Goal: Information Seeking & Learning: Learn about a topic

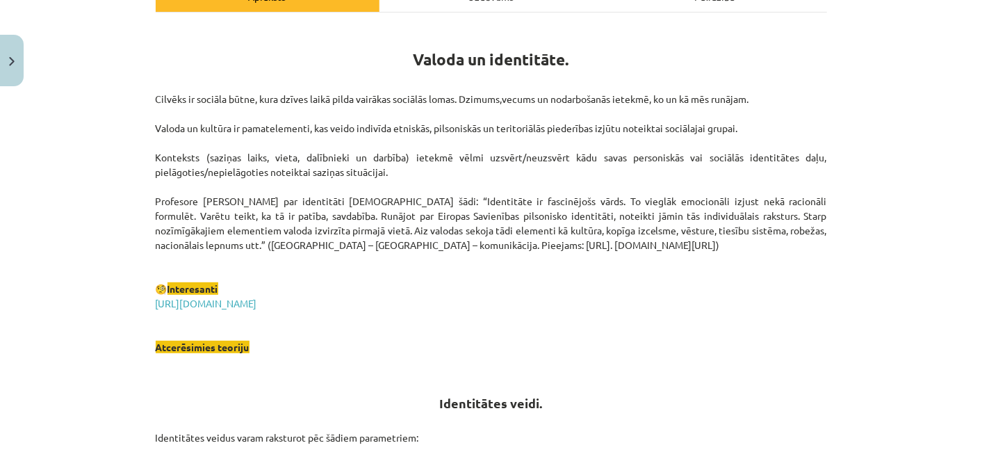
scroll to position [248, 0]
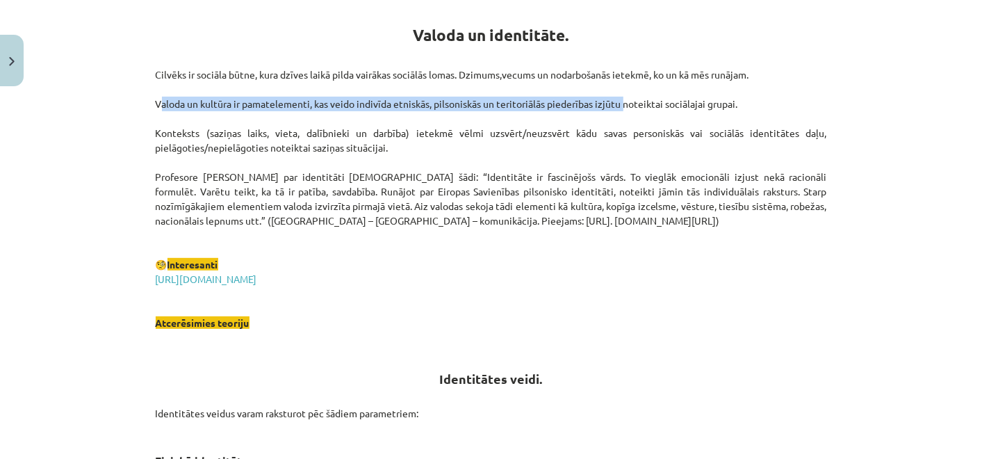
drag, startPoint x: 147, startPoint y: 105, endPoint x: 617, endPoint y: 104, distance: 470.4
copy p "Valoda un kultūra ir pamatelementi, kas veido indivīda etniskās, pilsoniskās un…"
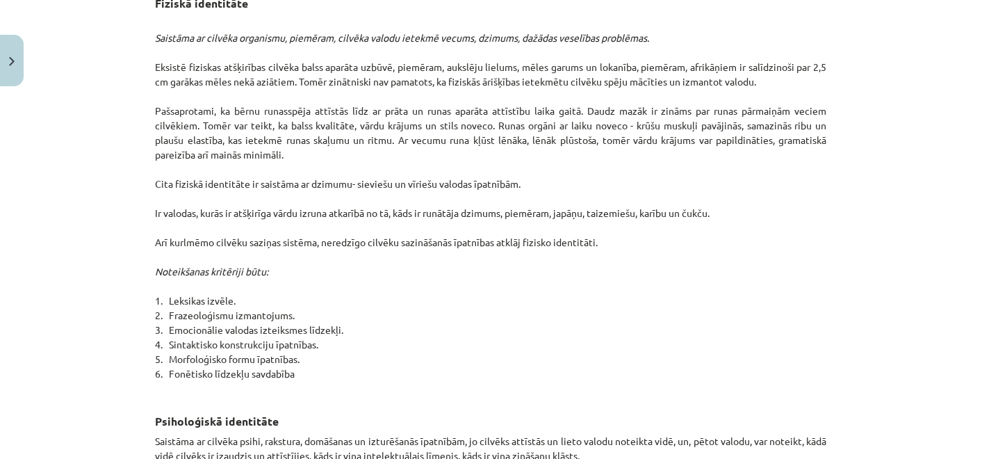
scroll to position [634, 0]
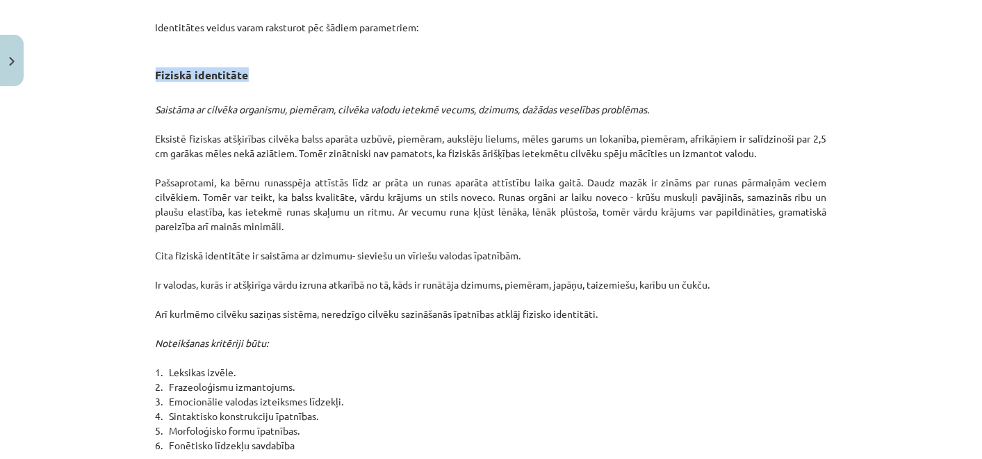
drag, startPoint x: 137, startPoint y: 74, endPoint x: 254, endPoint y: 71, distance: 116.8
click at [254, 71] on div "Mācību tēma: Latviešu valodas i - 11. klases 1. ieskaites mācību materiāls (a,b…" at bounding box center [491, 229] width 982 height 459
copy strong "Fiziskā identitāte"
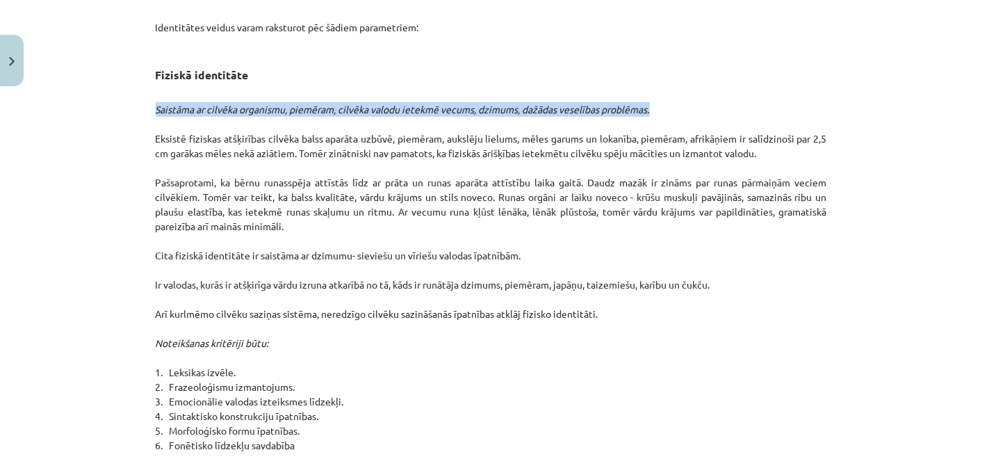
drag, startPoint x: 146, startPoint y: 103, endPoint x: 654, endPoint y: 111, distance: 508.0
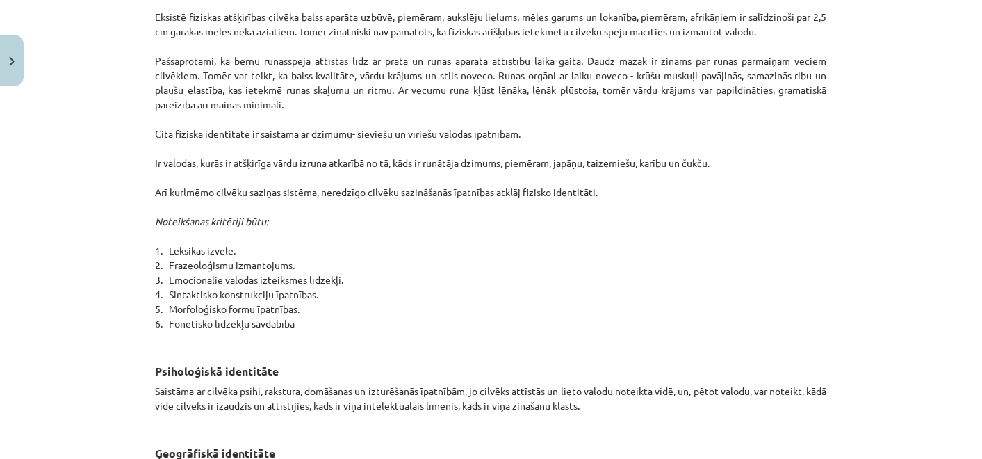
scroll to position [865, 0]
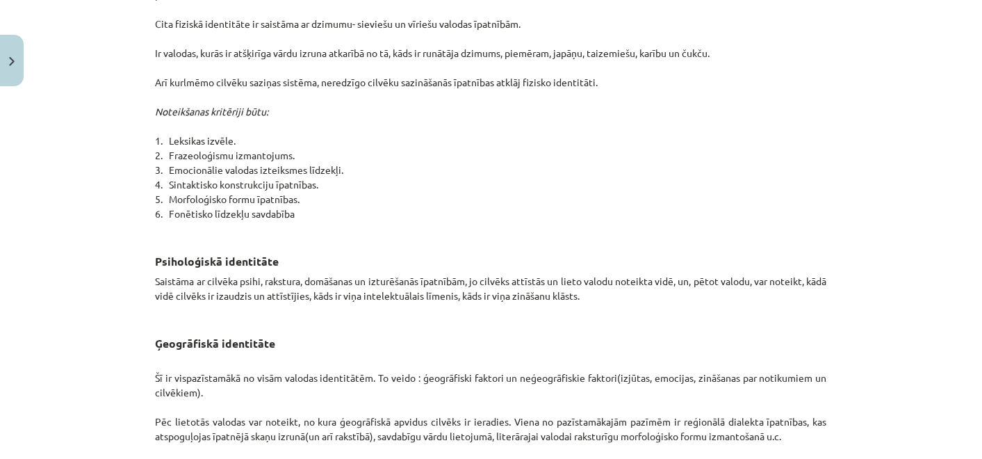
drag, startPoint x: 168, startPoint y: 112, endPoint x: 321, endPoint y: 211, distance: 182.3
click at [321, 211] on div "Mācību tēma: Latviešu valodas i - 11. klases 1. ieskaites mācību materiāls (a,b…" at bounding box center [491, 229] width 982 height 459
copy p "Noteikšanas kritēriji būtu: 1. Leksikas izvēle. 2. Frazeoloģismu izmantojums. 3…"
click at [402, 190] on p "Saistāma ar cilvēka organismu, piemēram, cilvēka valodu ietekmē vecums, dzimums…" at bounding box center [491, 45] width 671 height 379
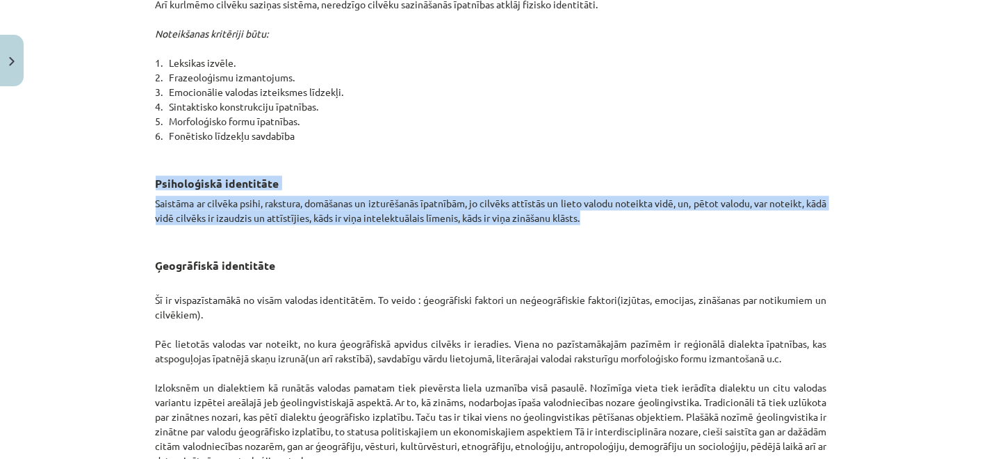
drag, startPoint x: 173, startPoint y: 190, endPoint x: 608, endPoint y: 219, distance: 435.9
click at [608, 219] on div "Mācību tēma: Latviešu valodas i - 11. klases 1. ieskaites mācību materiāls (a,b…" at bounding box center [491, 229] width 982 height 459
copy div "Psiholoģiskā identitāte Saistāma ar cilvēka psihi, rakstura, domāšanas un iztur…"
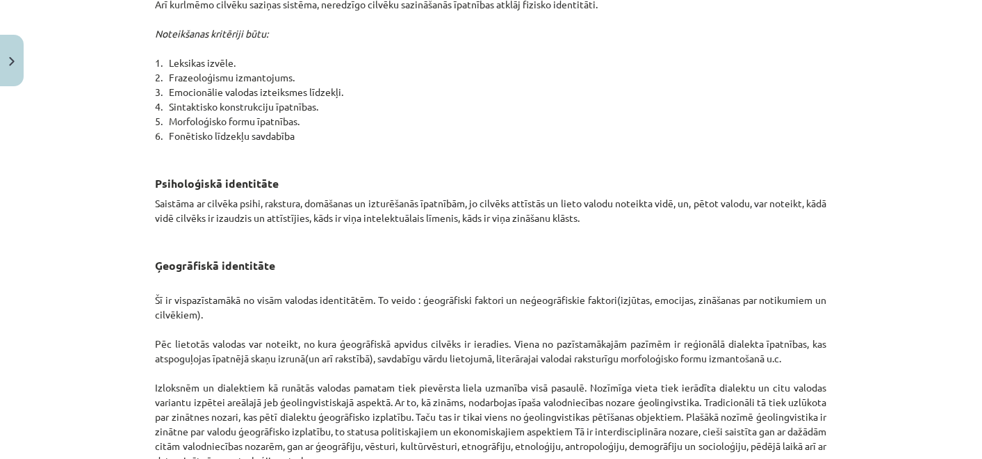
click at [462, 259] on h3 "Ģeogrāfiskā identitāte" at bounding box center [491, 261] width 671 height 26
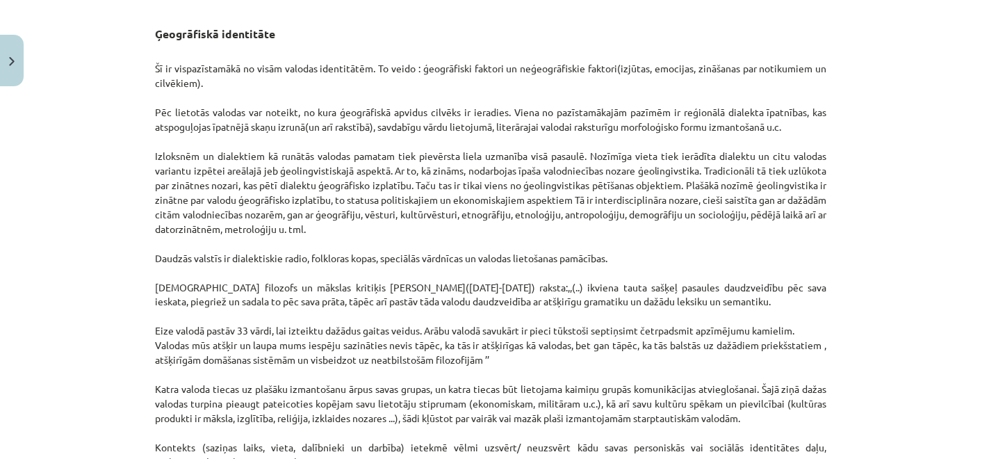
scroll to position [1097, 0]
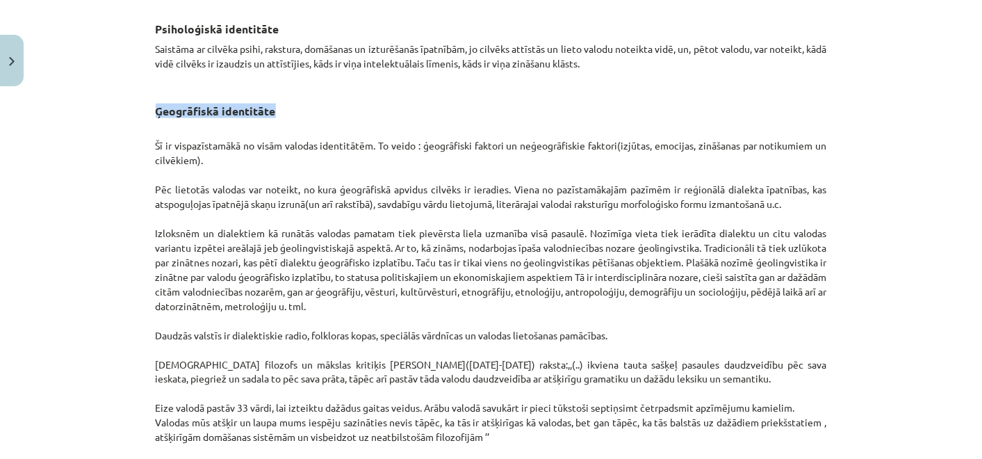
drag, startPoint x: 133, startPoint y: 117, endPoint x: 266, endPoint y: 113, distance: 133.4
click at [266, 113] on div "Mācību tēma: Latviešu valodas i - 11. klases 1. ieskaites mācību materiāls (a,b…" at bounding box center [491, 229] width 982 height 459
copy strong "Ģeogrāfiskā identitāte"
drag, startPoint x: 145, startPoint y: 184, endPoint x: 814, endPoint y: 197, distance: 669.2
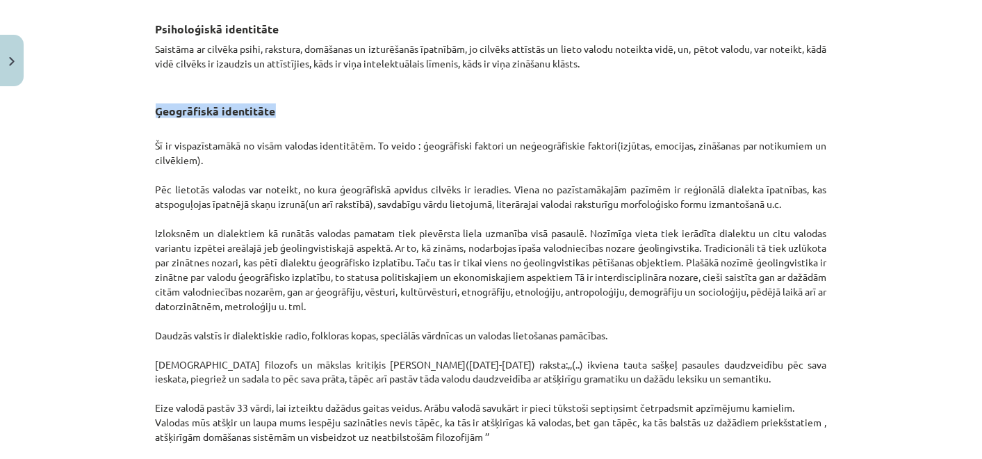
copy p "Pēc lietotās valodas var noteikt, no kura ģeogrāfiskā apvidus cilvēks ir ieradi…"
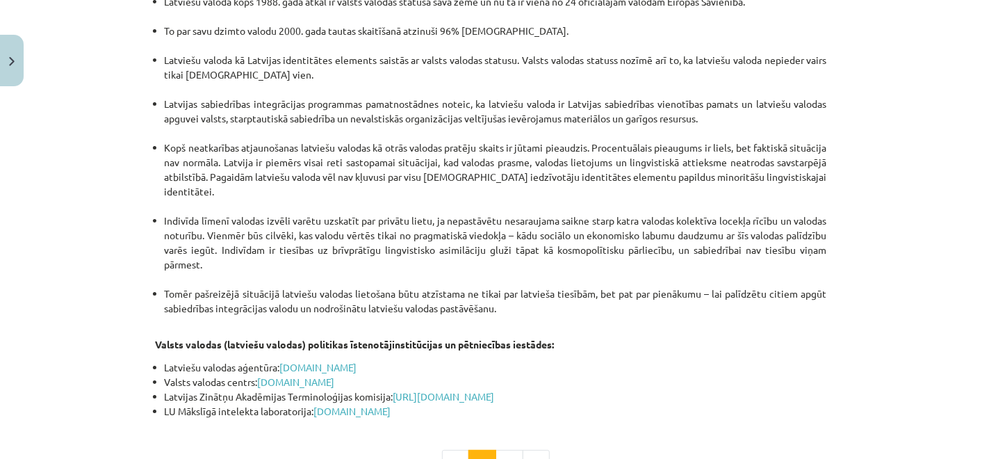
scroll to position [2973, 0]
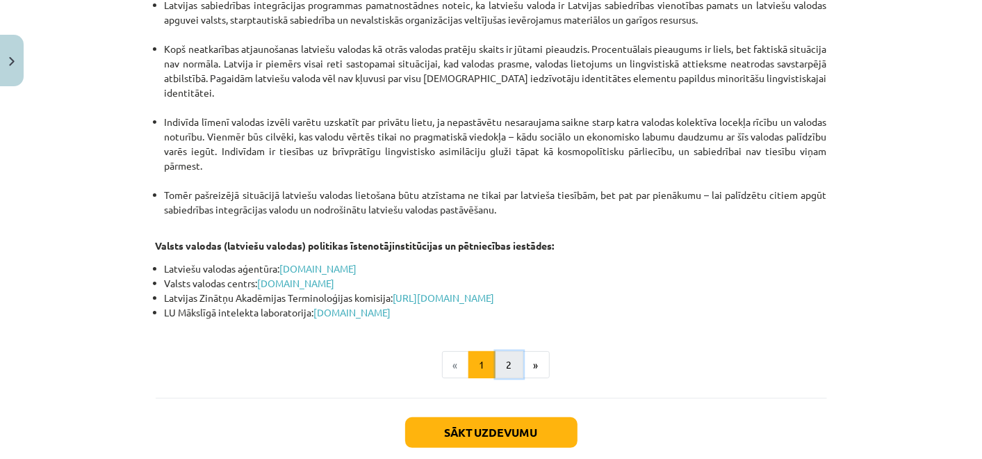
click at [502, 351] on button "2" at bounding box center [509, 365] width 28 height 28
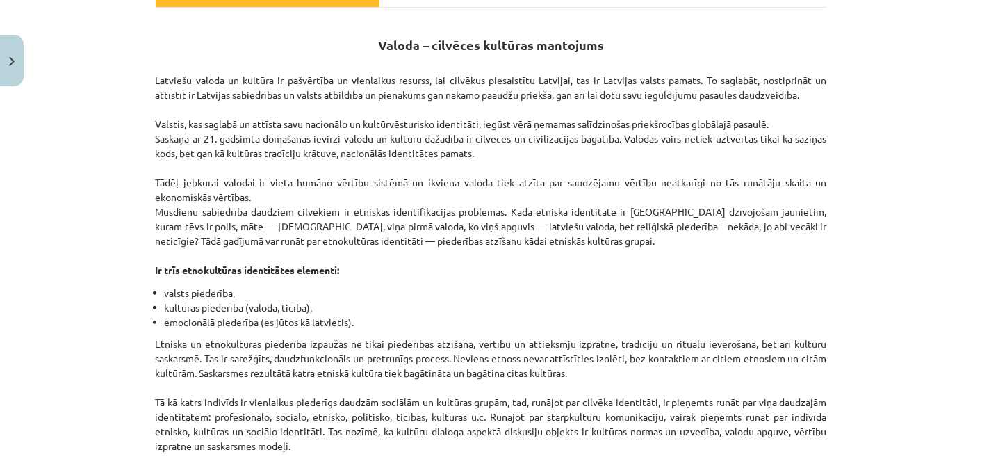
scroll to position [325, 0]
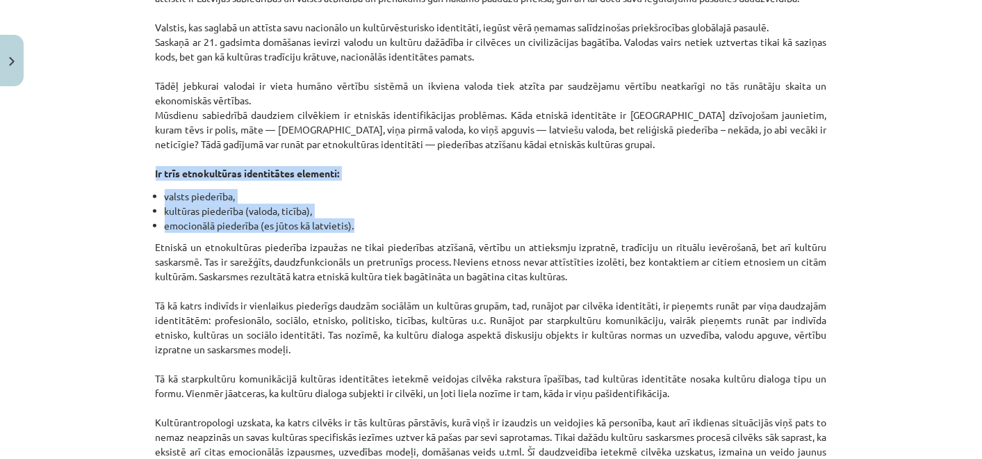
drag, startPoint x: 165, startPoint y: 176, endPoint x: 356, endPoint y: 227, distance: 197.2
copy div "Ir trīs etnokultūras identitātes elementi: valsts piederība, kultūras piederība…"
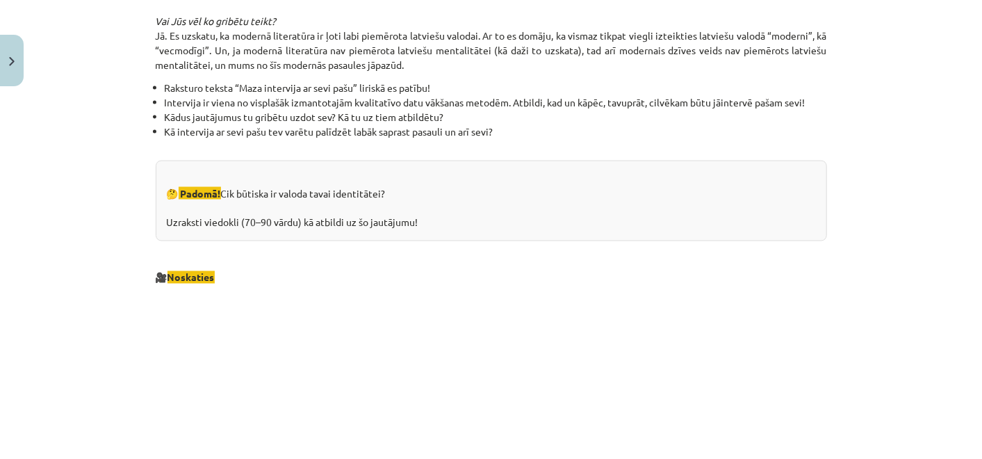
scroll to position [1556, 0]
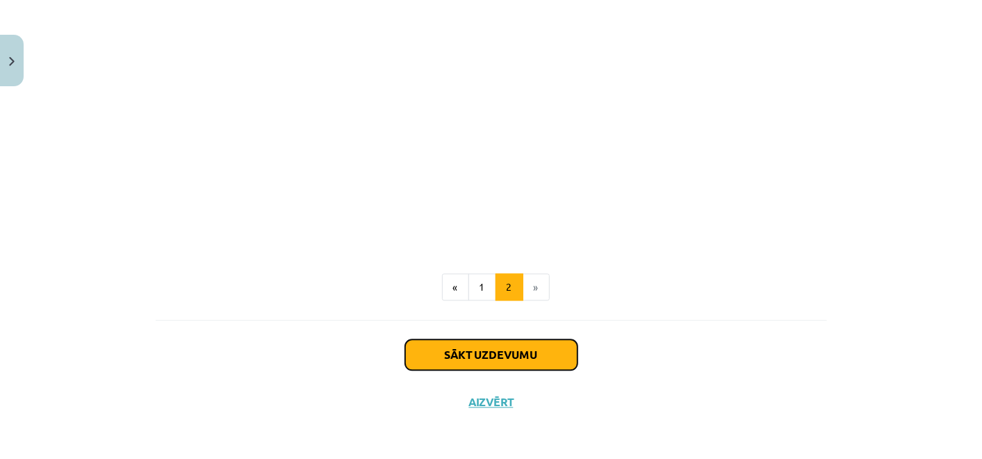
click at [459, 359] on button "Sākt uzdevumu" at bounding box center [491, 354] width 172 height 31
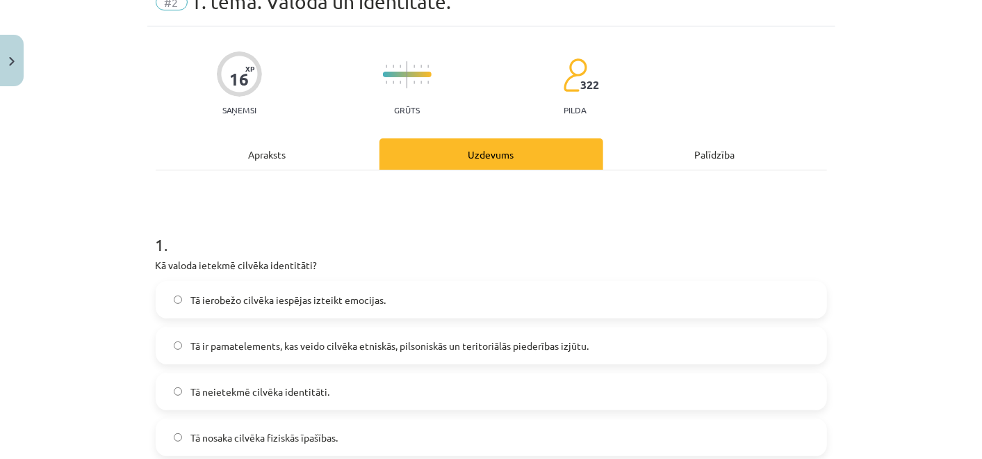
scroll to position [111, 0]
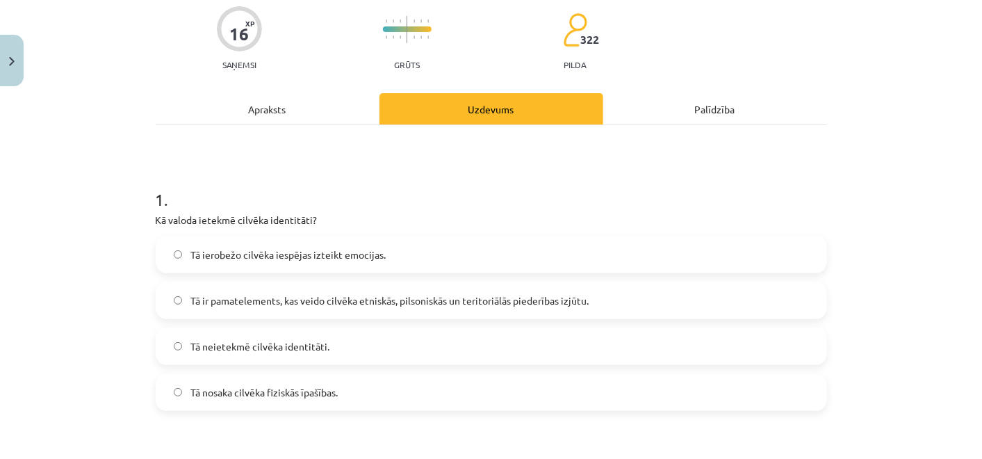
click at [288, 302] on span "Tā ir pamatelements, kas veido cilvēka etniskās, pilsoniskās un teritoriālās pi…" at bounding box center [389, 300] width 398 height 15
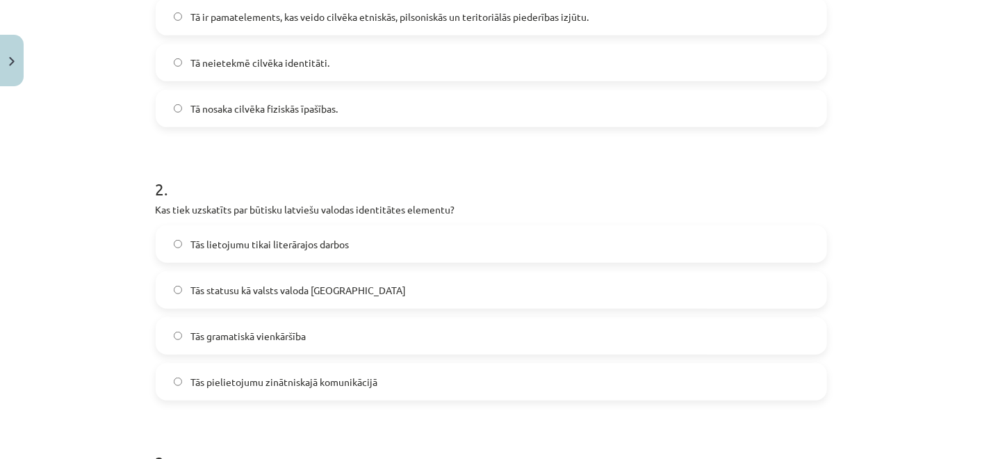
scroll to position [420, 0]
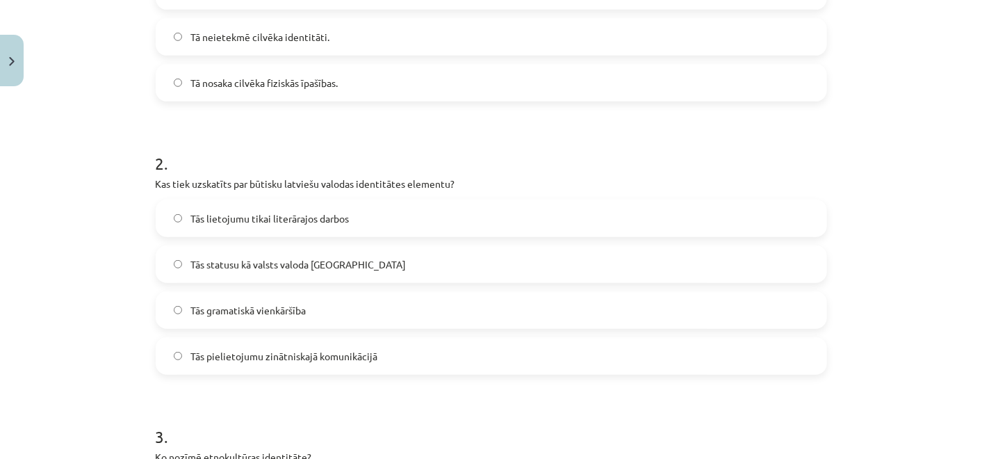
click at [300, 267] on span "Tās statusu kā valsts valoda Latvijā" at bounding box center [297, 264] width 215 height 15
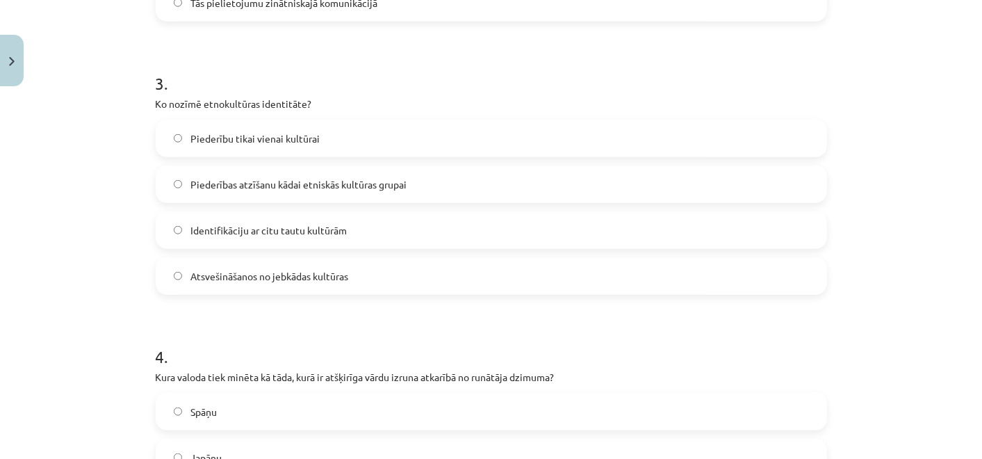
scroll to position [806, 0]
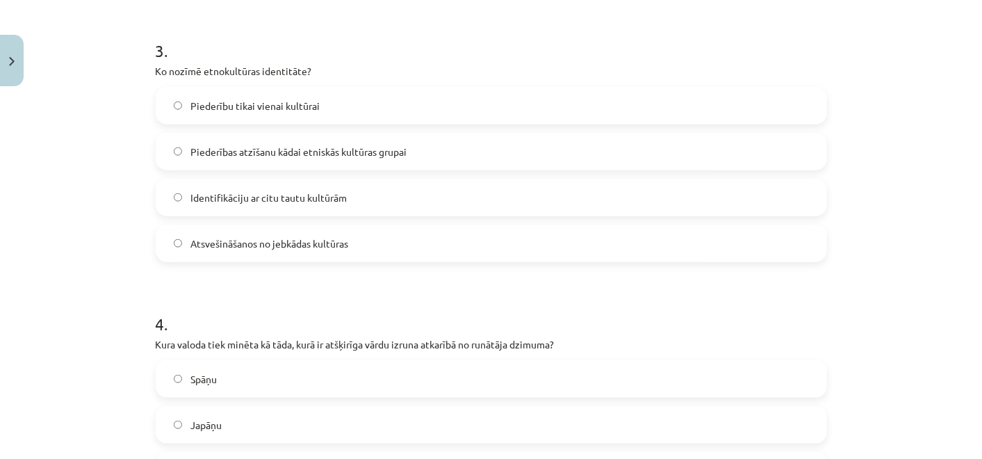
click at [259, 104] on span "Piederību tikai vienai kultūrai" at bounding box center [254, 106] width 129 height 15
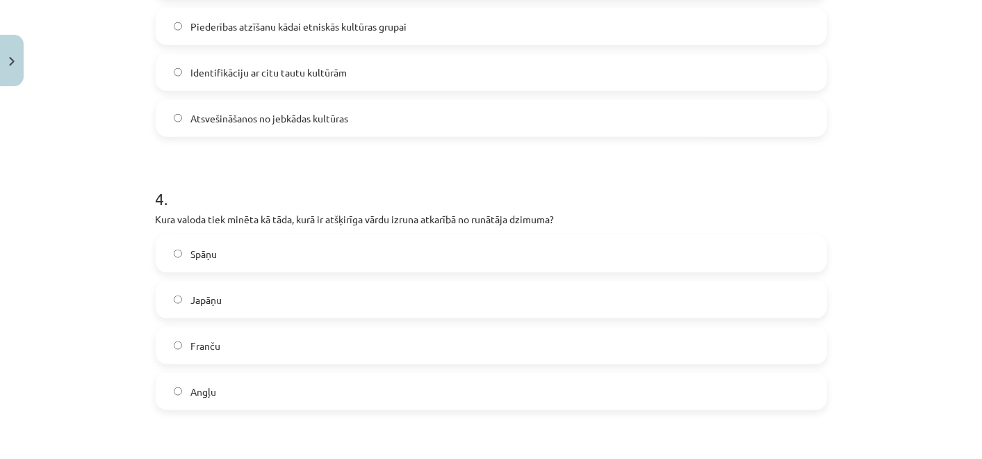
scroll to position [1038, 0]
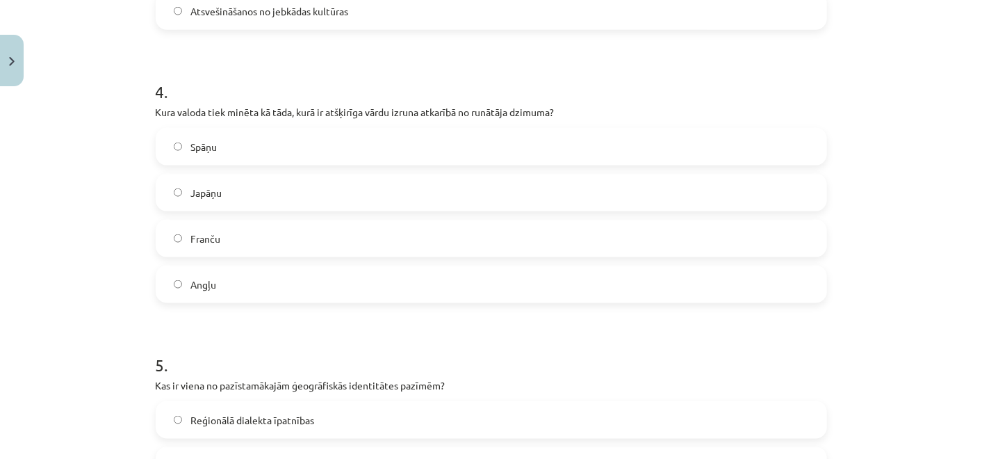
click at [313, 143] on label "Spāņu" at bounding box center [491, 146] width 668 height 35
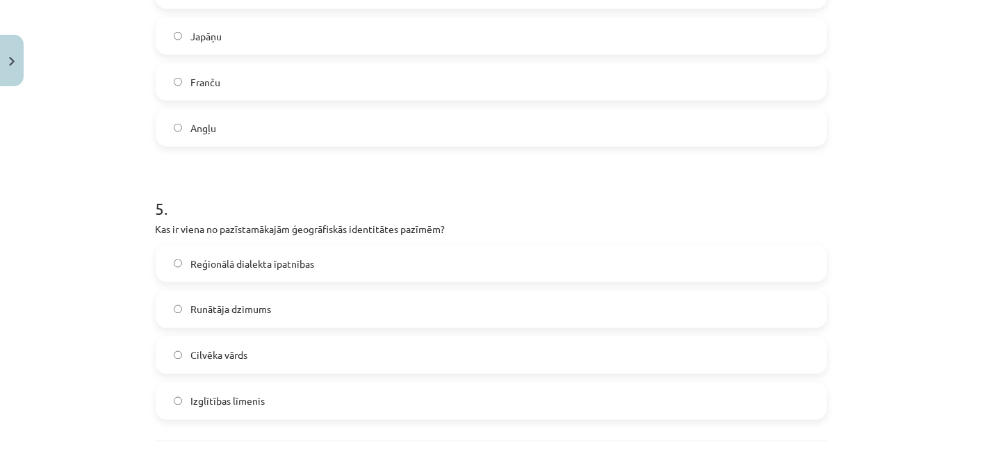
scroll to position [1315, 0]
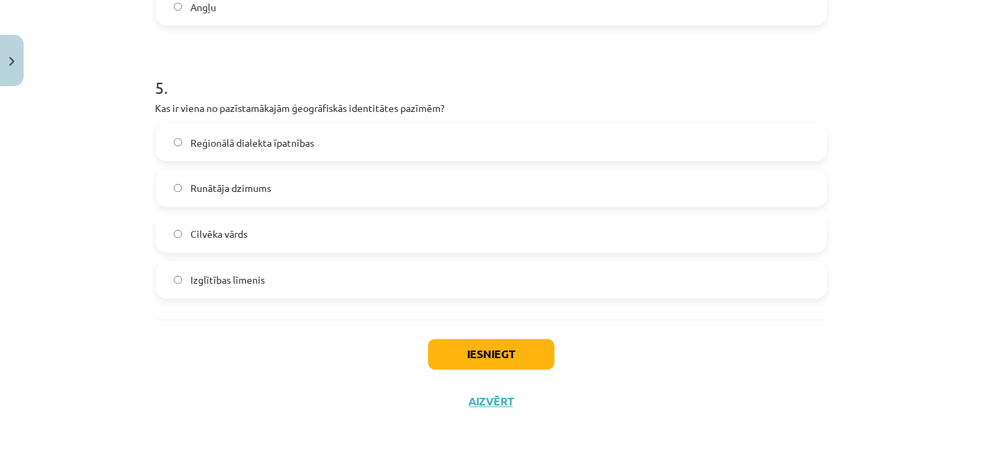
click at [274, 142] on span "Reģionālā dialekta īpatnības" at bounding box center [252, 142] width 124 height 15
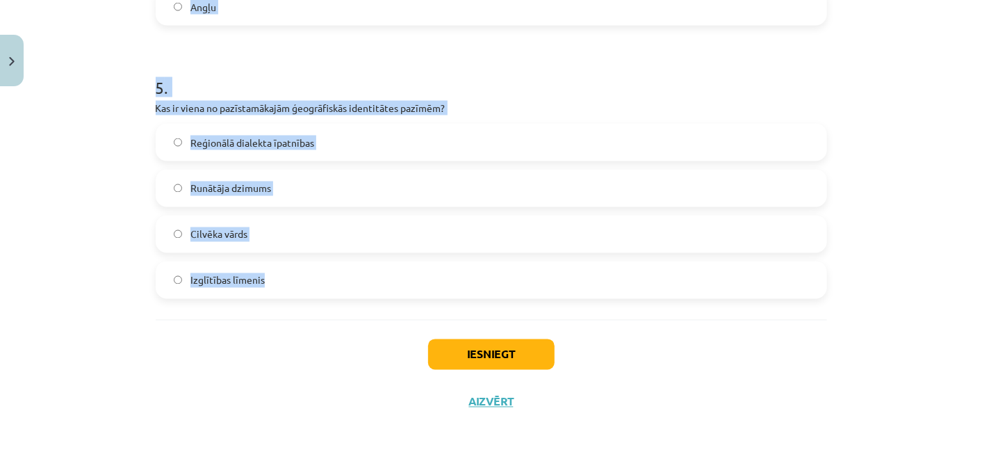
drag, startPoint x: 193, startPoint y: 305, endPoint x: 320, endPoint y: 274, distance: 130.9
click at [320, 274] on div "Mācību tēma: Latviešu valodas i - 11. klases 1. ieskaites mācību materiāls (a,b…" at bounding box center [491, 229] width 982 height 459
drag, startPoint x: 320, startPoint y: 274, endPoint x: 272, endPoint y: 107, distance: 173.7
copy form "1 . Kā valoda ietekmē cilvēka identitāti? Tā ierobežo cilvēka iespējas izteikt …"
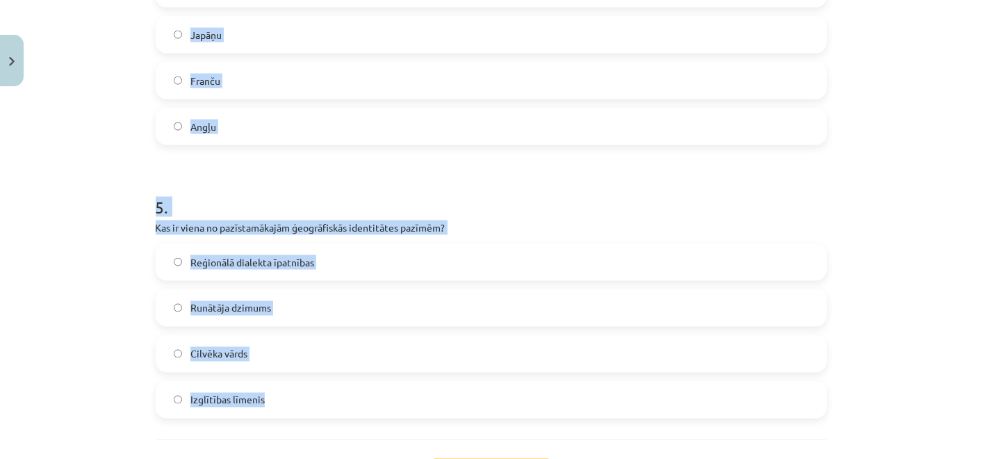
scroll to position [1084, 0]
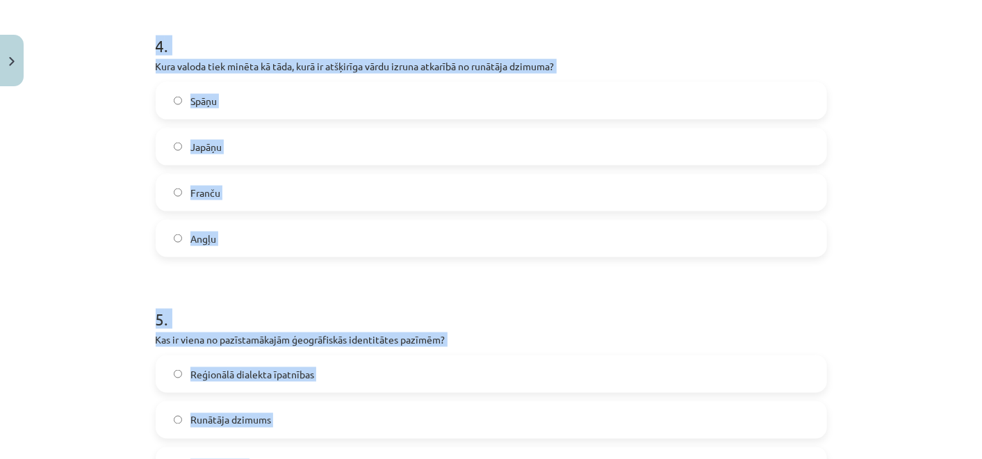
click at [210, 145] on span "Japāņu" at bounding box center [205, 147] width 31 height 15
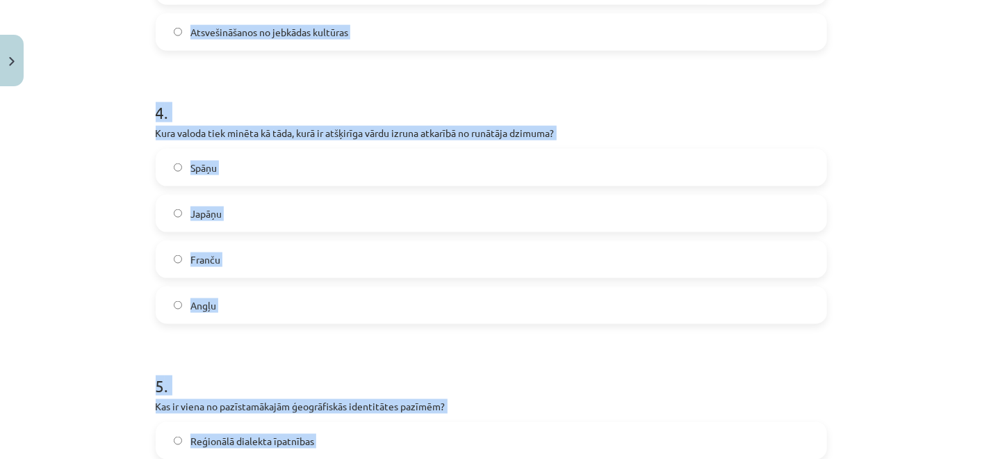
scroll to position [852, 0]
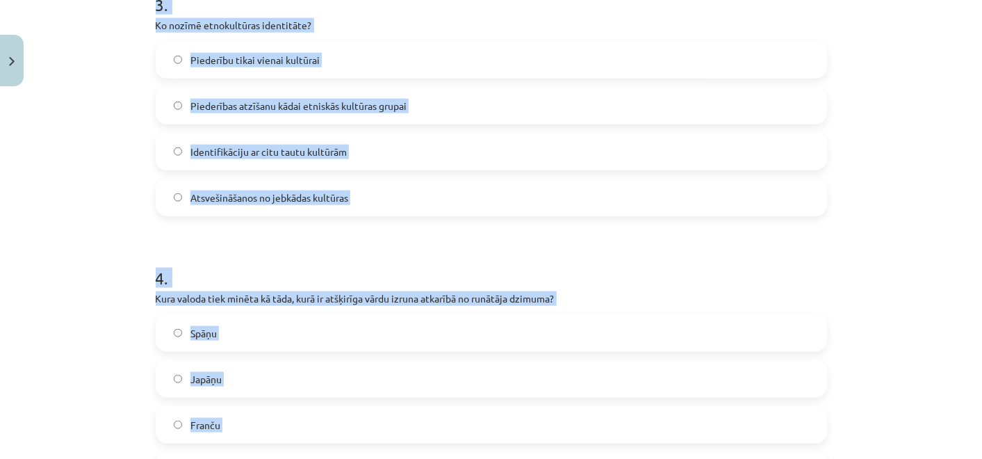
click at [45, 181] on div "Mācību tēma: Latviešu valodas i - 11. klases 1. ieskaites mācību materiāls (a,b…" at bounding box center [491, 229] width 982 height 459
click at [72, 179] on div "Mācību tēma: Latviešu valodas i - 11. klases 1. ieskaites mācību materiāls (a,b…" at bounding box center [491, 229] width 982 height 459
click at [100, 189] on div "Mācību tēma: Latviešu valodas i - 11. klases 1. ieskaites mācību materiāls (a,b…" at bounding box center [491, 229] width 982 height 459
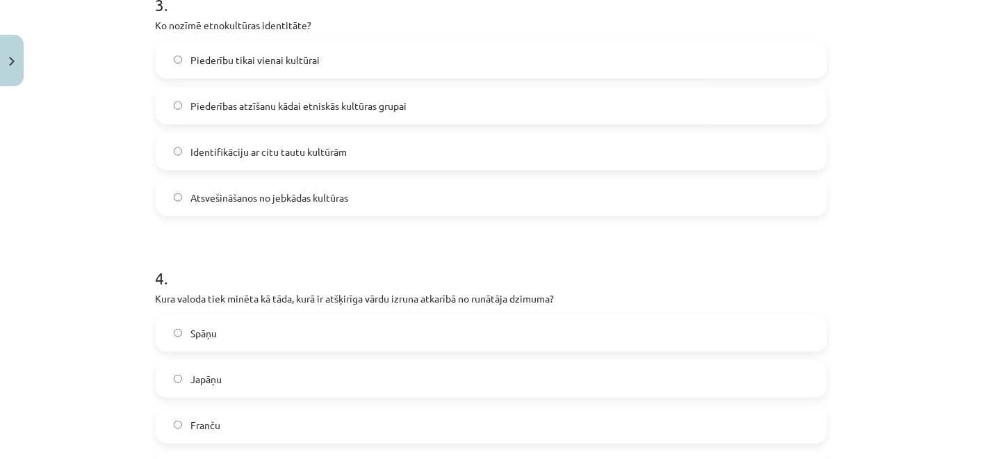
click at [100, 190] on div "Mācību tēma: Latviešu valodas i - 11. klases 1. ieskaites mācību materiāls (a,b…" at bounding box center [491, 229] width 982 height 459
click at [311, 106] on span "Piederības atzīšanu kādai etniskās kultūras grupai" at bounding box center [298, 106] width 216 height 15
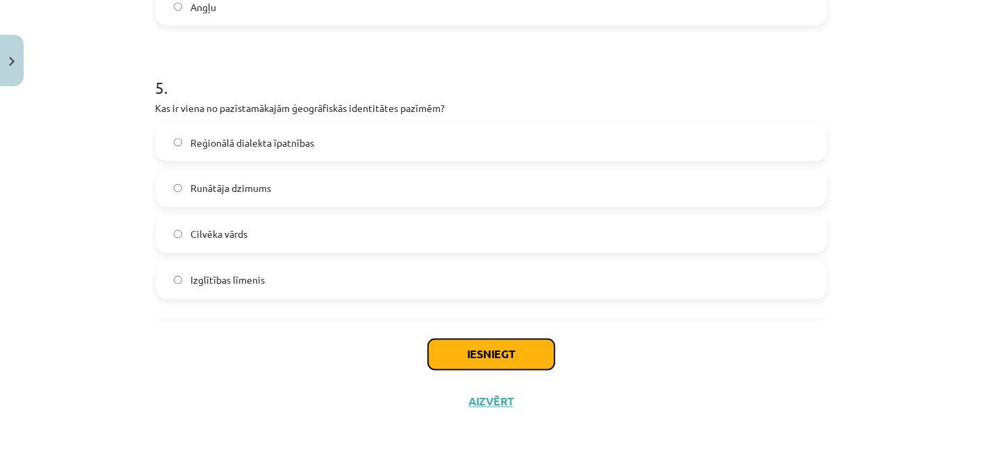
click at [516, 345] on button "Iesniegt" at bounding box center [491, 354] width 126 height 31
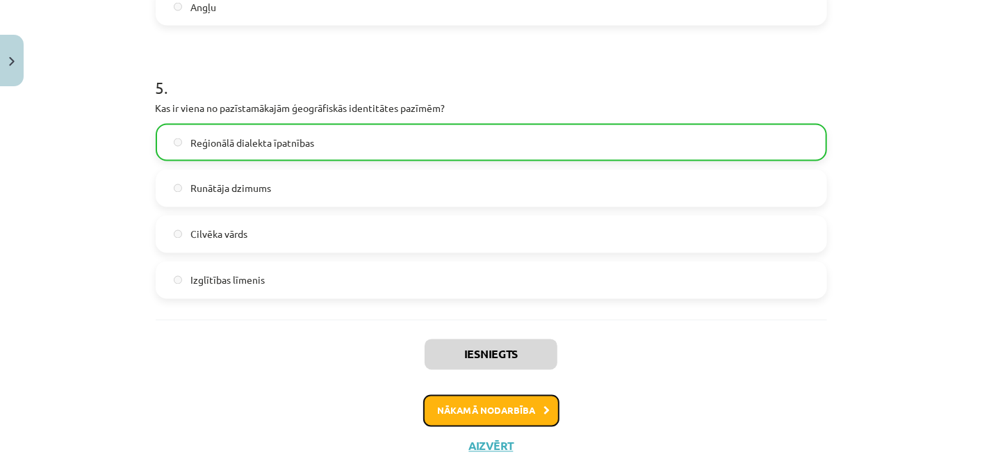
click at [550, 406] on button "Nākamā nodarbība" at bounding box center [491, 411] width 136 height 32
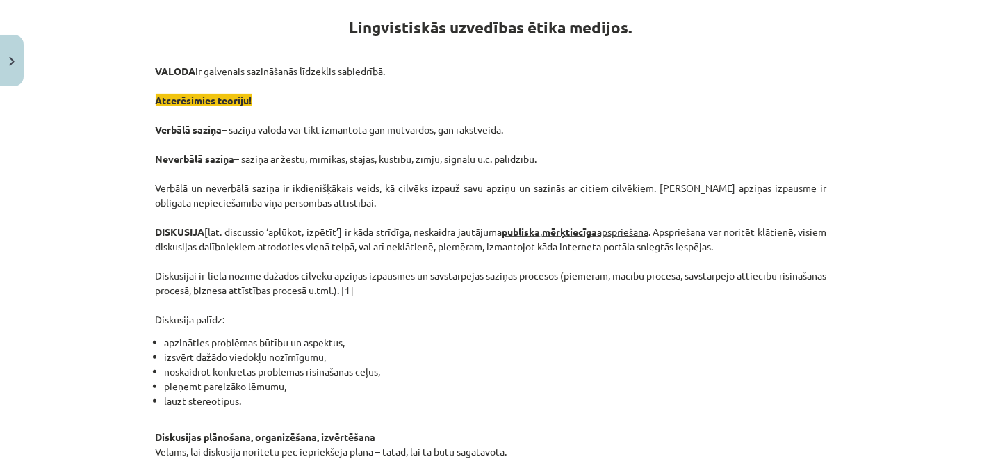
scroll to position [265, 0]
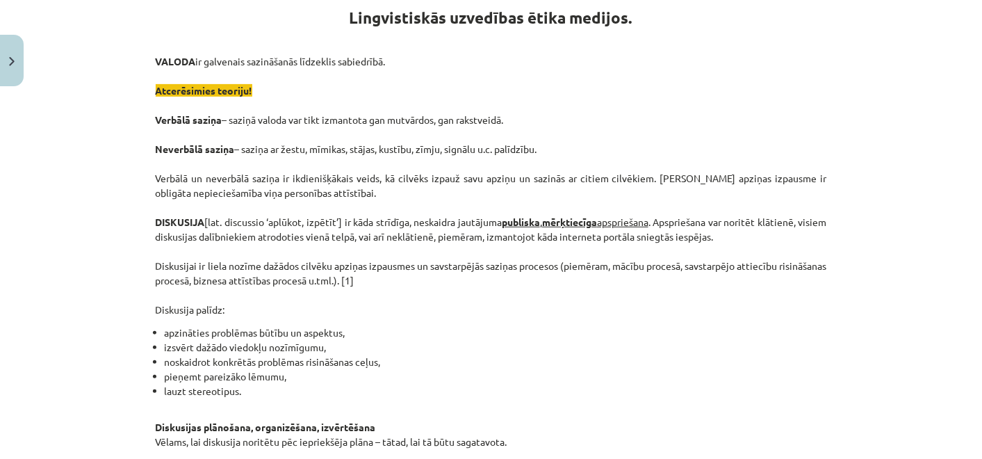
drag, startPoint x: 154, startPoint y: 114, endPoint x: 556, endPoint y: 151, distance: 403.3
click at [556, 151] on p "VALODA ir galvenais sazināšanās līdzeklis sabiedrībā. Atcerēsimies teoriju! Ver…" at bounding box center [491, 185] width 671 height 263
copy p "Verbālā saziņa – saziņā valoda var tikt izmantota gan mutvārdos, gan rakstveidā…"
click at [475, 295] on p "VALODA ir galvenais sazināšanās līdzeklis sabiedrībā. Atcerēsimies teoriju! Ver…" at bounding box center [491, 185] width 671 height 263
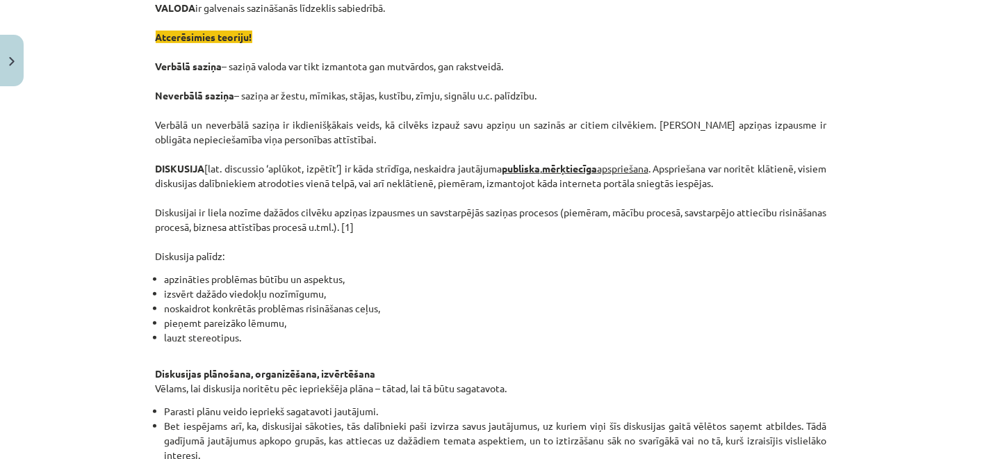
scroll to position [343, 0]
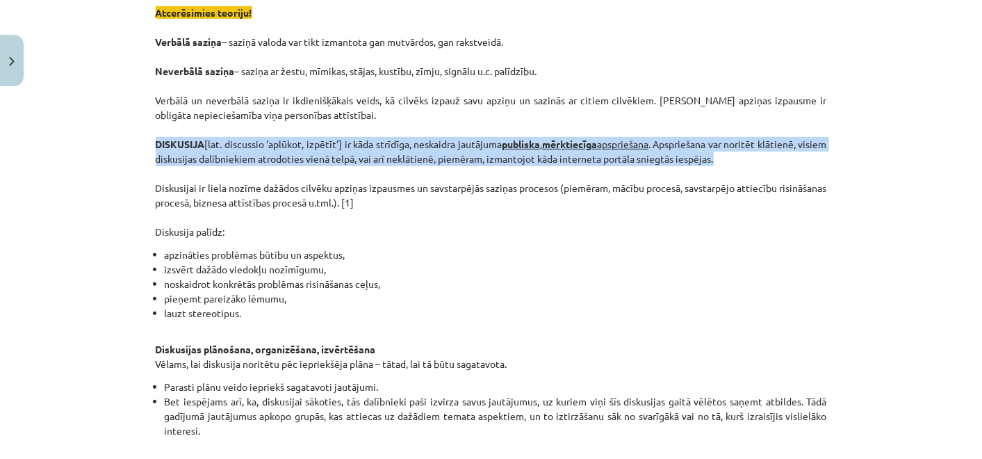
drag, startPoint x: 149, startPoint y: 137, endPoint x: 768, endPoint y: 157, distance: 619.4
click at [768, 156] on p "VALODA ir galvenais sazināšanās līdzeklis sabiedrībā. Atcerēsimies teoriju! Ver…" at bounding box center [491, 107] width 671 height 263
copy p "DISKUSIJA [lat. discussio ‘aplūkot, izpētīt’] ir kāda strīdīga, neskaidra jautā…"
drag, startPoint x: 133, startPoint y: 230, endPoint x: 285, endPoint y: 311, distance: 171.9
click at [285, 311] on div "Mācību tēma: Latviešu valodas i - 11. klases 1. ieskaites mācību materiāls (a,b…" at bounding box center [491, 229] width 982 height 459
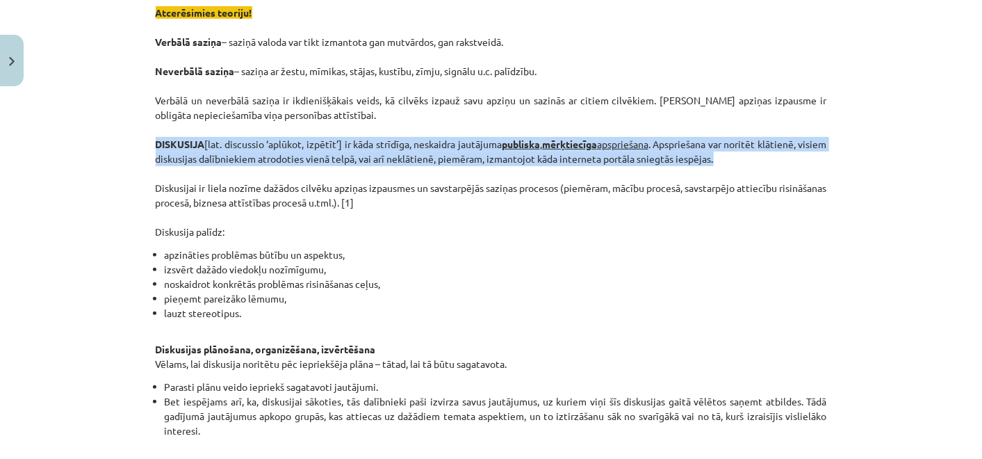
click at [383, 265] on li "izsvērt dažādo viedokļu nozīmīgumu," at bounding box center [496, 269] width 662 height 15
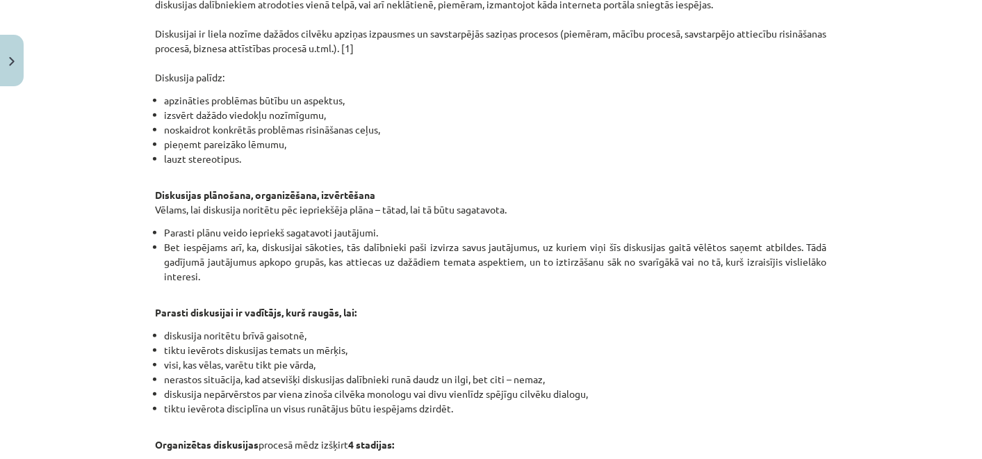
click at [459, 313] on p "Parasti diskusijai ir vadītājs, kurš raugās, lai:" at bounding box center [491, 304] width 671 height 29
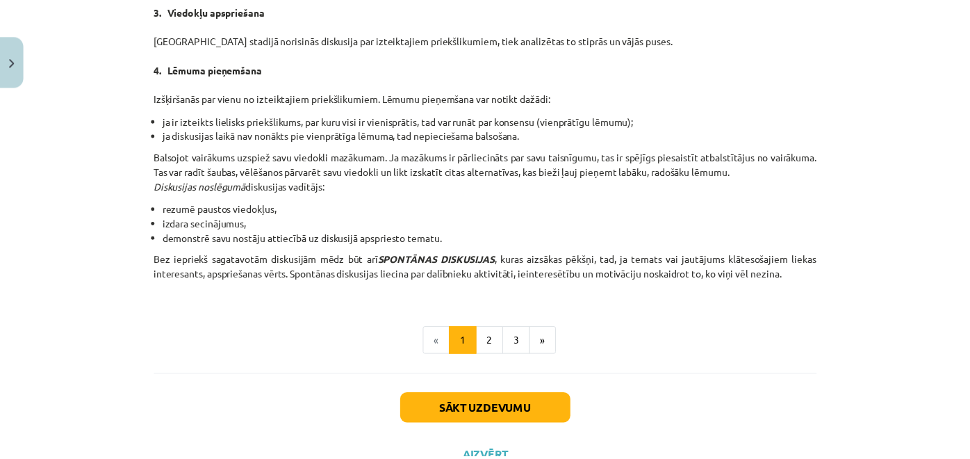
scroll to position [1307, 0]
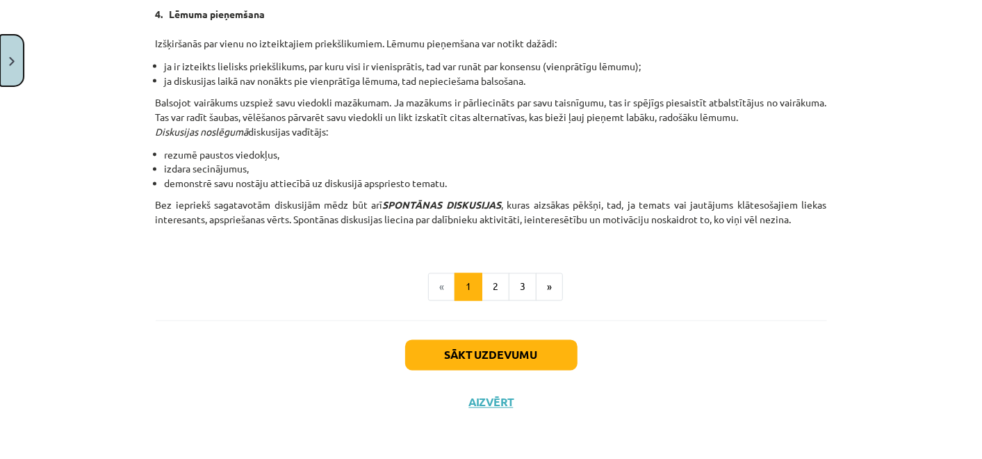
click at [15, 79] on button "Close" at bounding box center [12, 60] width 24 height 51
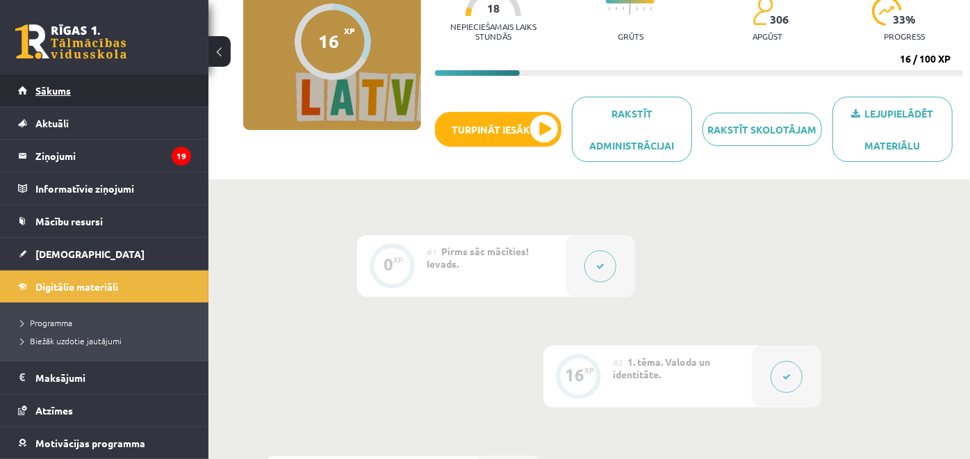
click at [66, 75] on link "Sākums" at bounding box center [104, 90] width 173 height 32
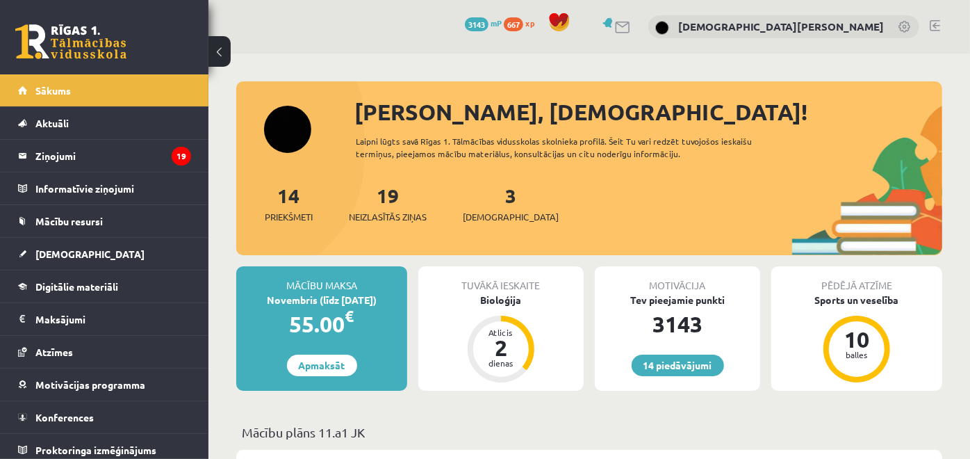
click at [480, 192] on div "3 Ieskaites" at bounding box center [511, 202] width 96 height 43
click at [490, 195] on link "3 Ieskaites" at bounding box center [511, 203] width 96 height 41
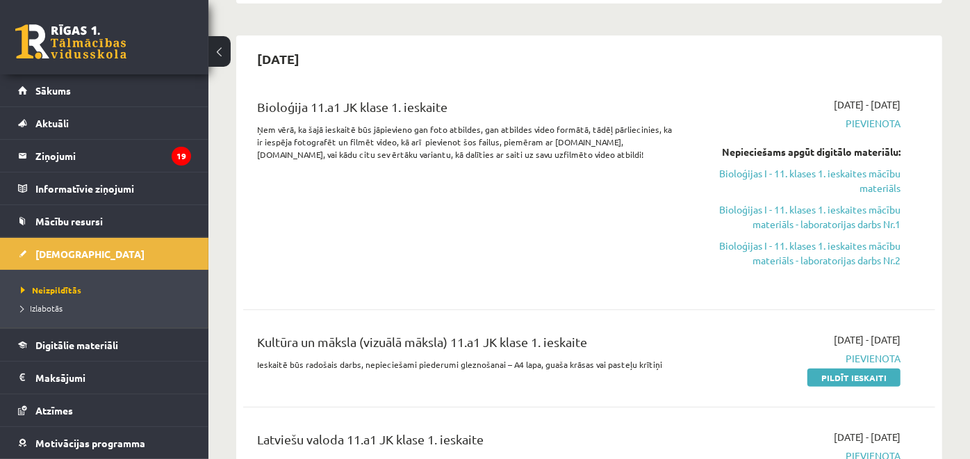
scroll to position [386, 0]
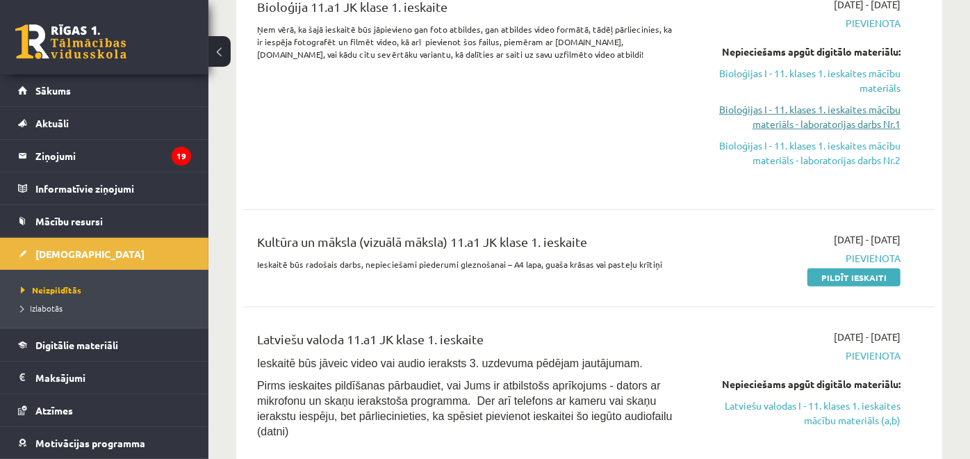
click at [802, 119] on link "Bioloģijas I - 11. klases 1. ieskaites mācību materiāls - laboratorijas darbs N…" at bounding box center [800, 116] width 201 height 29
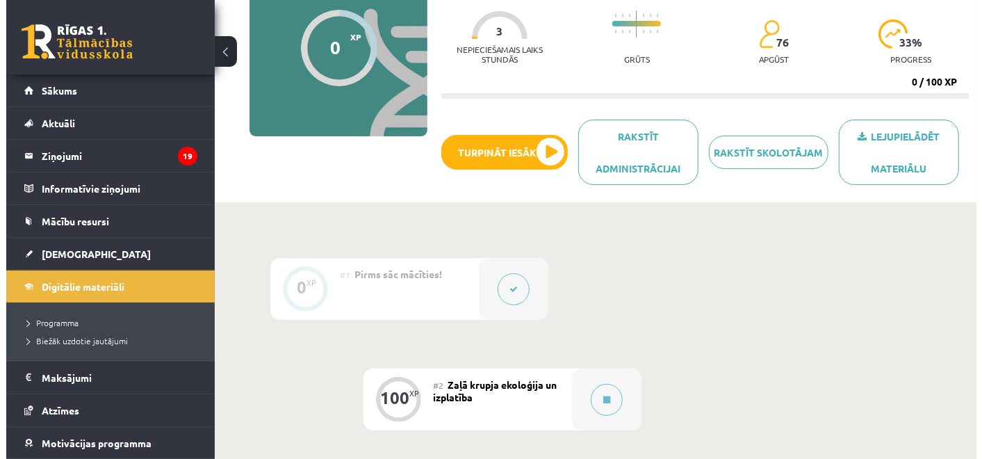
scroll to position [472, 0]
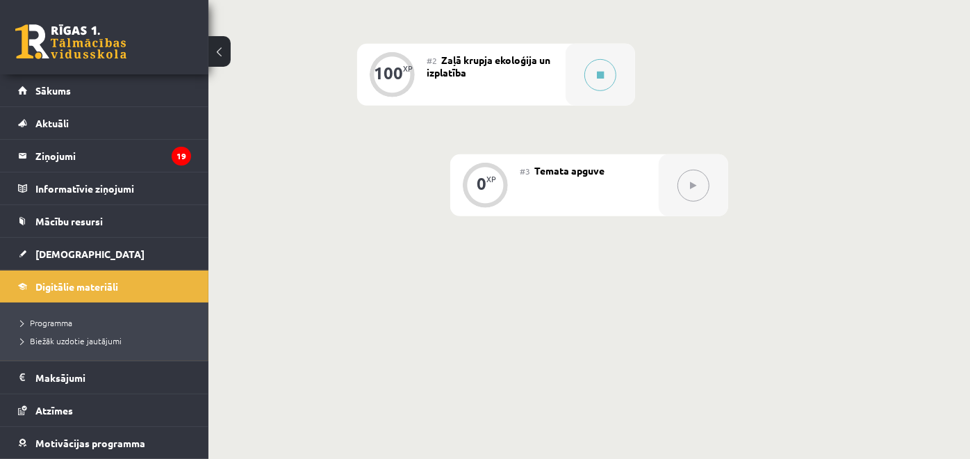
click at [542, 74] on div "#2 Zaļā krupja ekoloģija un izplatība" at bounding box center [496, 75] width 139 height 62
click at [602, 81] on button at bounding box center [600, 75] width 32 height 32
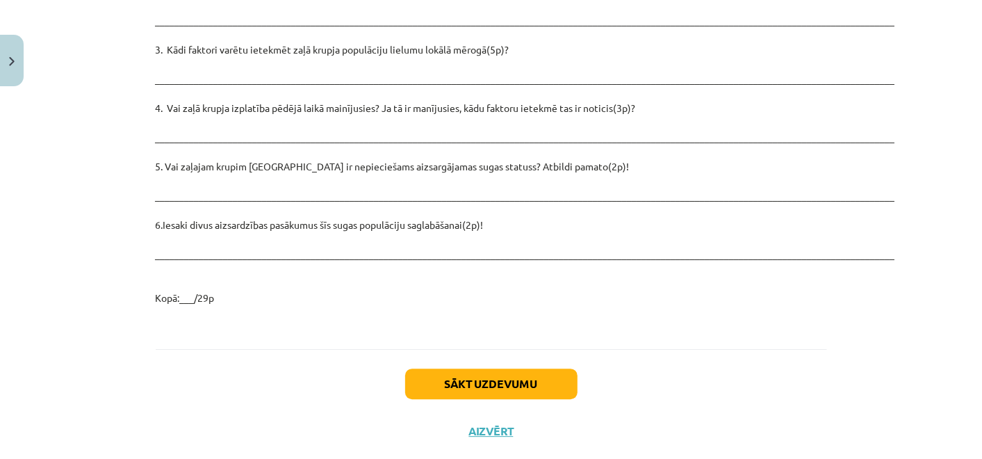
scroll to position [2025, 0]
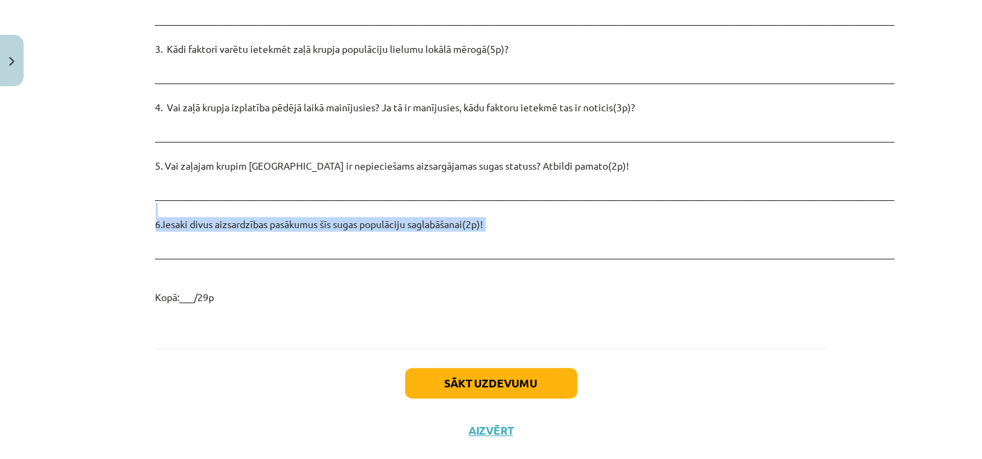
drag, startPoint x: 340, startPoint y: 184, endPoint x: 347, endPoint y: 208, distance: 25.5
click at [347, 208] on p "2. Kādi ir galvenie zaļā krupja izplatību ierobežojošie faktori Latvijā(3p)? __…" at bounding box center [491, 143] width 671 height 321
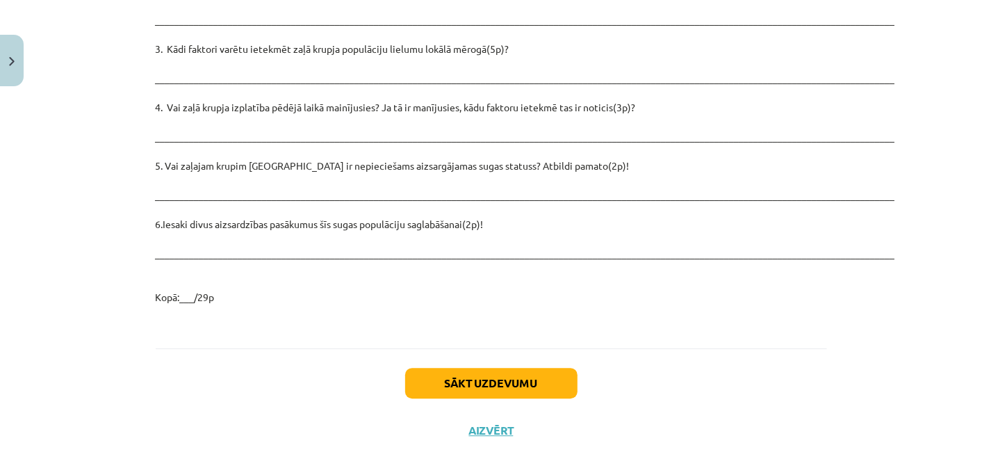
drag, startPoint x: 347, startPoint y: 208, endPoint x: 290, endPoint y: 256, distance: 74.6
click at [290, 256] on p "2. Kādi ir galvenie zaļā krupja izplatību ierobežojošie faktori Latvijā(3p)? __…" at bounding box center [491, 143] width 671 height 321
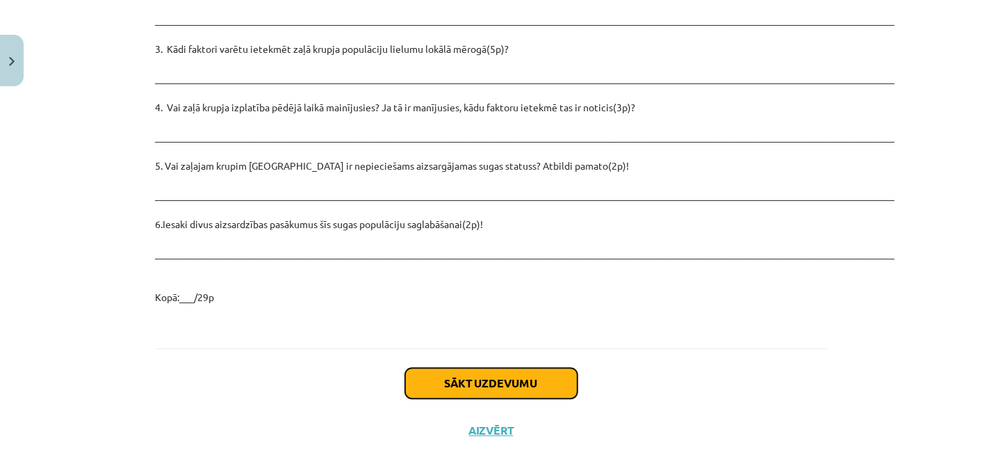
click at [518, 368] on button "Sākt uzdevumu" at bounding box center [491, 383] width 172 height 31
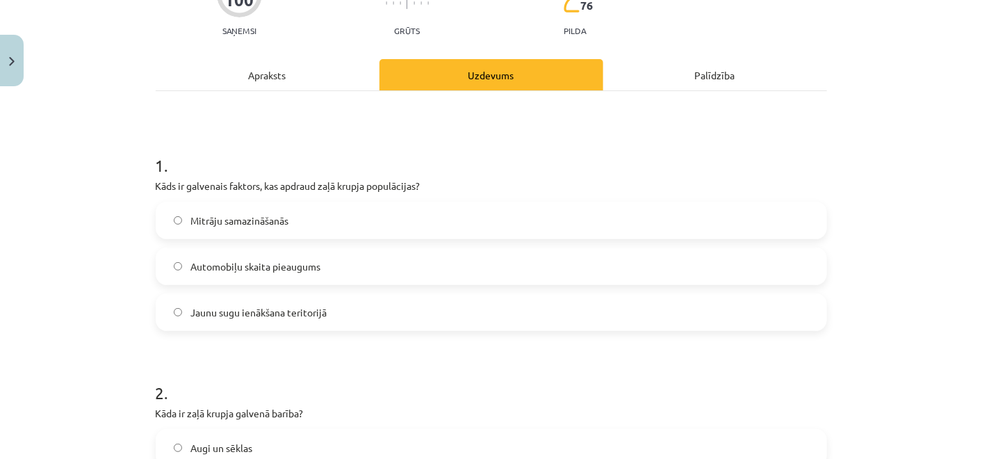
scroll to position [34, 0]
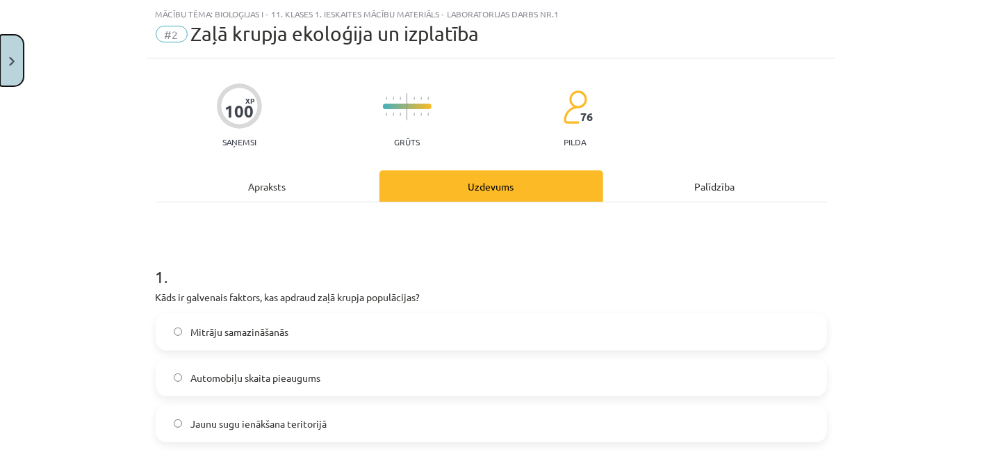
click at [18, 51] on button "Close" at bounding box center [12, 60] width 24 height 51
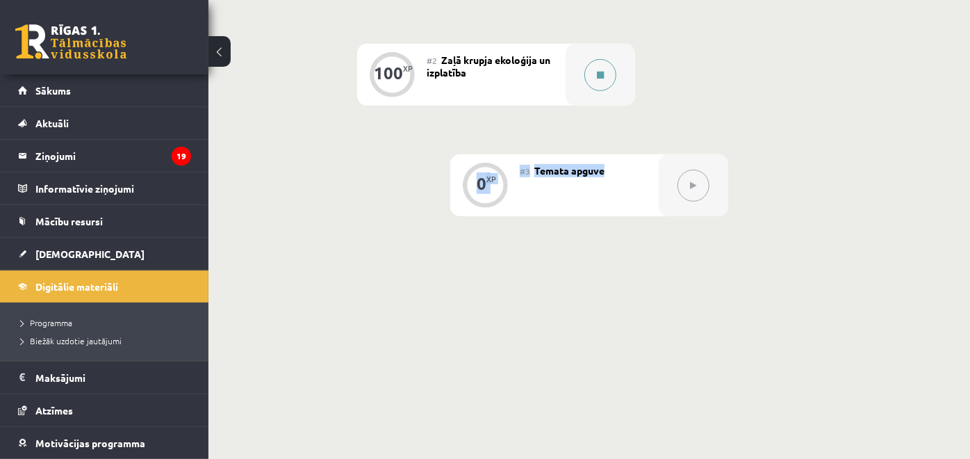
copy div "0 XP #3 Temata apguve"
click at [595, 87] on button at bounding box center [600, 75] width 32 height 32
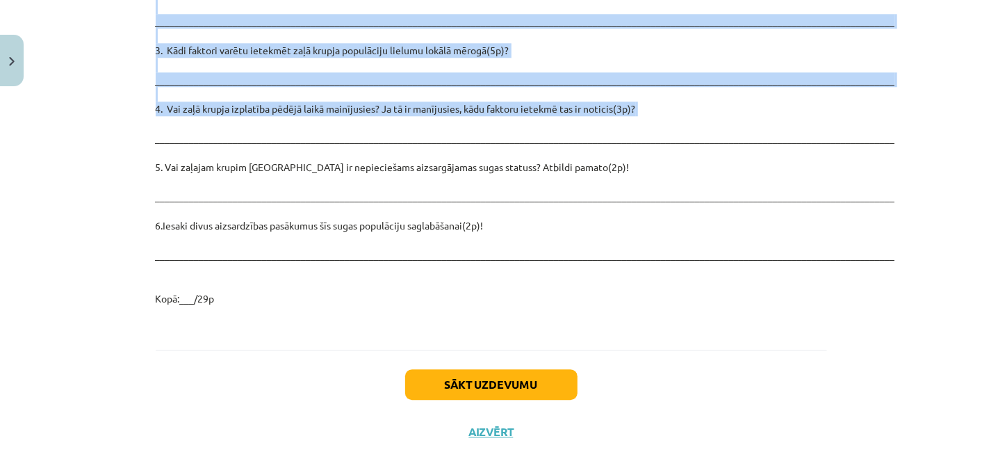
scroll to position [2025, 0]
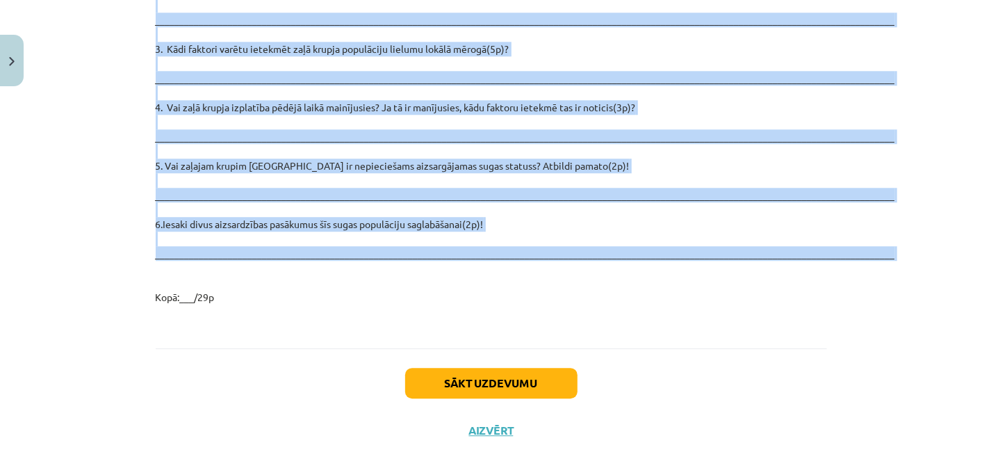
drag, startPoint x: 149, startPoint y: 39, endPoint x: 452, endPoint y: 246, distance: 366.9
copy div "Loremipsumd si ametco adi elit seddo! Eiusmodtempor Incididu – utlabore etdo Ma…"
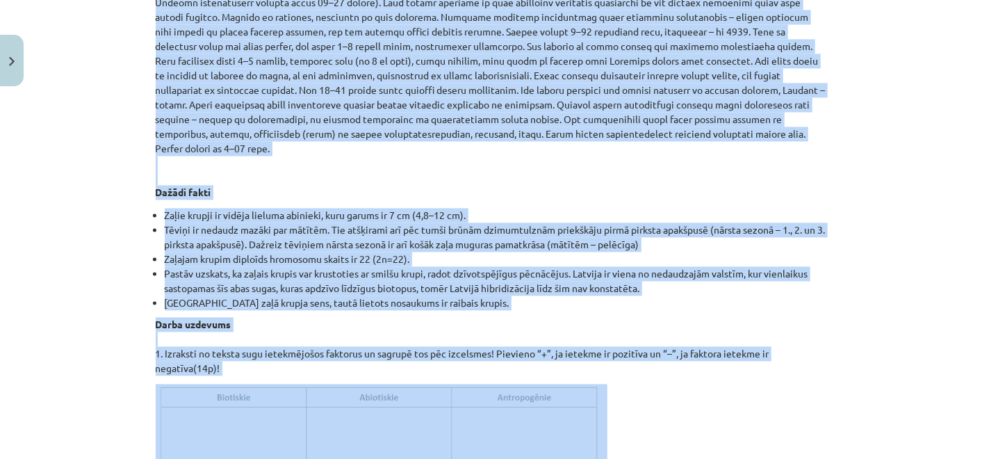
scroll to position [1485, 0]
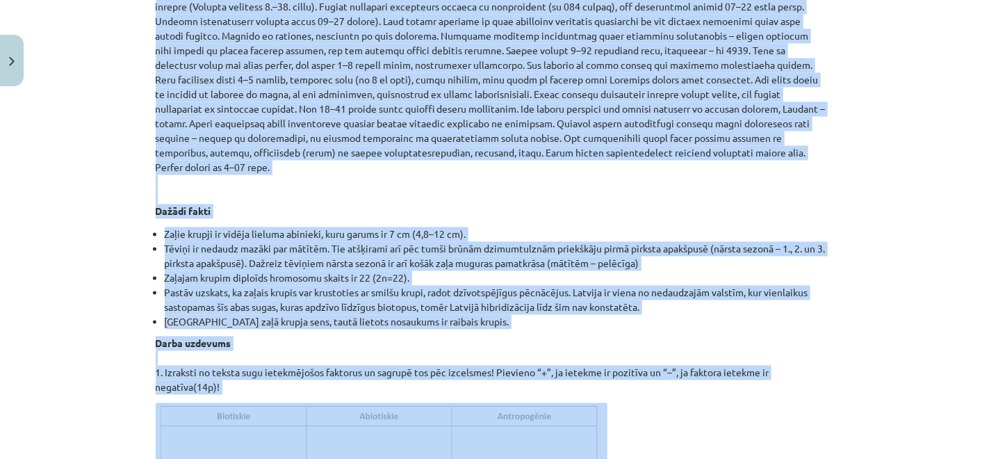
click at [43, 185] on div "Mācību tēma: Bioloģijas i - 11. klases 1. ieskaites mācību materiāls - laborato…" at bounding box center [491, 229] width 982 height 459
click at [85, 206] on div "Mācību tēma: Bioloģijas i - 11. klases 1. ieskaites mācību materiāls - laborato…" at bounding box center [491, 229] width 982 height 459
click at [98, 232] on div "Mācību tēma: Bioloģijas i - 11. klases 1. ieskaites mācību materiāls - laborato…" at bounding box center [491, 229] width 982 height 459
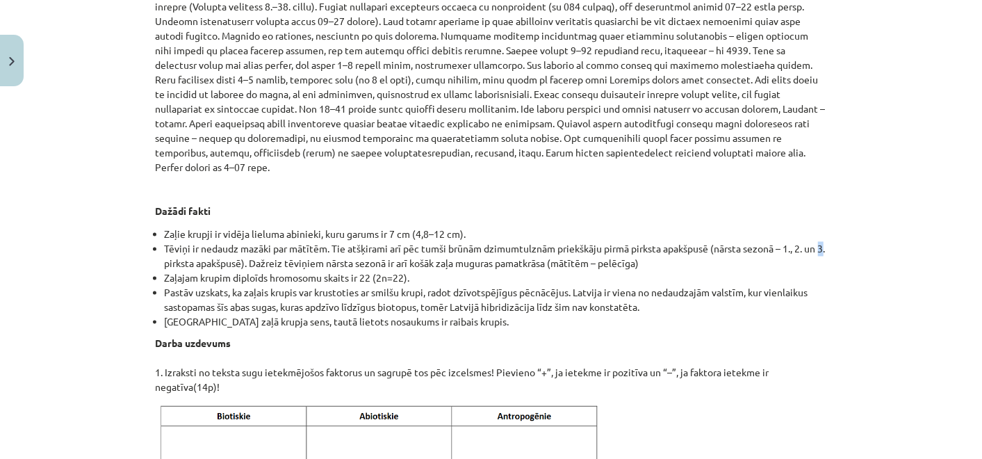
click at [98, 232] on div "Mācību tēma: Bioloģijas i - 11. klases 1. ieskaites mācību materiāls - laborato…" at bounding box center [491, 229] width 982 height 459
drag, startPoint x: 98, startPoint y: 232, endPoint x: 81, endPoint y: 214, distance: 25.1
click at [81, 214] on div "Mācību tēma: Bioloģijas i - 11. klases 1. ieskaites mācību materiāls - laborato…" at bounding box center [491, 229] width 982 height 459
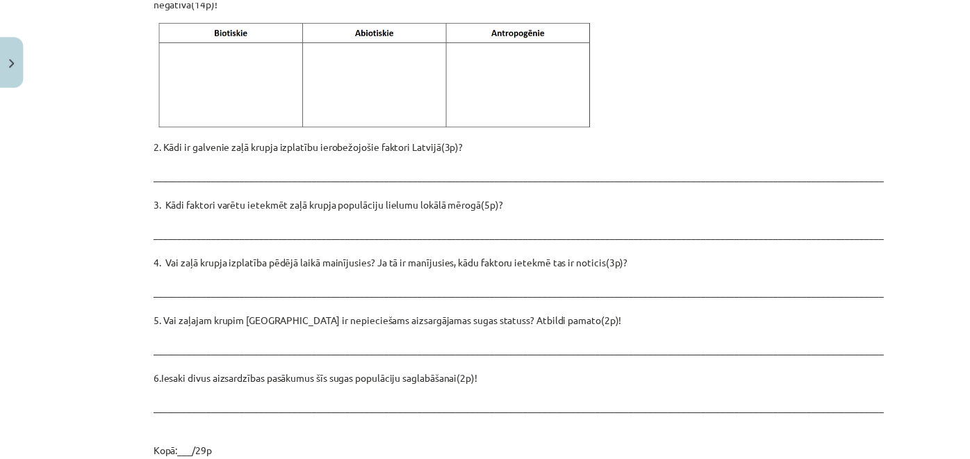
scroll to position [1948, 0]
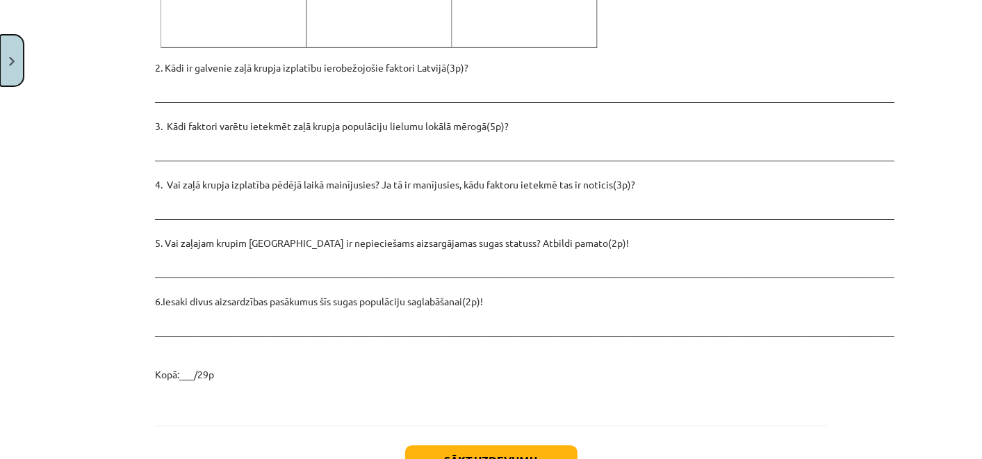
click at [17, 51] on button "Close" at bounding box center [12, 60] width 24 height 51
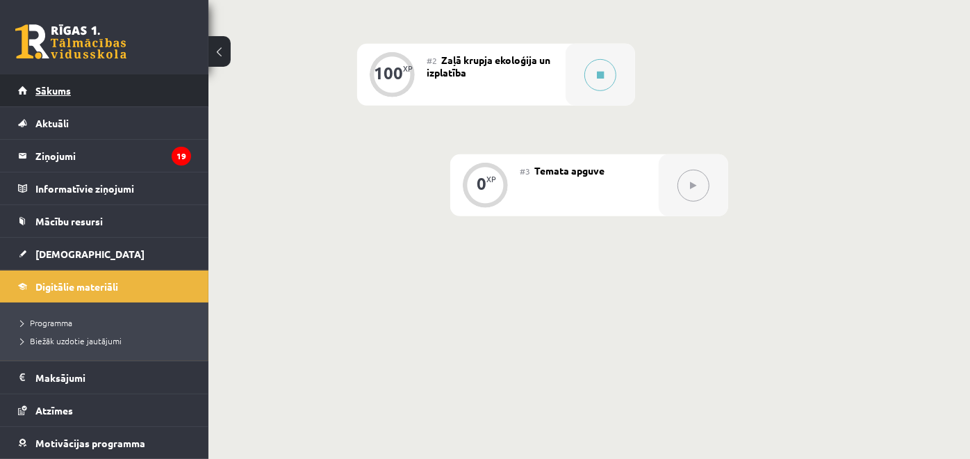
click at [71, 96] on link "Sākums" at bounding box center [104, 90] width 173 height 32
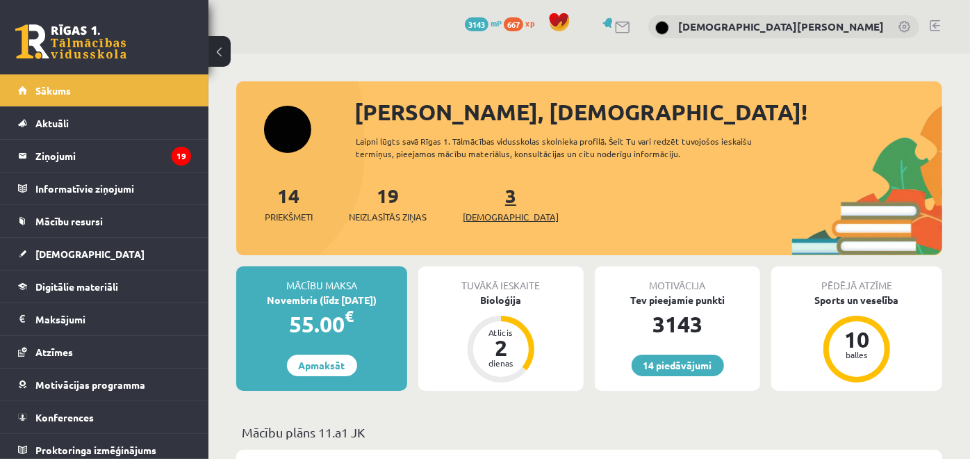
click at [491, 186] on link "3 Ieskaites" at bounding box center [511, 203] width 96 height 41
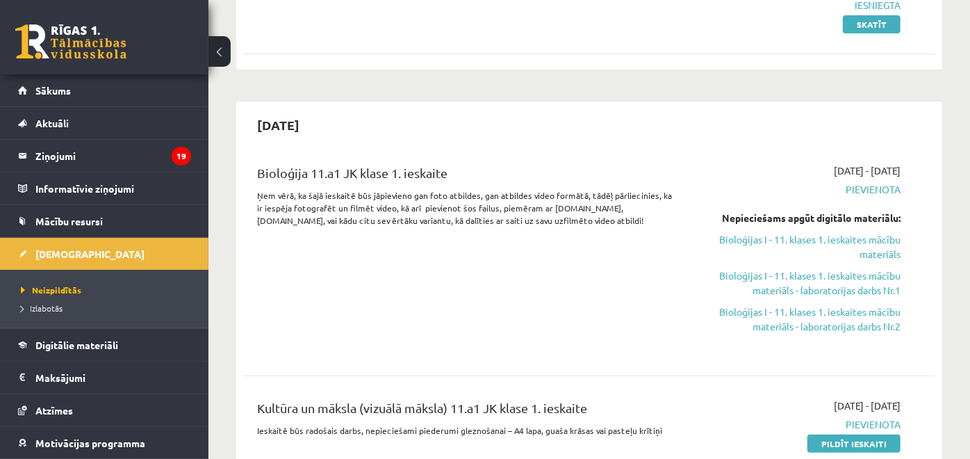
scroll to position [231, 0]
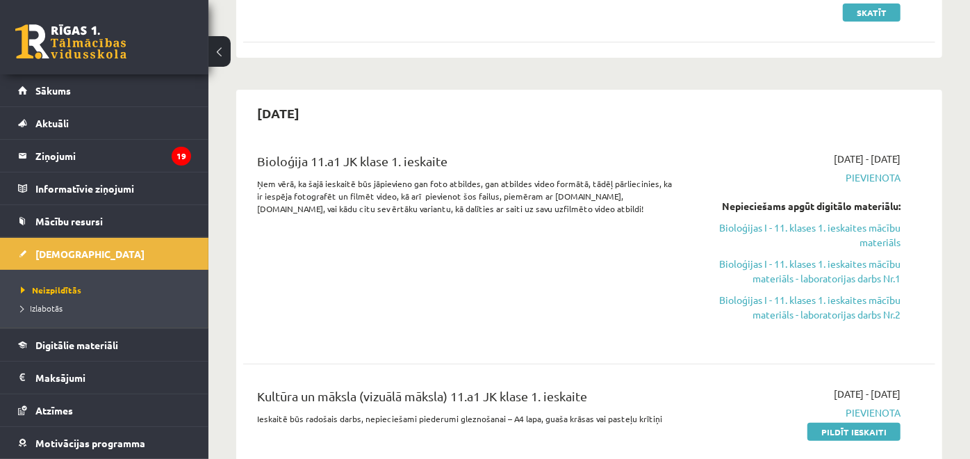
click at [863, 322] on div "[DATE] - [DATE] [GEOGRAPHIC_DATA] Nepieciešams apgūt digitālo materiālu: Bioloģ…" at bounding box center [800, 246] width 222 height 190
click at [850, 308] on link "Bioloģijas I - 11. klases 1. ieskaites mācību materiāls - laboratorijas darbs N…" at bounding box center [800, 307] width 201 height 29
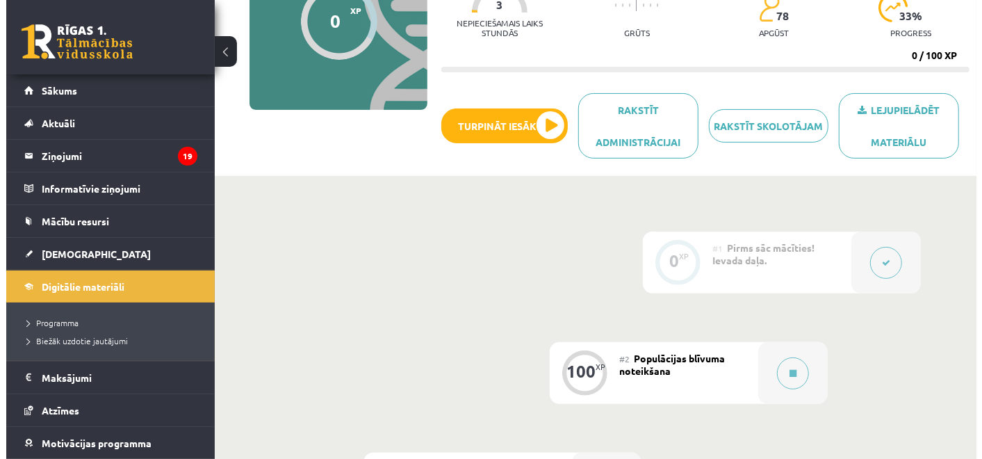
scroll to position [231, 0]
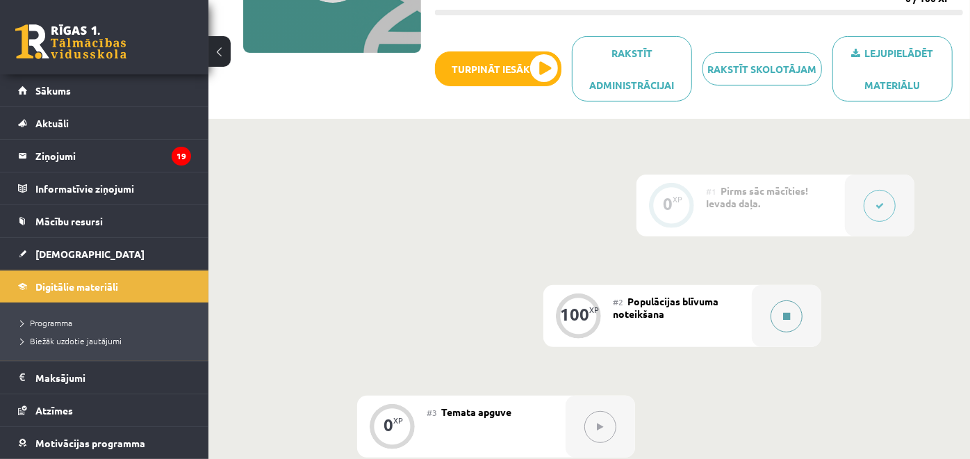
click at [796, 315] on button at bounding box center [787, 316] width 32 height 32
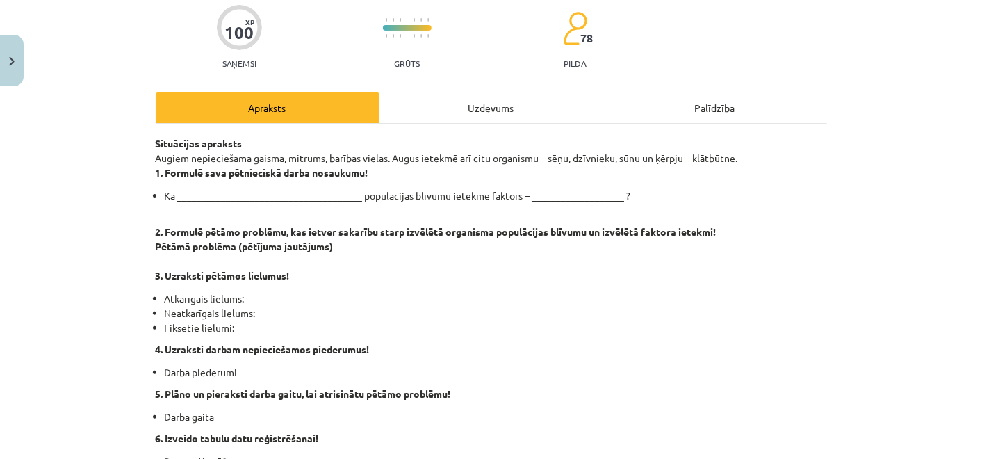
scroll to position [0, 0]
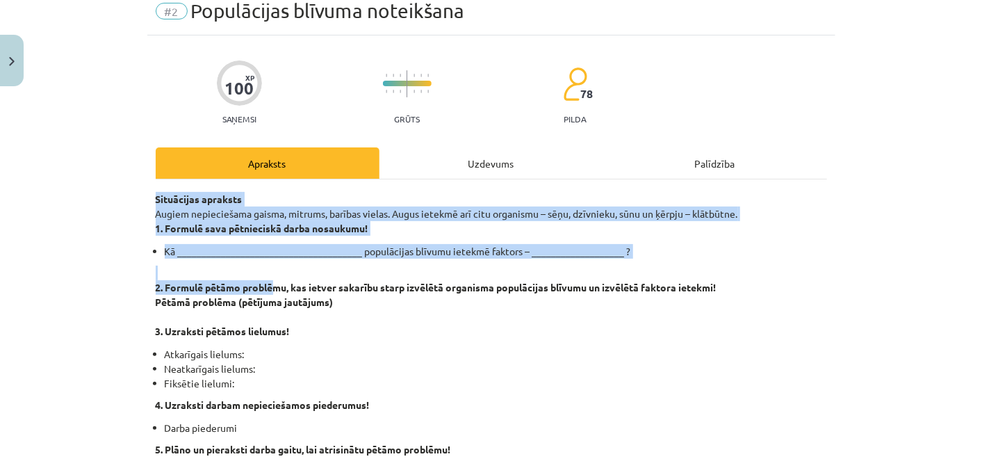
drag, startPoint x: 135, startPoint y: 244, endPoint x: 272, endPoint y: 288, distance: 143.9
click at [272, 288] on div "Mācību tēma: Bioloģijas i - 11. klases 1. ieskaites mācību materiāls - laborato…" at bounding box center [491, 229] width 982 height 459
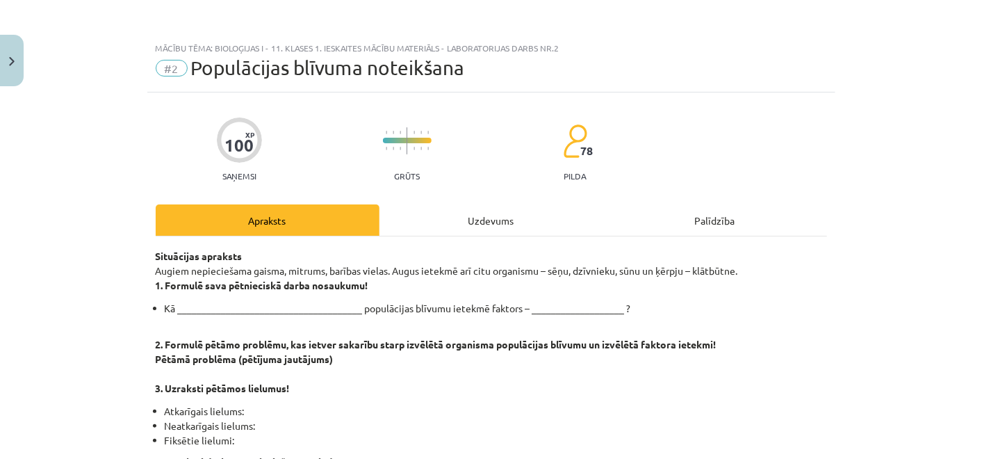
click at [65, 194] on div "Mācību tēma: Bioloģijas i - 11. klases 1. ieskaites mācību materiāls - laborato…" at bounding box center [491, 229] width 982 height 459
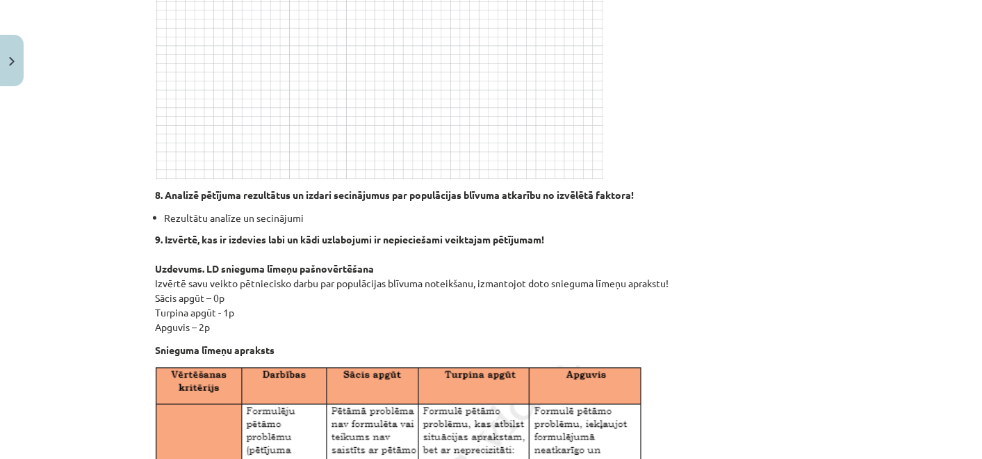
scroll to position [772, 0]
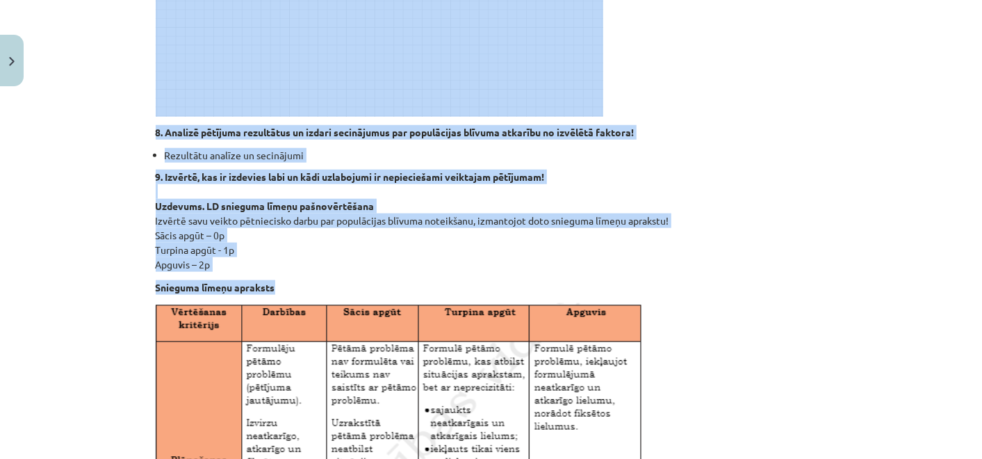
drag, startPoint x: 147, startPoint y: 173, endPoint x: 377, endPoint y: 272, distance: 250.5
copy div "Situācijas apraksts Augiem nepieciešama gaisma, mitrums, barības vielas. Augus …"
click at [565, 252] on p "9. Izvērtē, kas ir izdevies labi un kādi uzlabojumi ir nepieciešami veiktajam p…" at bounding box center [491, 221] width 671 height 102
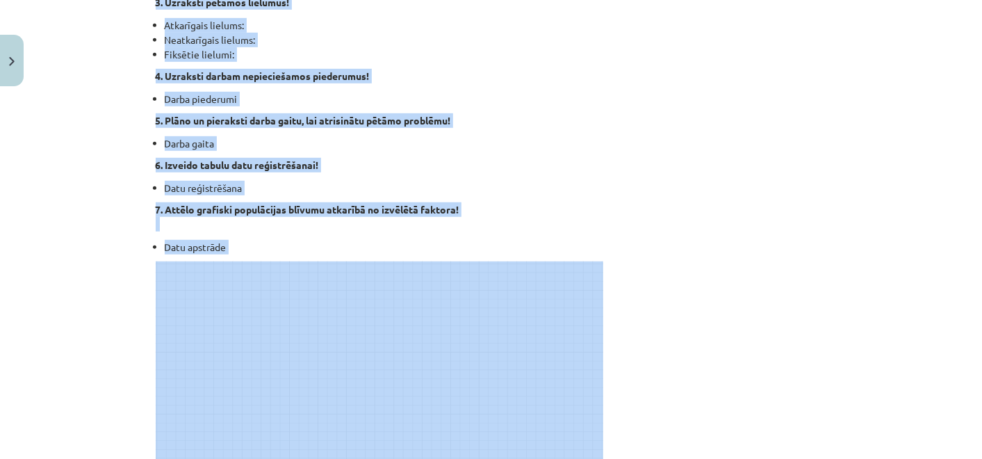
scroll to position [231, 0]
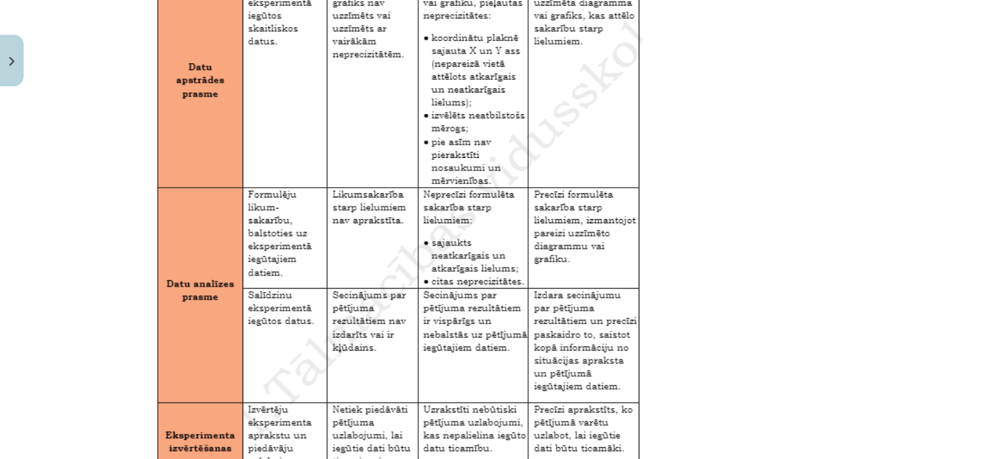
scroll to position [2351, 0]
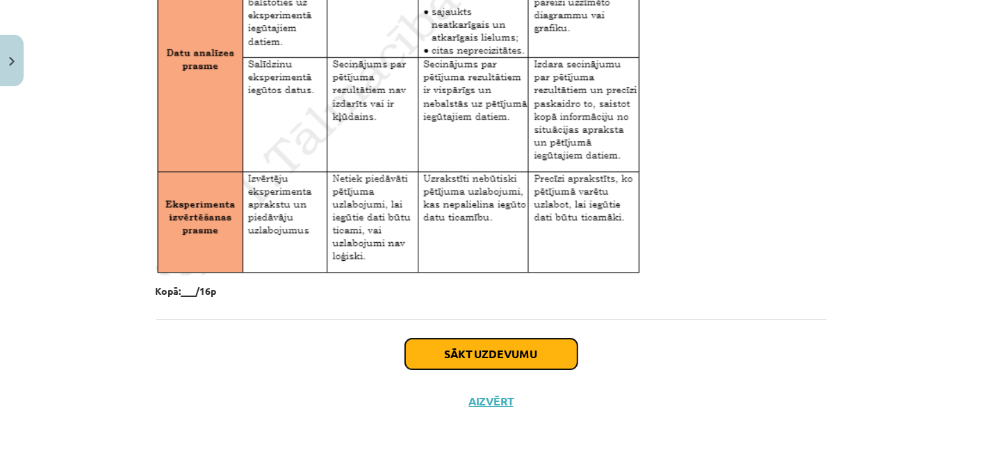
click at [550, 349] on button "Sākt uzdevumu" at bounding box center [491, 353] width 172 height 31
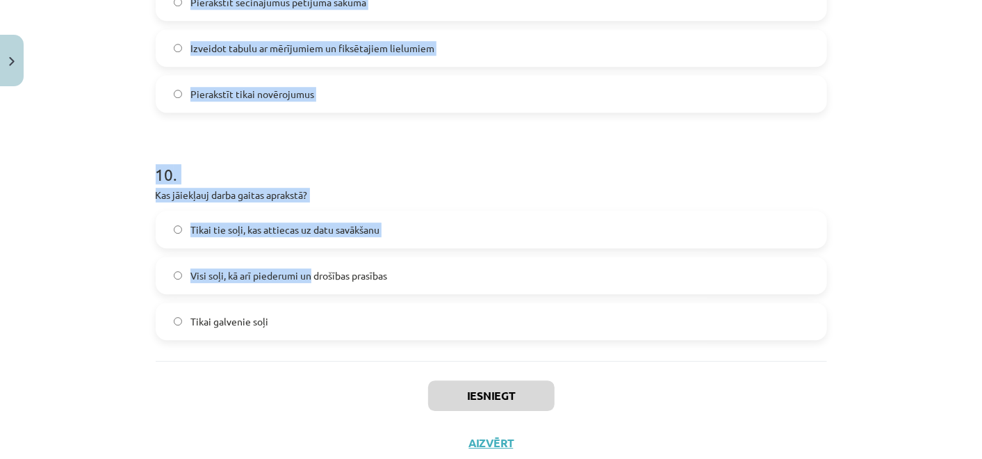
scroll to position [2222, 0]
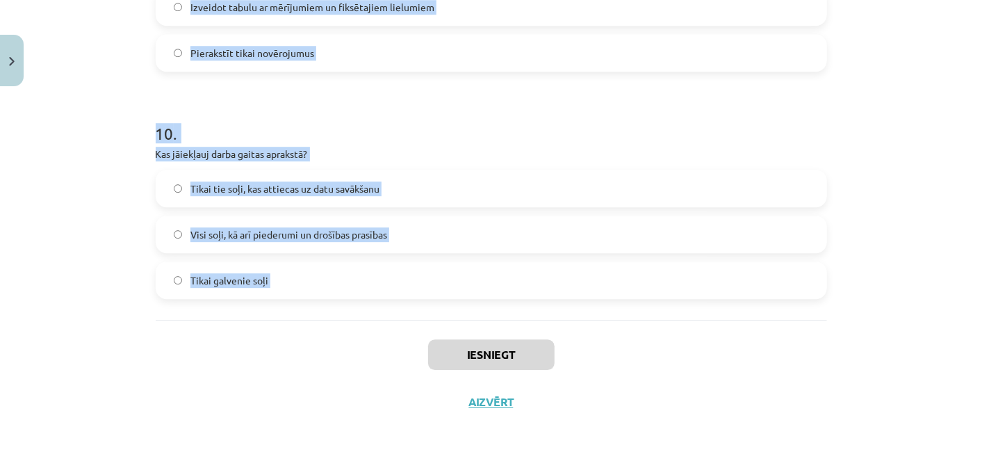
drag, startPoint x: 124, startPoint y: 187, endPoint x: 340, endPoint y: 283, distance: 236.0
click at [340, 283] on div "Mācību tēma: Bioloģijas i - 11. klases 1. ieskaites mācību materiāls - laborato…" at bounding box center [491, 229] width 982 height 459
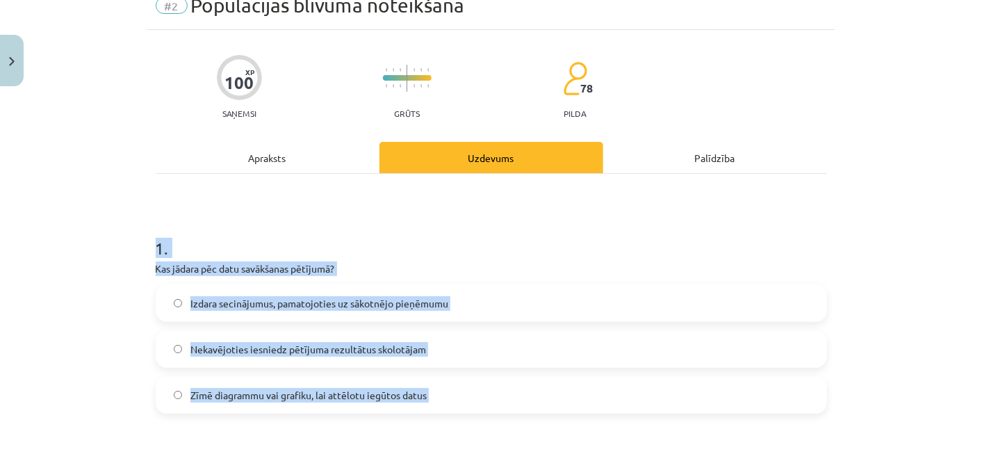
scroll to position [0, 0]
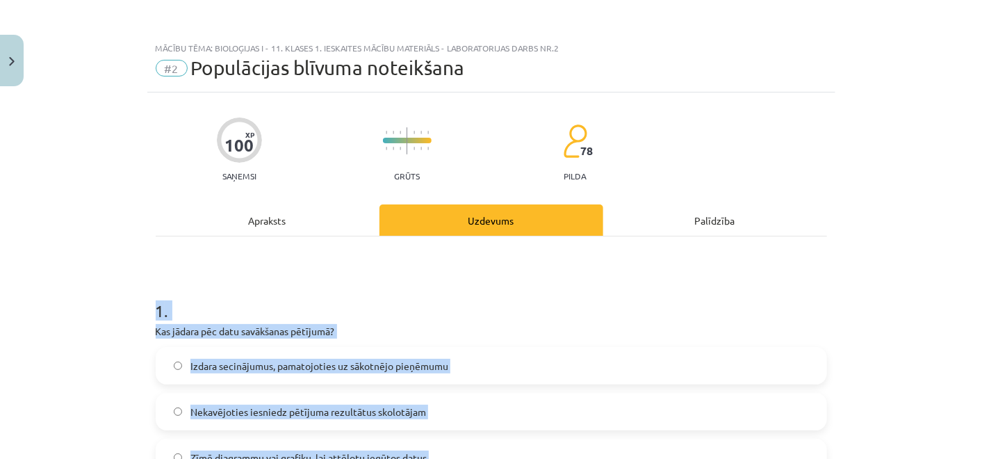
drag, startPoint x: 97, startPoint y: 290, endPoint x: 132, endPoint y: 270, distance: 40.8
click at [97, 290] on div "Mācību tēma: Bioloģijas i - 11. klases 1. ieskaites mācību materiāls - laborato…" at bounding box center [491, 229] width 982 height 459
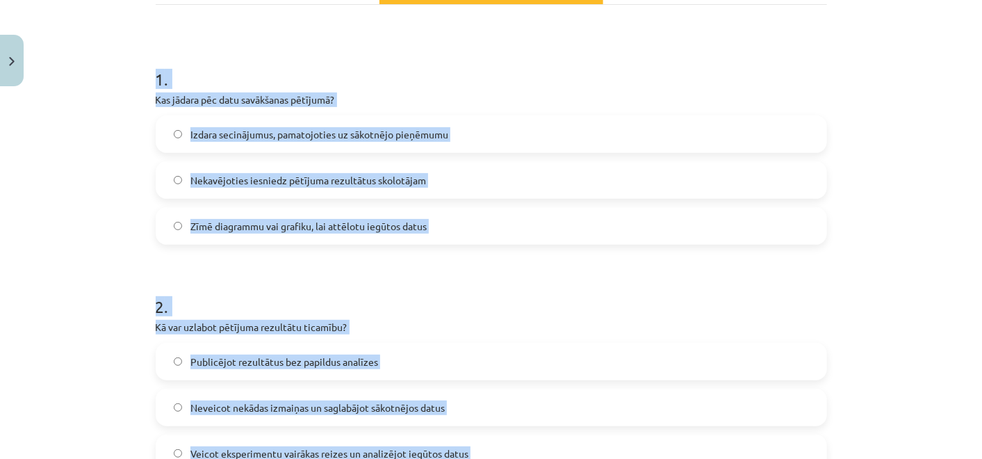
click at [253, 218] on label "Zīmē diagrammu vai grafiku, lai attēlotu iegūtos datus" at bounding box center [491, 225] width 668 height 35
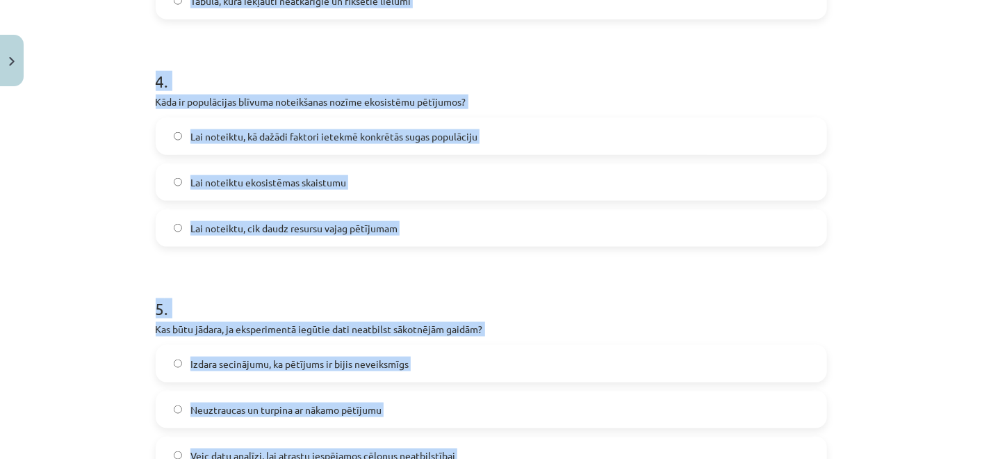
scroll to position [926, 0]
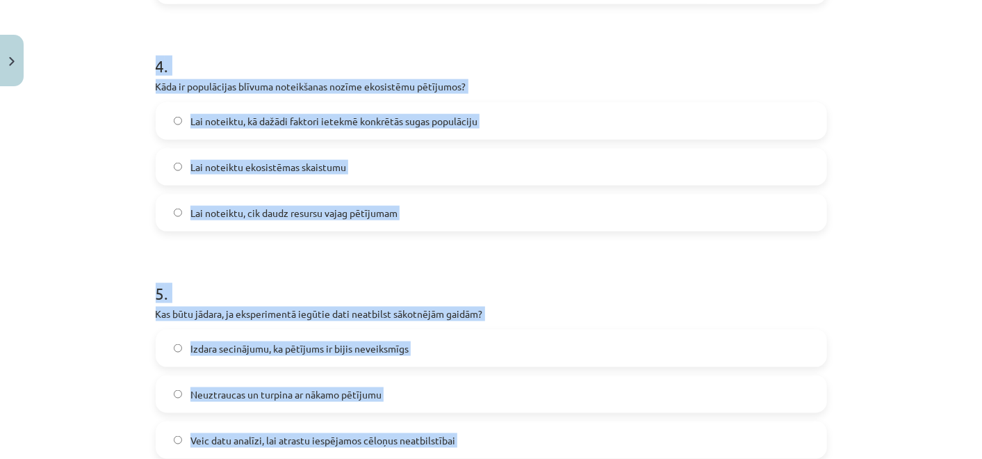
click at [329, 128] on label "Lai noteiktu, kā dažādi faktori ietekmē konkrētās sugas populāciju" at bounding box center [491, 121] width 668 height 35
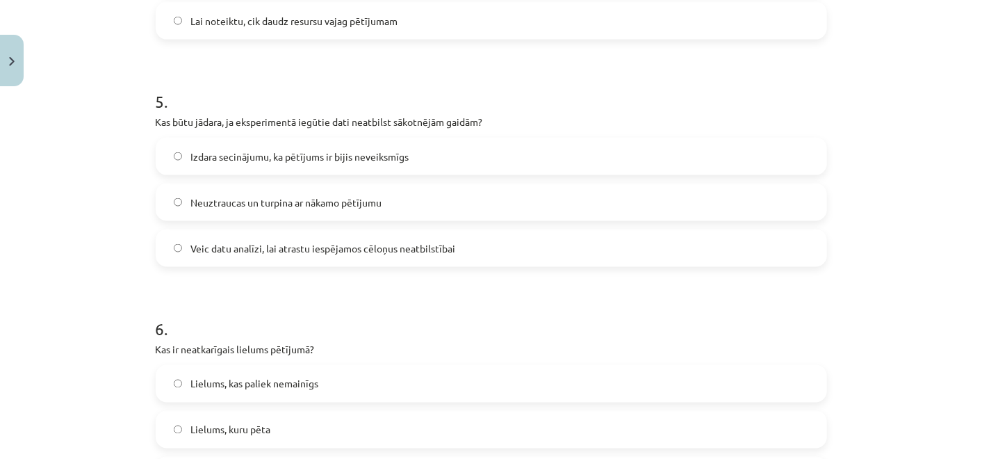
scroll to position [1158, 0]
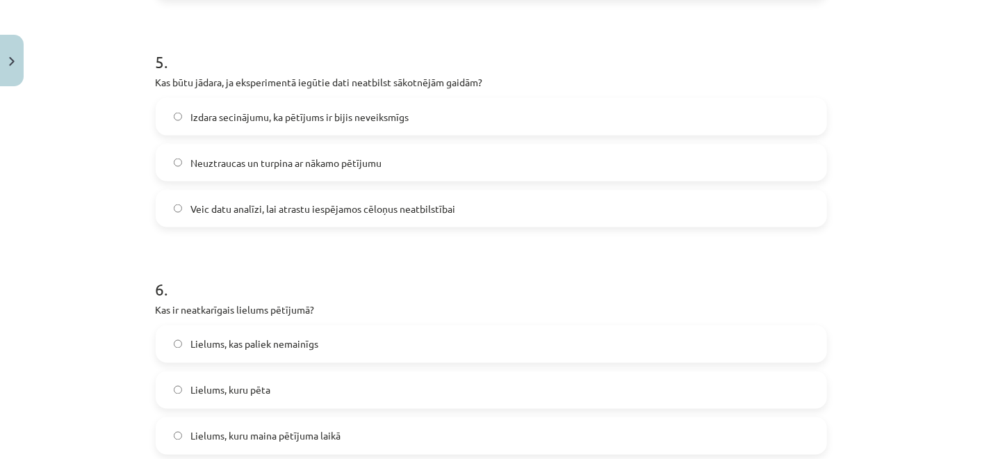
click at [360, 202] on span "Veic datu analīzi, lai atrastu iespējamos cēloņus neatbilstībai" at bounding box center [322, 208] width 265 height 15
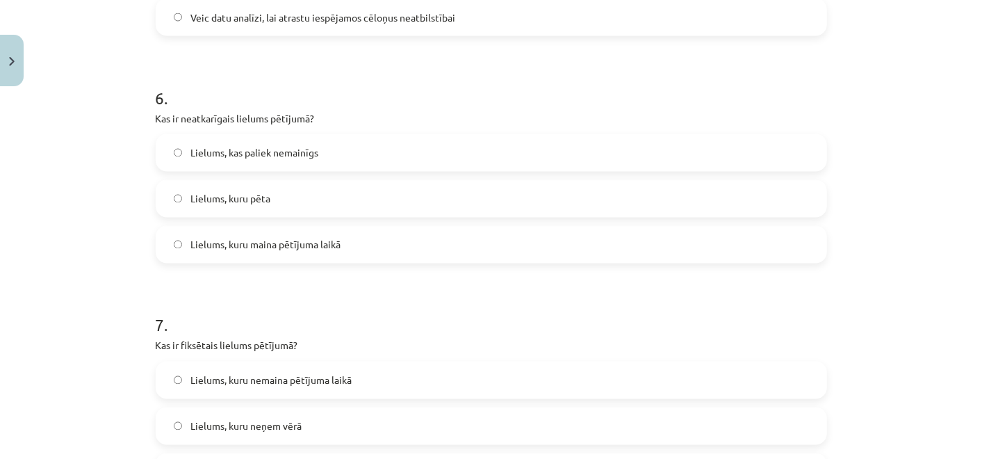
scroll to position [1390, 0]
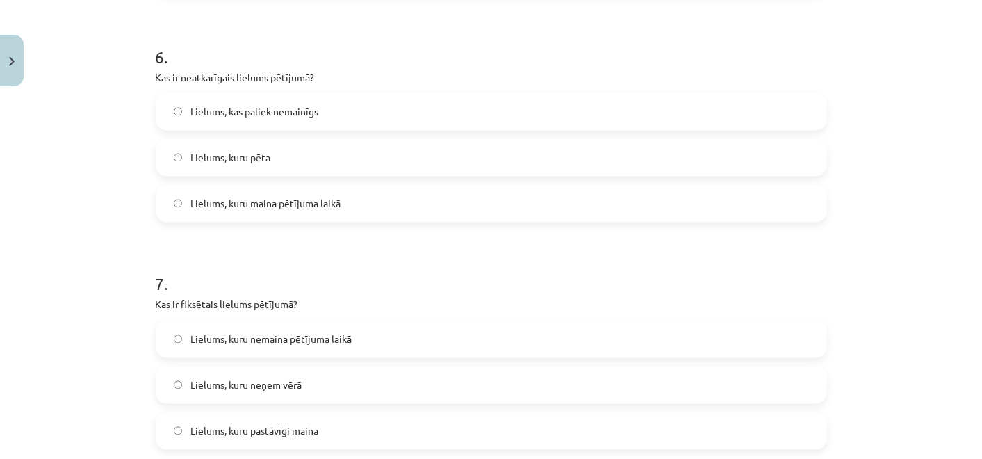
click at [304, 209] on span "Lielums, kuru maina pētījuma laikā" at bounding box center [265, 204] width 150 height 15
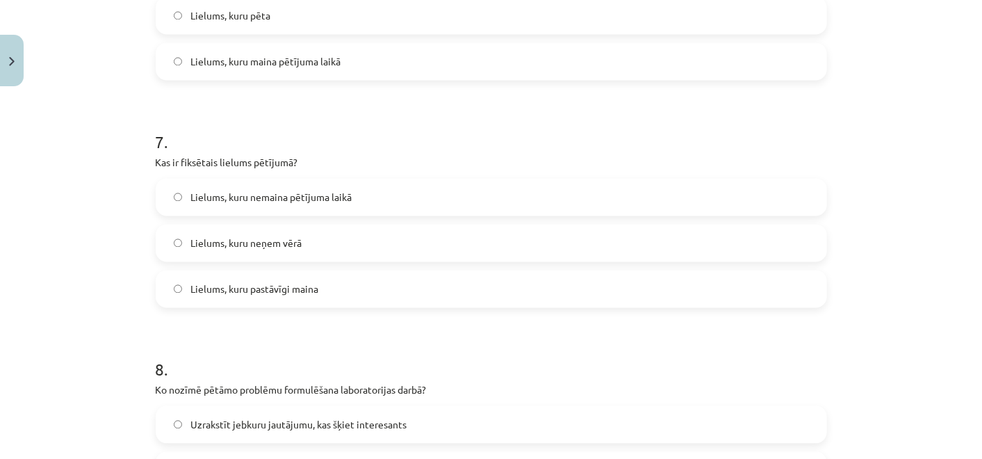
scroll to position [1544, 0]
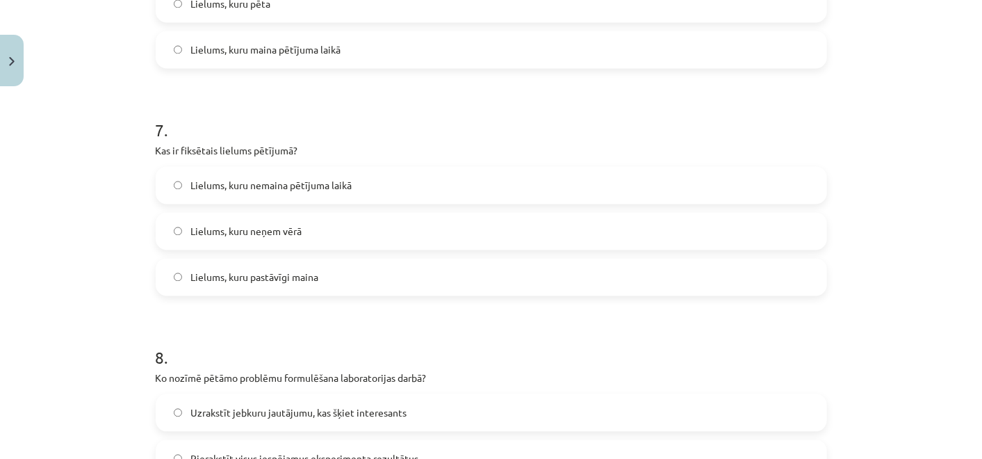
click at [311, 181] on span "Lielums, kuru nemaina pētījuma laikā" at bounding box center [270, 185] width 161 height 15
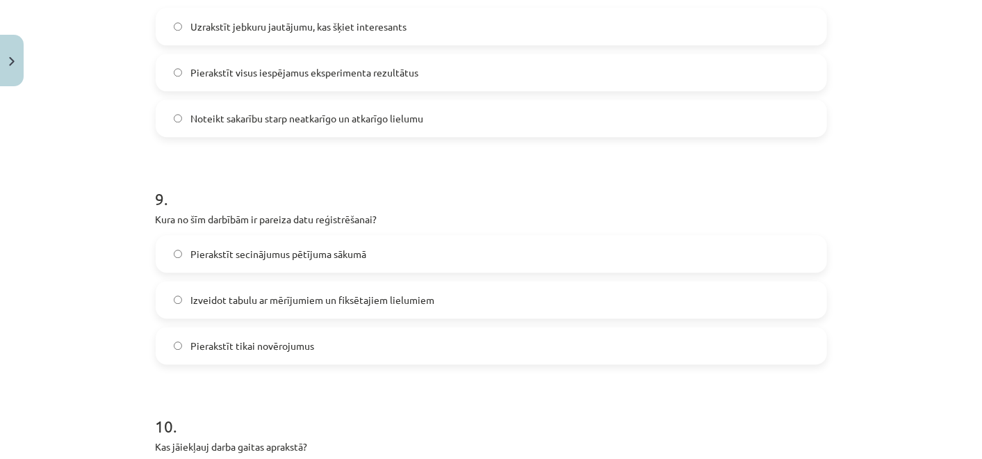
scroll to position [1852, 0]
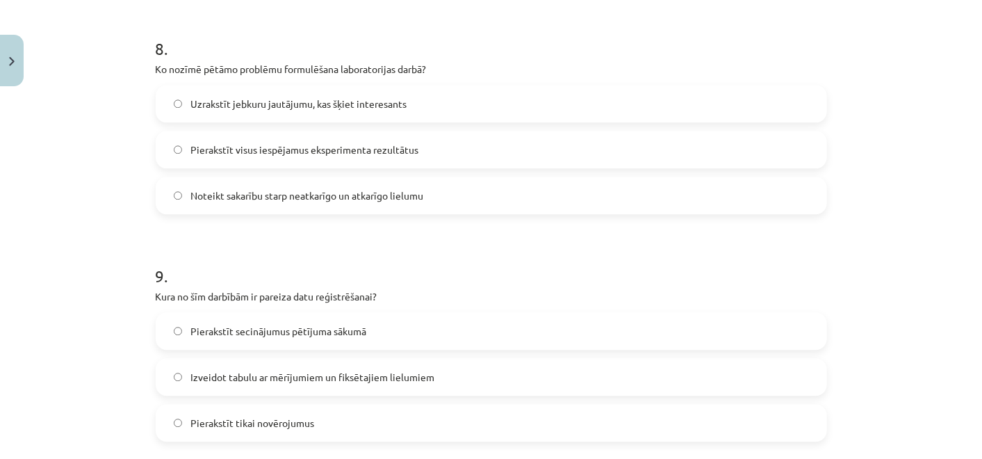
click at [268, 186] on label "Noteikt sakarību starp neatkarīgo un atkarīgo lielumu" at bounding box center [491, 195] width 668 height 35
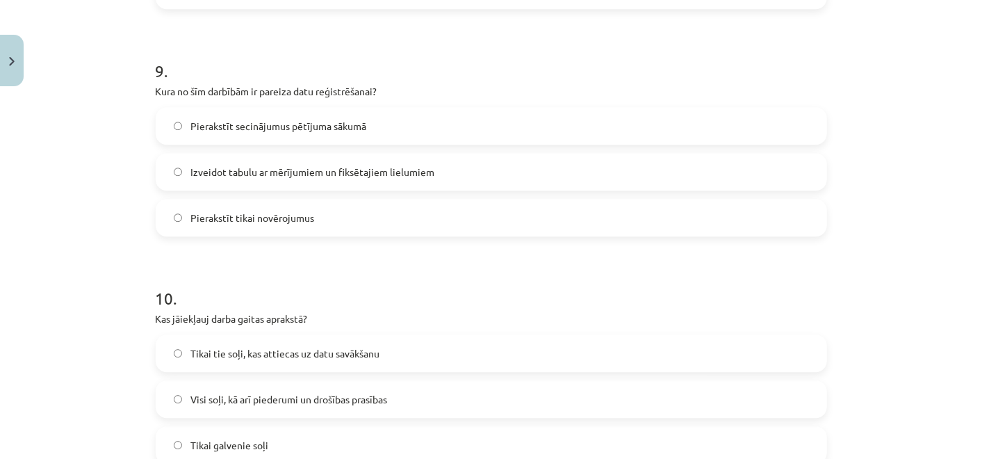
scroll to position [2084, 0]
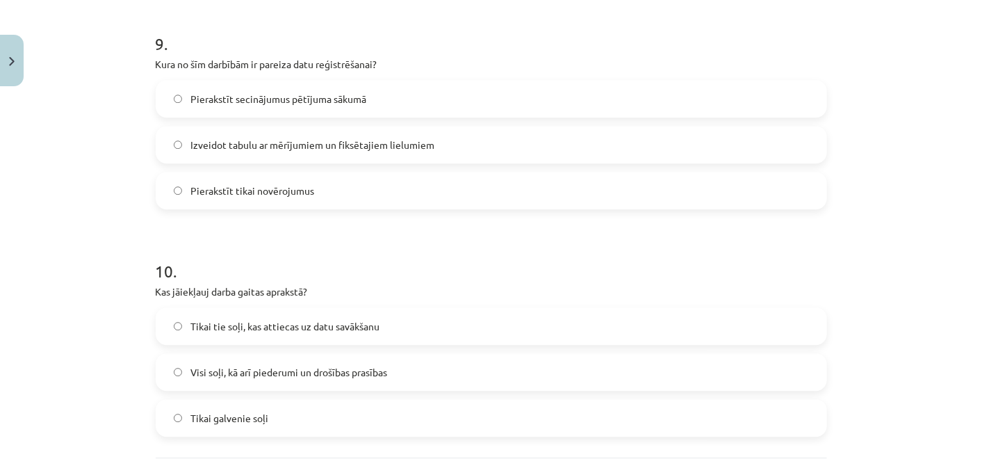
click at [293, 145] on span "Izveidot tabulu ar mērījumiem un fiksētajiem lielumiem" at bounding box center [312, 145] width 244 height 15
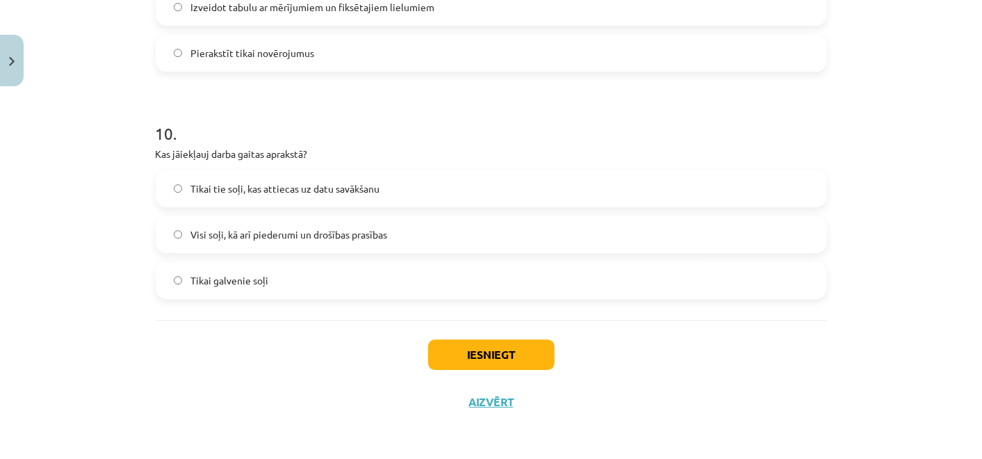
click at [288, 240] on label "Visi soļi, kā arī piederumi un drošības prasības" at bounding box center [491, 234] width 668 height 35
click at [486, 360] on button "Iesniegt" at bounding box center [491, 354] width 126 height 31
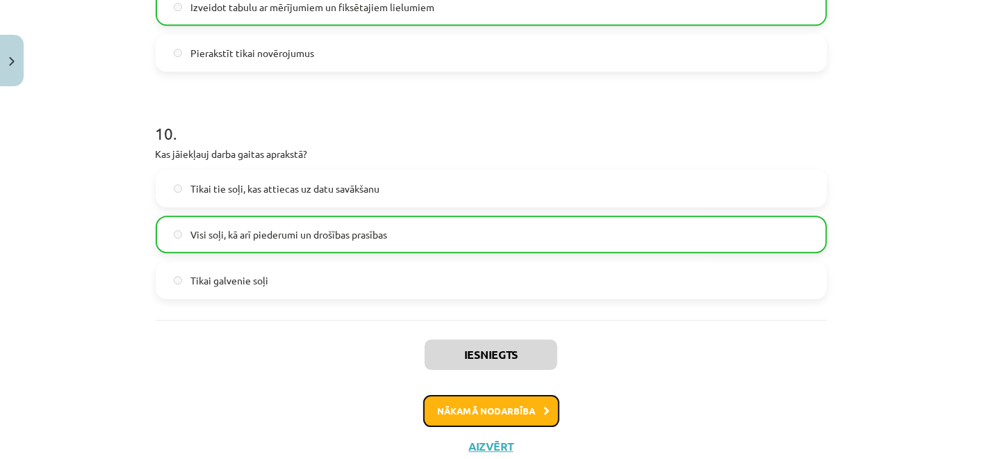
click at [506, 402] on button "Nākamā nodarbība" at bounding box center [491, 411] width 136 height 32
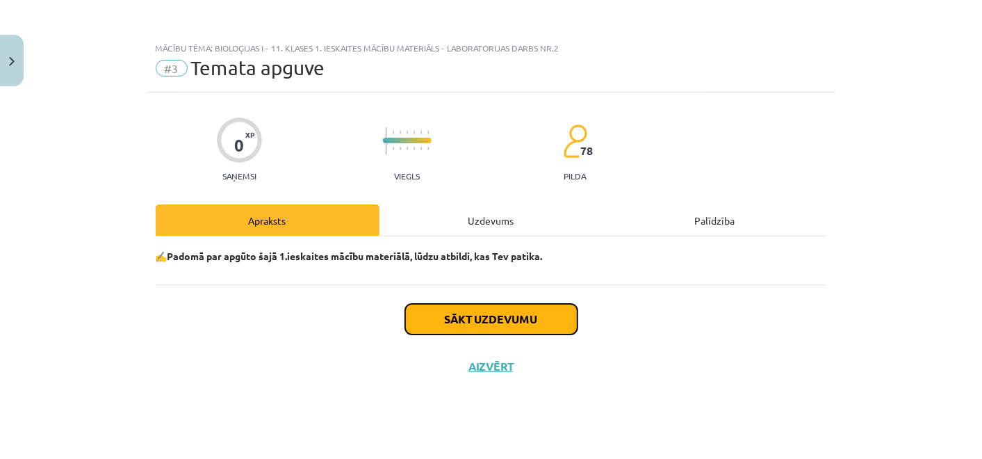
click at [478, 306] on button "Sākt uzdevumu" at bounding box center [491, 319] width 172 height 31
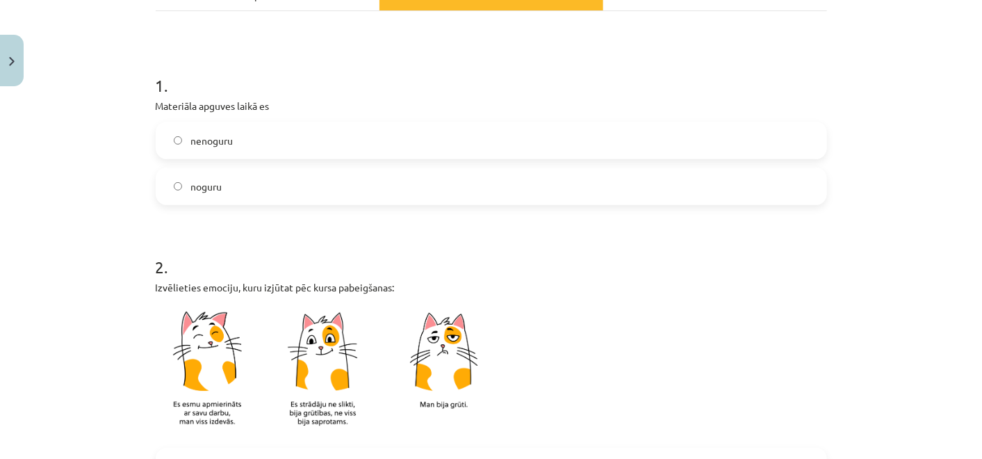
scroll to position [231, 0]
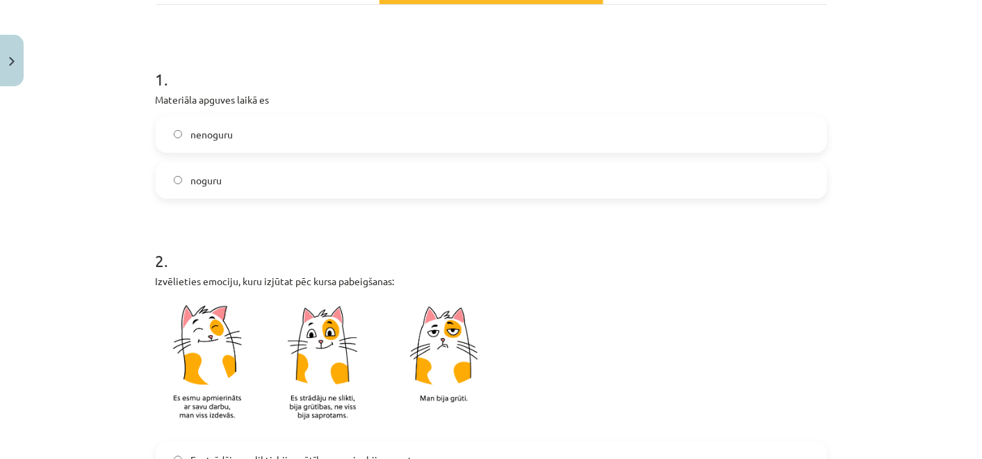
click at [285, 131] on label "nenoguru" at bounding box center [491, 134] width 668 height 35
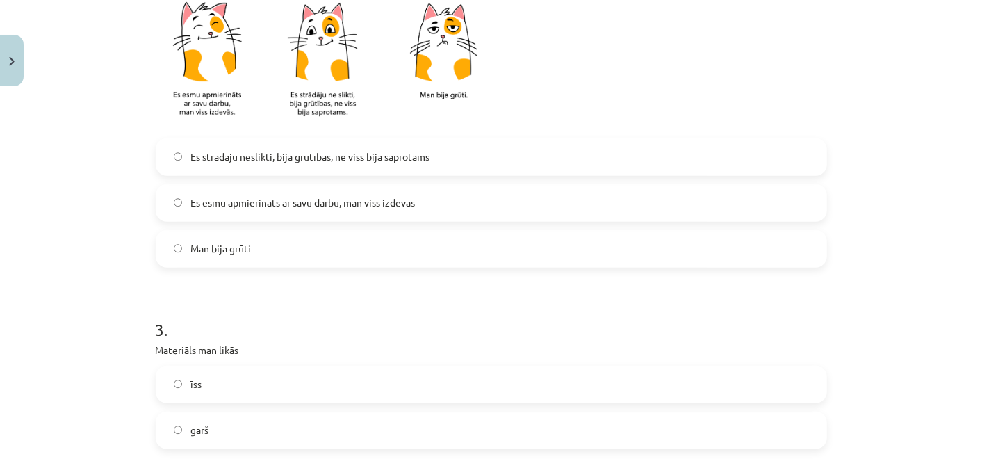
scroll to position [540, 0]
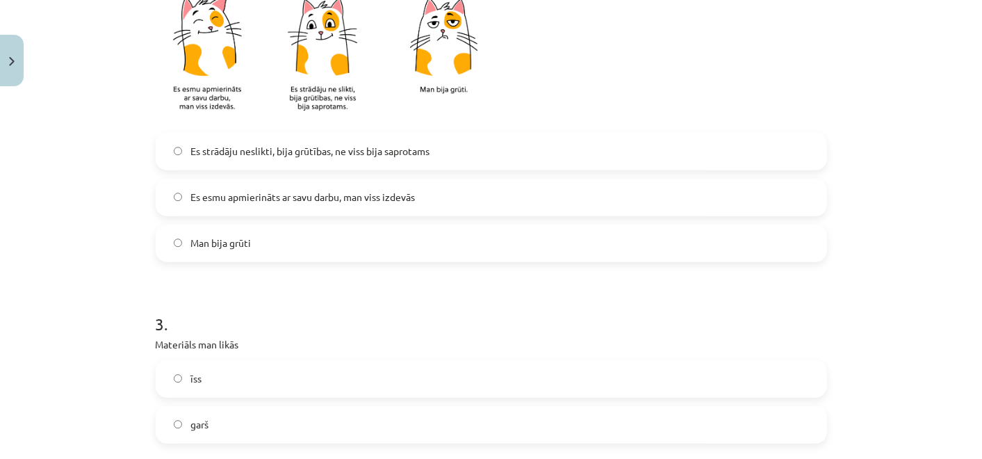
click at [322, 197] on span "Es esmu apmierināts ar savu darbu, man viss izdevās" at bounding box center [302, 197] width 224 height 15
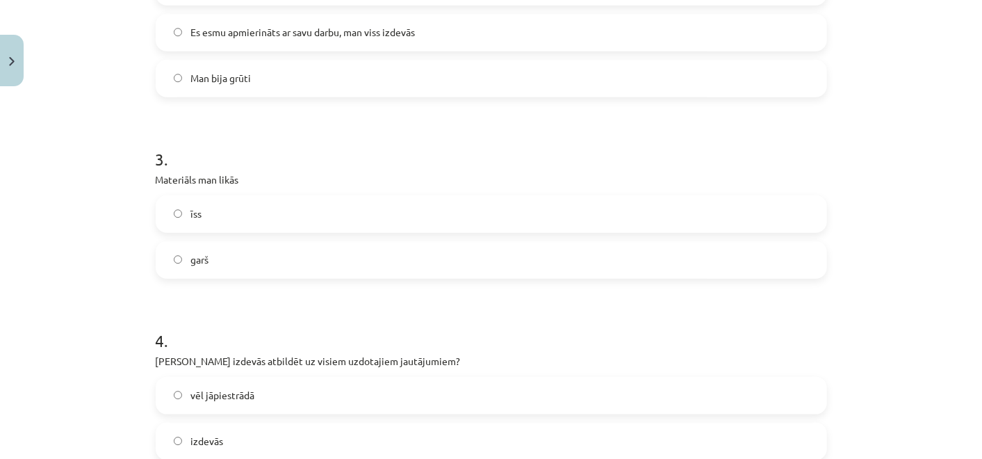
scroll to position [772, 0]
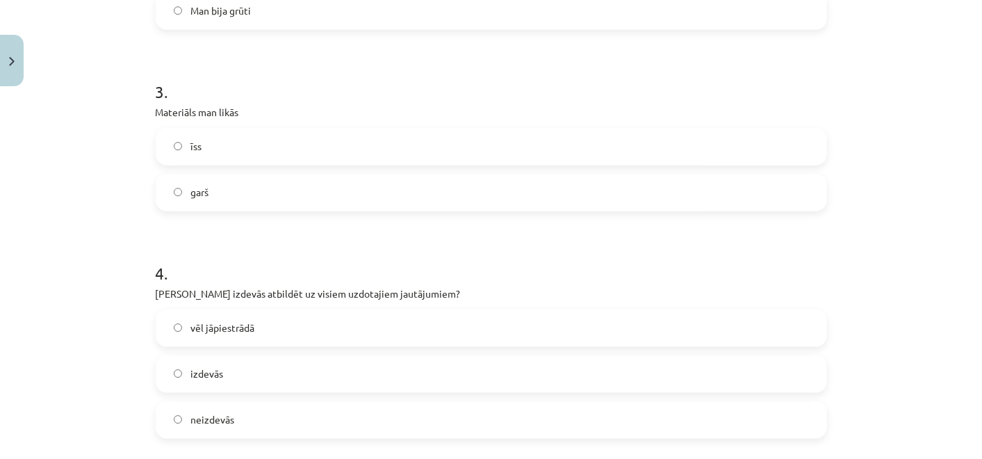
drag, startPoint x: 289, startPoint y: 139, endPoint x: 295, endPoint y: 147, distance: 9.9
click at [289, 140] on label "īss" at bounding box center [491, 146] width 668 height 35
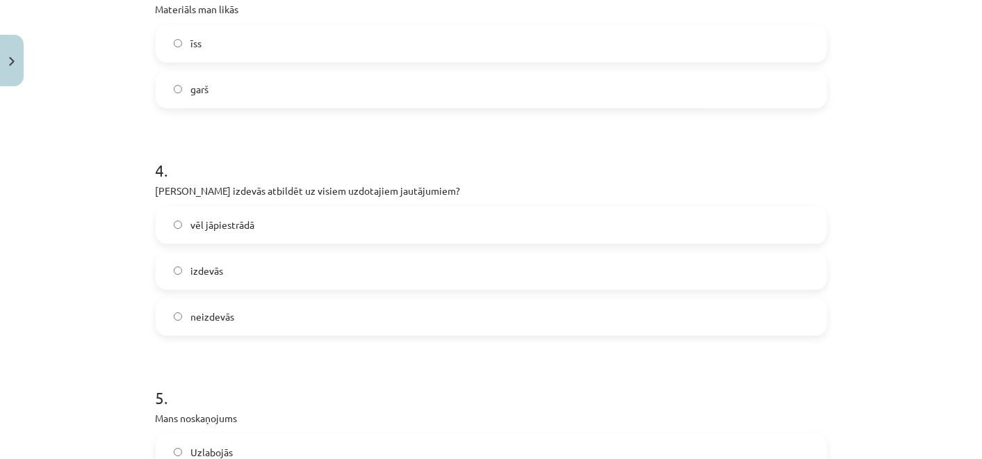
scroll to position [1003, 0]
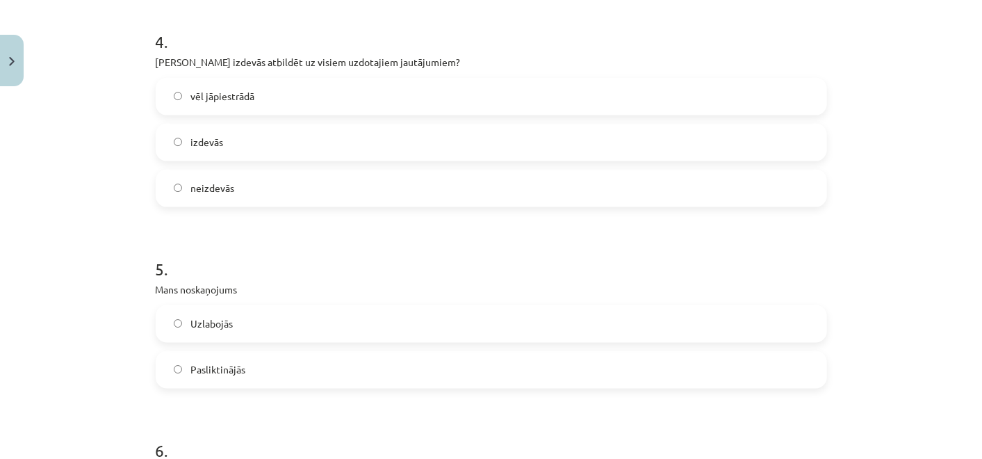
drag, startPoint x: 235, startPoint y: 127, endPoint x: 244, endPoint y: 135, distance: 11.8
click at [235, 129] on label "izdevās" at bounding box center [491, 142] width 668 height 35
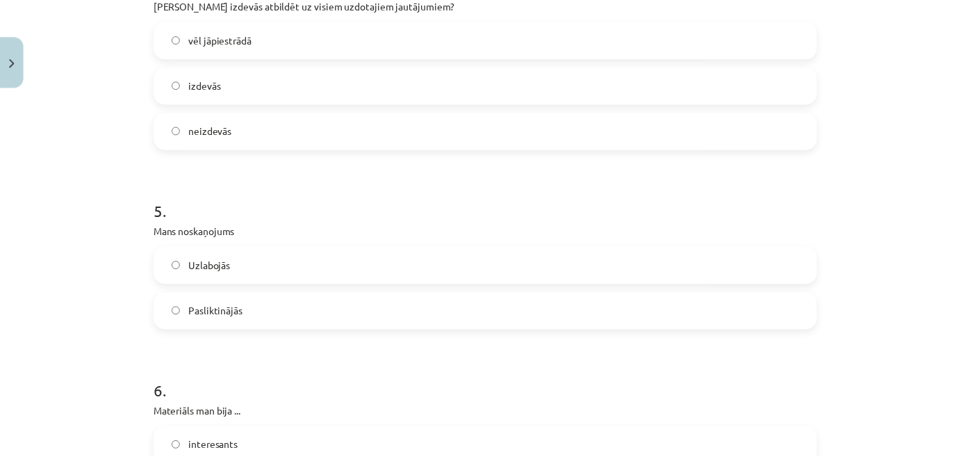
scroll to position [1235, 0]
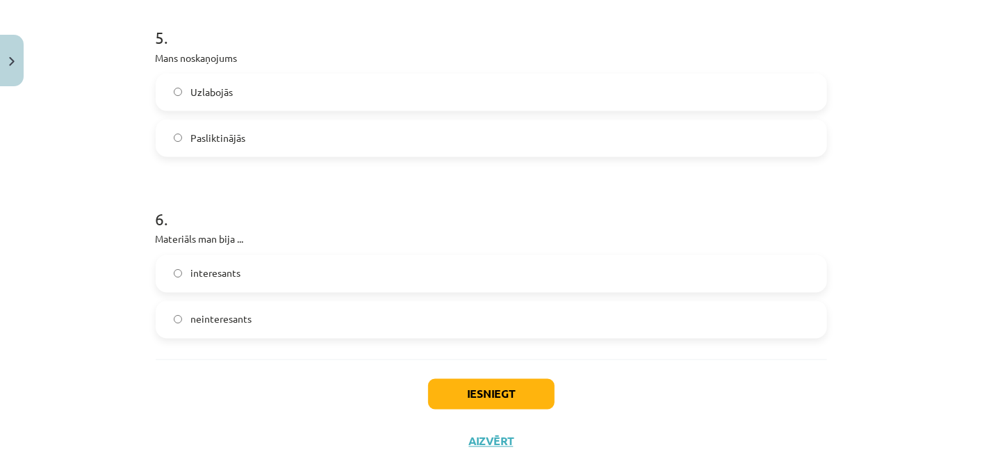
click at [274, 85] on label "Uzlabojās" at bounding box center [491, 92] width 668 height 35
click at [349, 272] on label "interesants" at bounding box center [491, 273] width 668 height 35
click at [470, 371] on div "Iesniegt Aizvērt" at bounding box center [491, 407] width 671 height 97
click at [482, 391] on button "Iesniegt" at bounding box center [491, 394] width 126 height 31
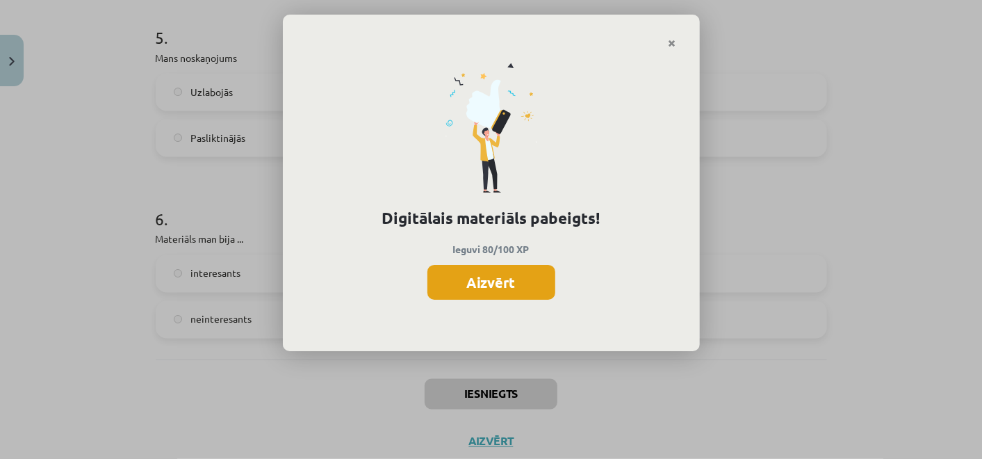
click at [480, 279] on button "Aizvērt" at bounding box center [491, 282] width 128 height 35
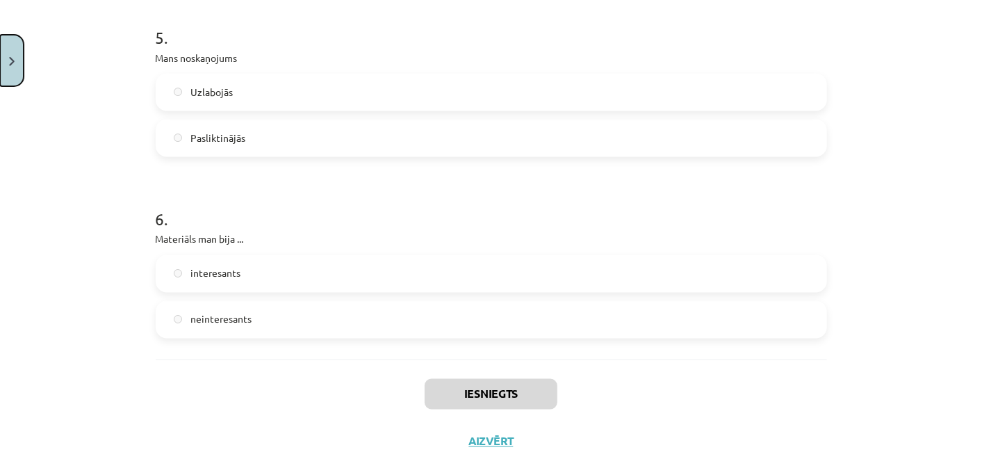
click at [20, 63] on button "Close" at bounding box center [12, 60] width 24 height 51
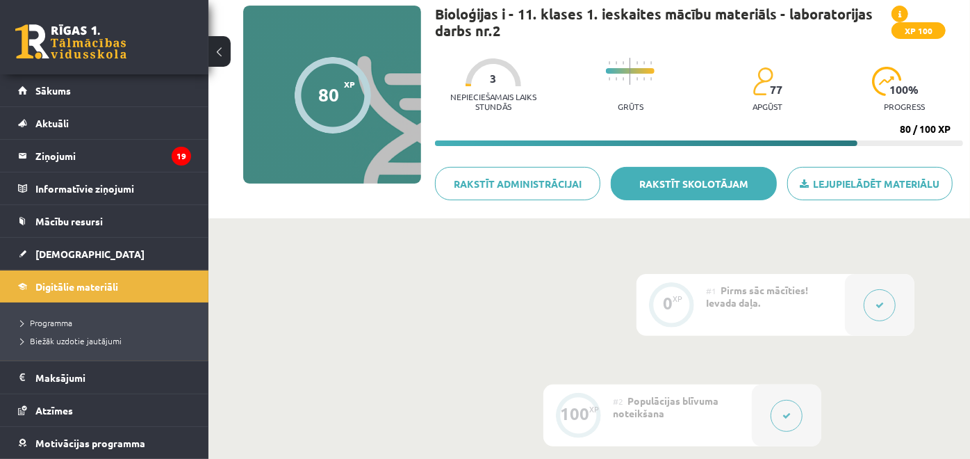
scroll to position [56, 0]
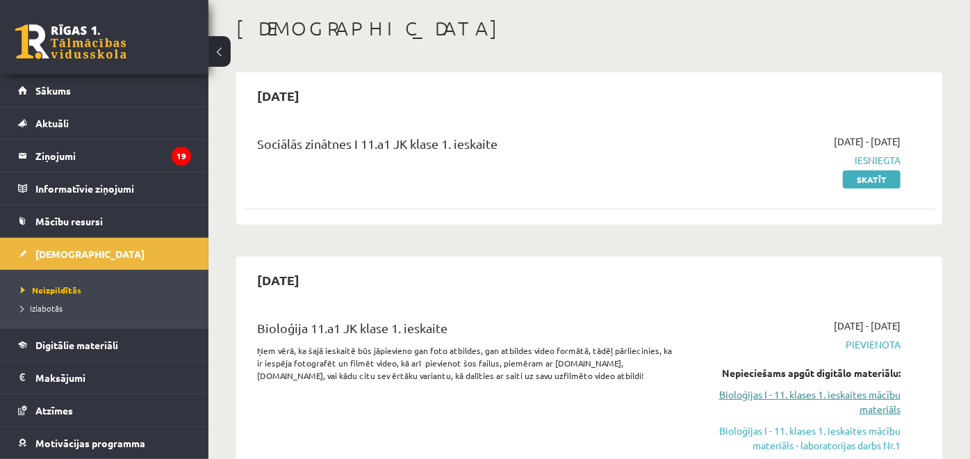
scroll to position [231, 0]
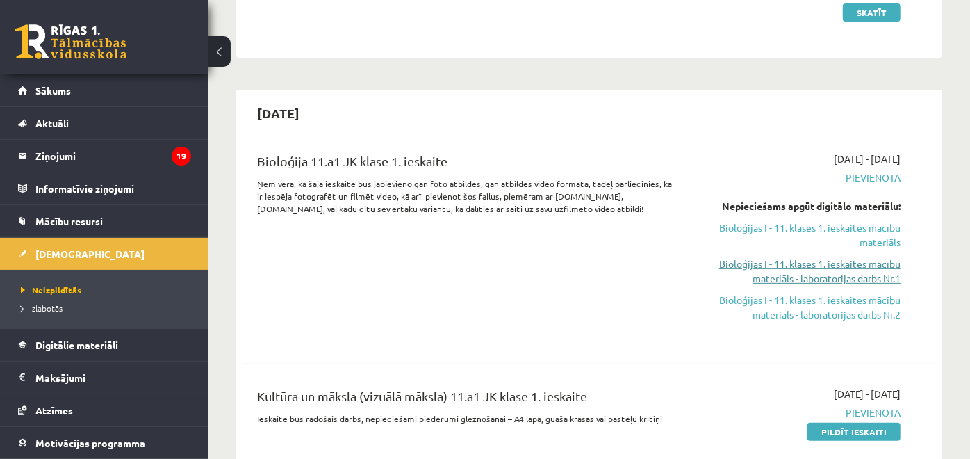
click at [848, 269] on link "Bioloģijas I - 11. klases 1. ieskaites mācību materiāls - laboratorijas darbs N…" at bounding box center [800, 270] width 201 height 29
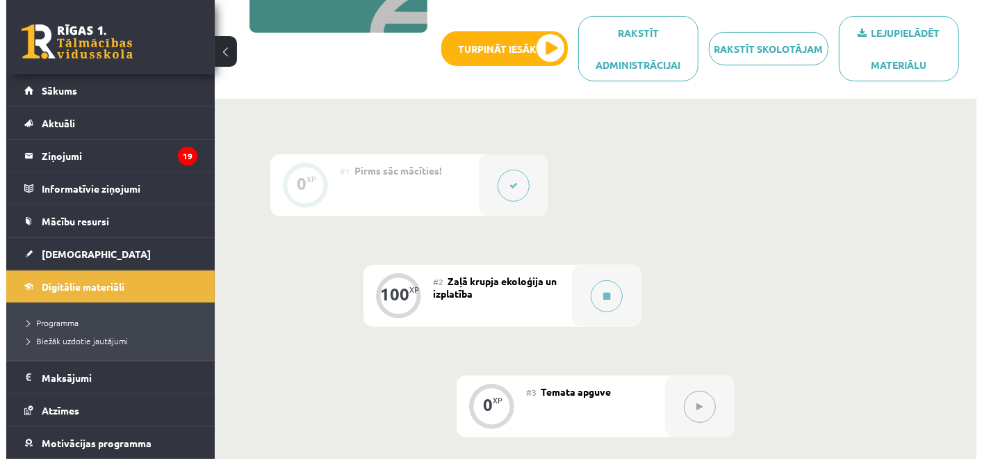
scroll to position [463, 0]
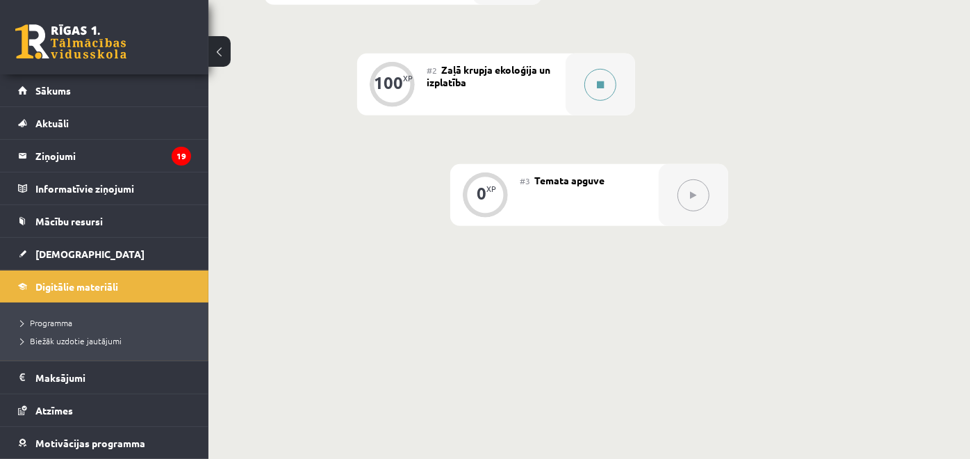
click at [568, 94] on div at bounding box center [600, 84] width 69 height 62
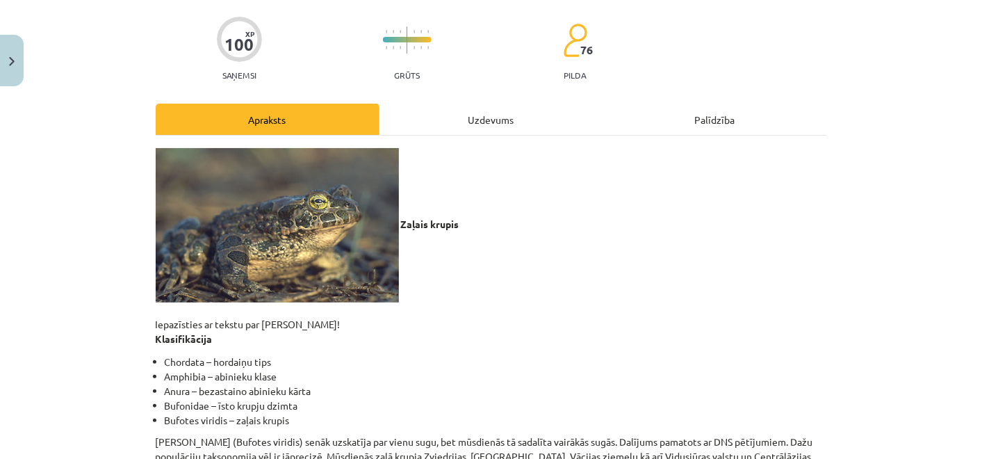
scroll to position [154, 0]
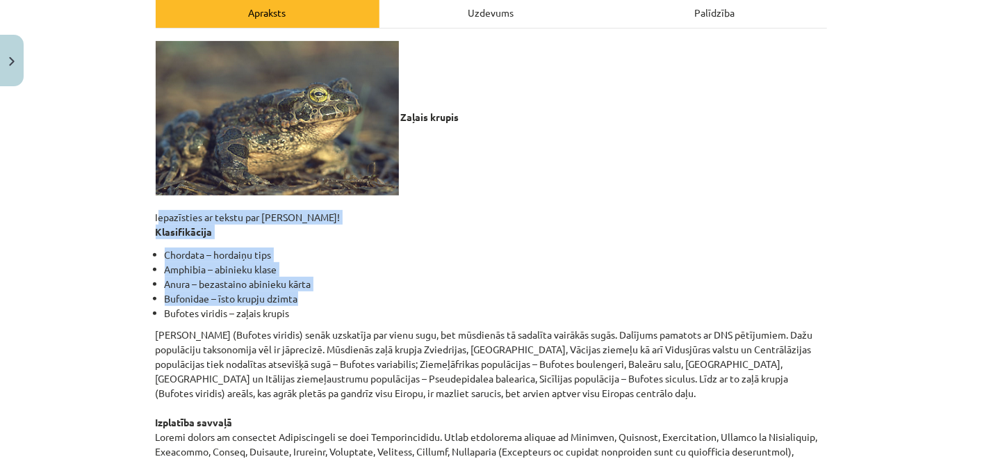
drag, startPoint x: 139, startPoint y: 264, endPoint x: 311, endPoint y: 295, distance: 175.0
click at [311, 295] on div "Mācību tēma: Bioloģijas i - 11. klases 1. ieskaites mācību materiāls - laborato…" at bounding box center [491, 229] width 982 height 459
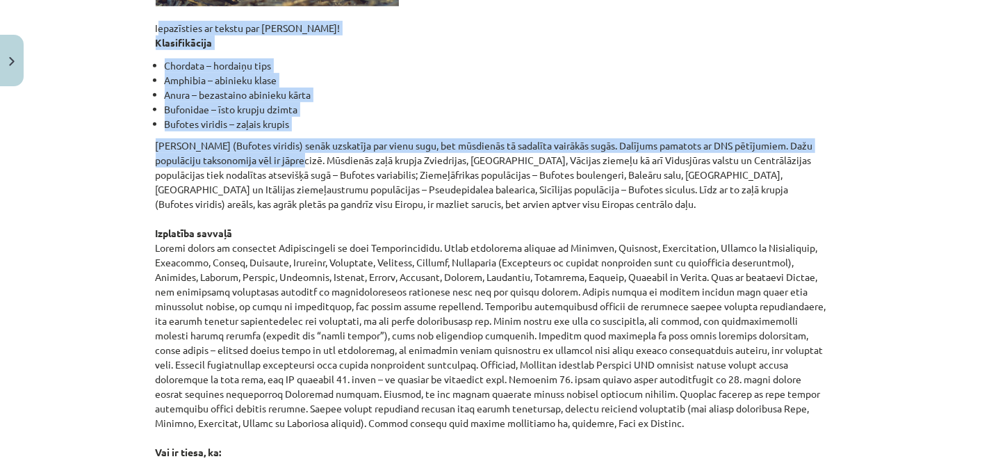
scroll to position [308, 0]
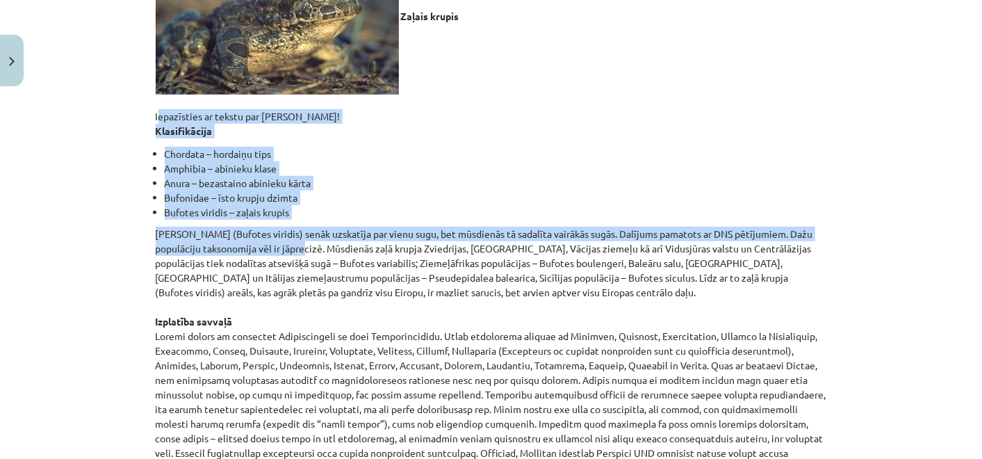
click at [113, 109] on div "Mācību tēma: Bioloģijas i - 11. klases 1. ieskaites mācību materiāls - laborato…" at bounding box center [491, 229] width 982 height 459
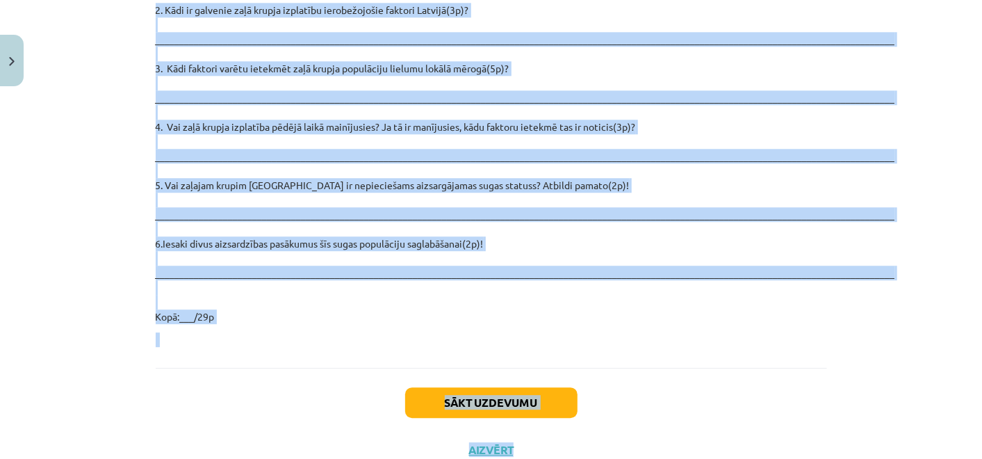
scroll to position [2007, 0]
drag, startPoint x: 145, startPoint y: 116, endPoint x: 545, endPoint y: 297, distance: 439.7
drag, startPoint x: 545, startPoint y: 297, endPoint x: 699, endPoint y: 236, distance: 165.0
copy div "Loremipsumd si ametco adi elit seddo! Eiusmodtempor Incididu – utlabore etdo Ma…"
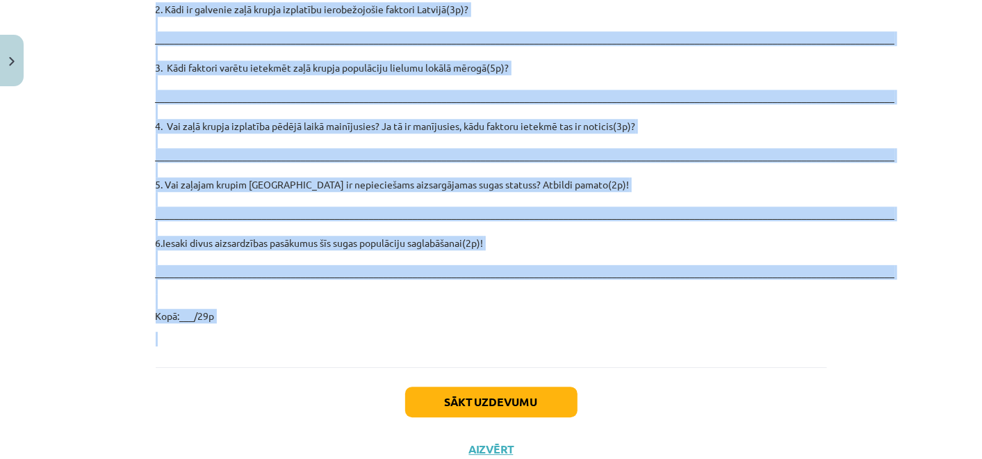
click at [605, 174] on p "2. Kādi ir galvenie zaļā krupja izplatību ierobežojošie faktori Latvijā(3p)? __…" at bounding box center [491, 162] width 671 height 321
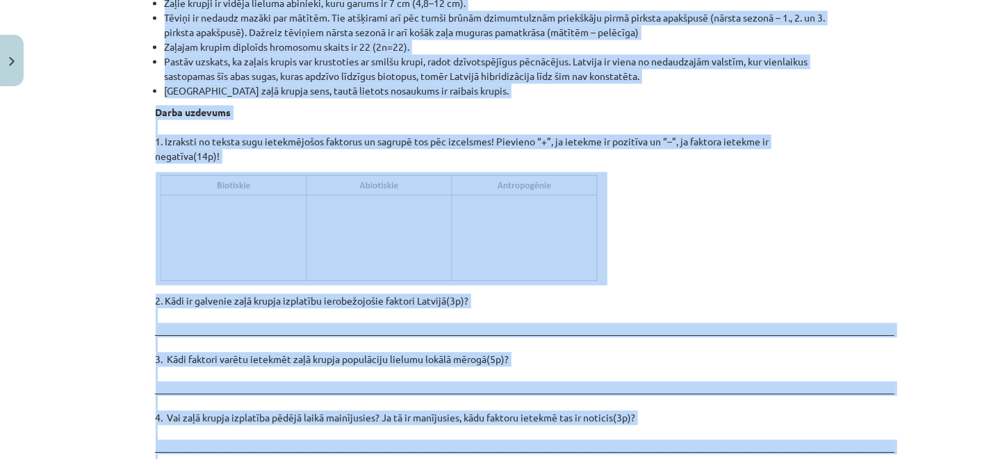
scroll to position [1698, 0]
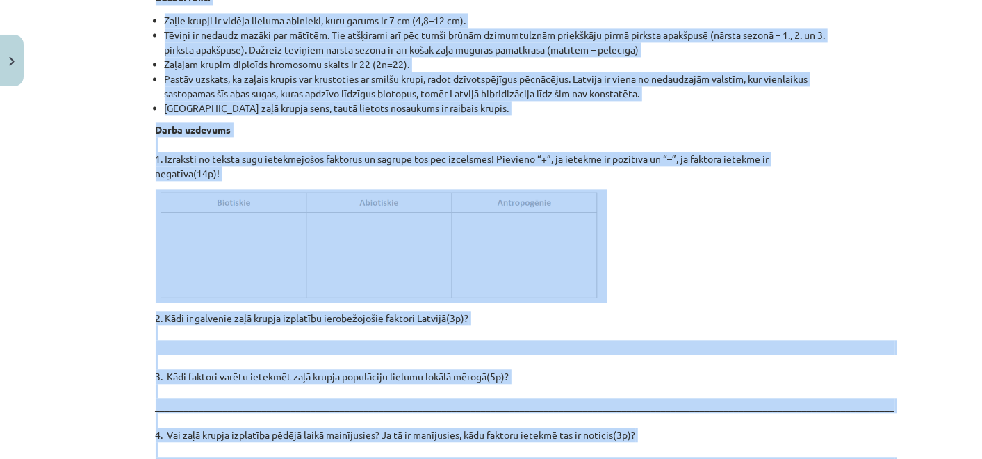
click at [44, 153] on div "Mācību tēma: Bioloģijas i - 11. klases 1. ieskaites mācību materiāls - laborato…" at bounding box center [491, 229] width 982 height 459
click at [115, 172] on div "Mācību tēma: Bioloģijas i - 11. klases 1. ieskaites mācību materiāls - laborato…" at bounding box center [491, 229] width 982 height 459
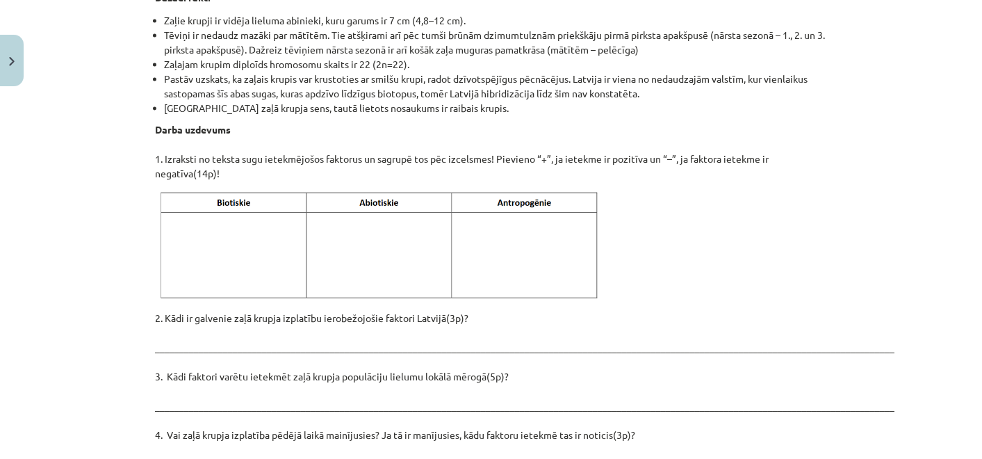
scroll to position [2025, 0]
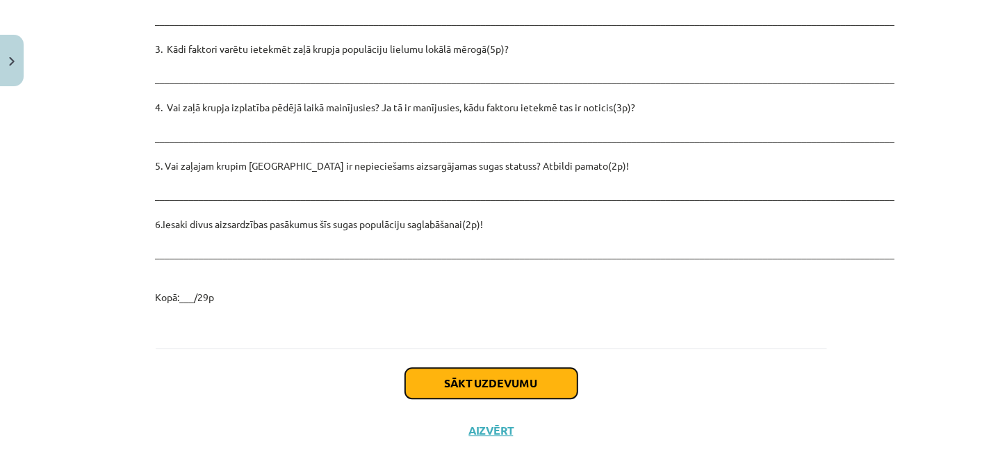
click at [514, 368] on button "Sākt uzdevumu" at bounding box center [491, 383] width 172 height 31
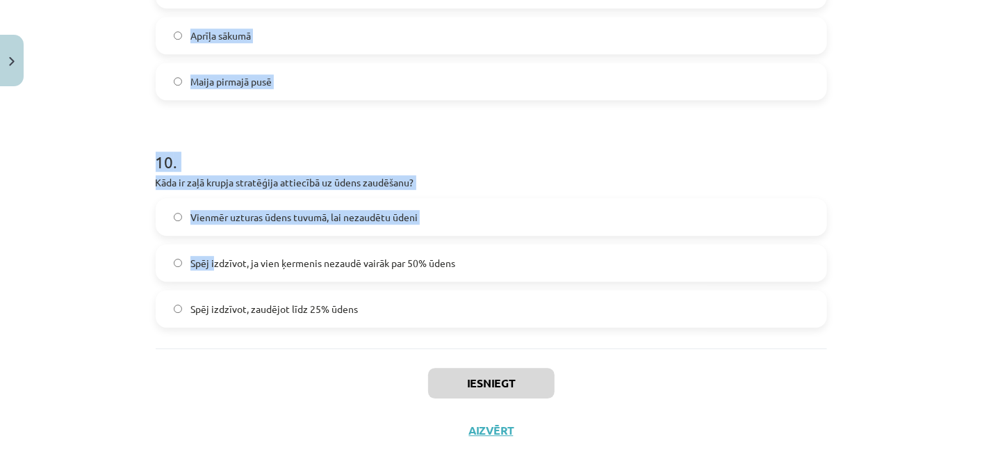
scroll to position [2222, 0]
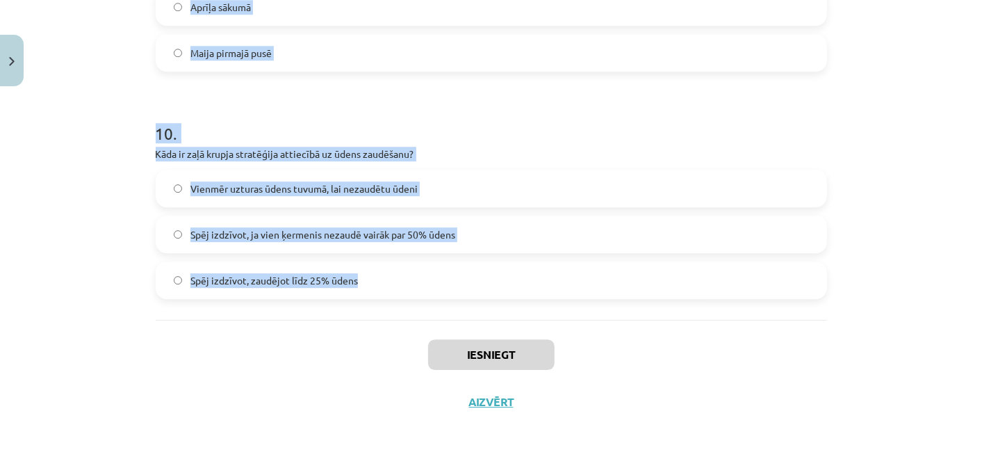
drag, startPoint x: 122, startPoint y: 185, endPoint x: 488, endPoint y: 292, distance: 380.8
click at [490, 294] on div "Mācību tēma: Bioloģijas i - 11. klases 1. ieskaites mācību materiāls - laborato…" at bounding box center [491, 229] width 982 height 459
copy form "6 . Lore ip dolorsita consect, adi elitsed doei tempor incididuntu? Laboree dol…"
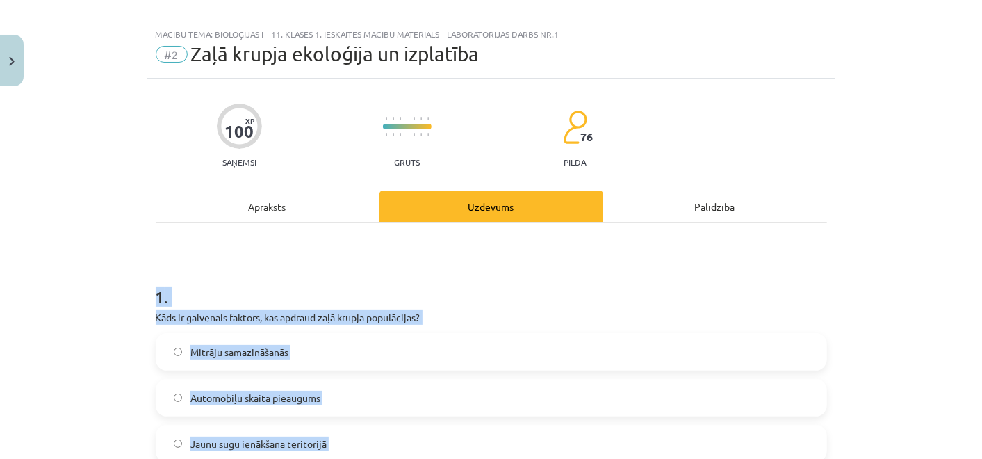
scroll to position [0, 0]
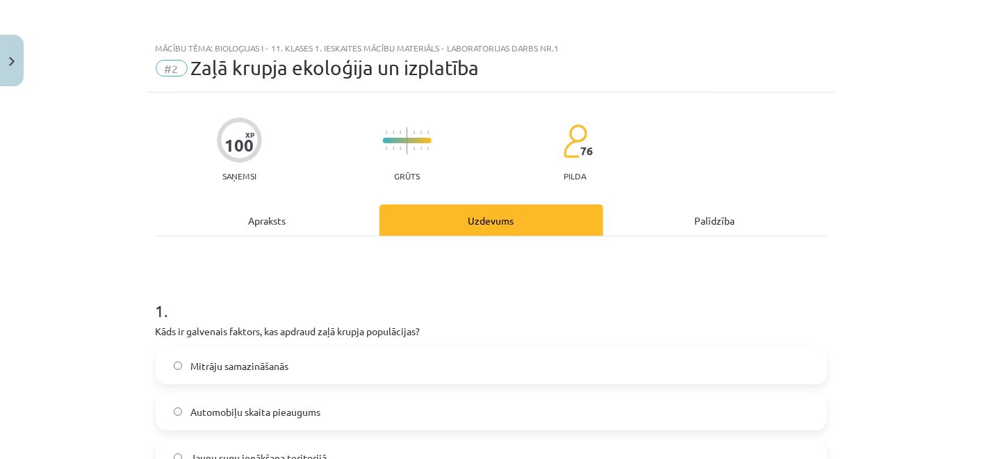
click at [77, 208] on div "Mācību tēma: Bioloģijas i - 11. klases 1. ieskaites mācību materiāls - laborato…" at bounding box center [491, 229] width 982 height 459
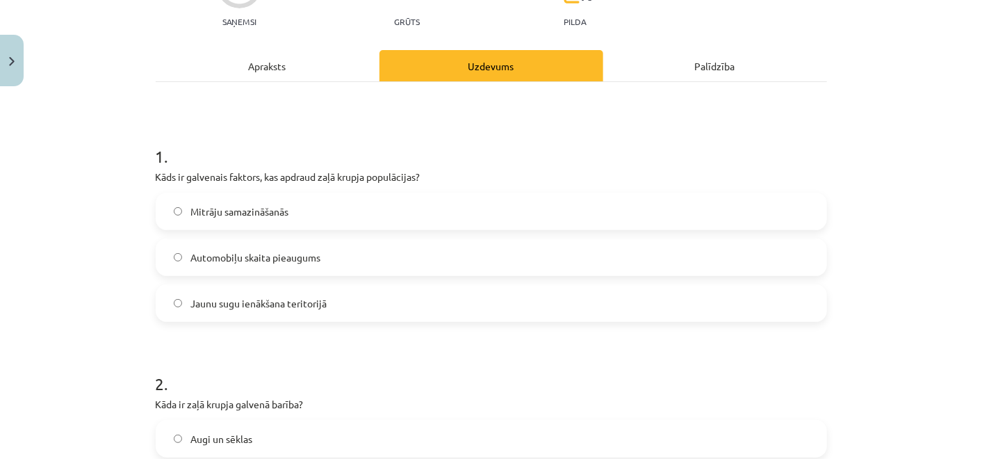
click at [249, 199] on label "Mitrāju samazināšanās" at bounding box center [491, 211] width 668 height 35
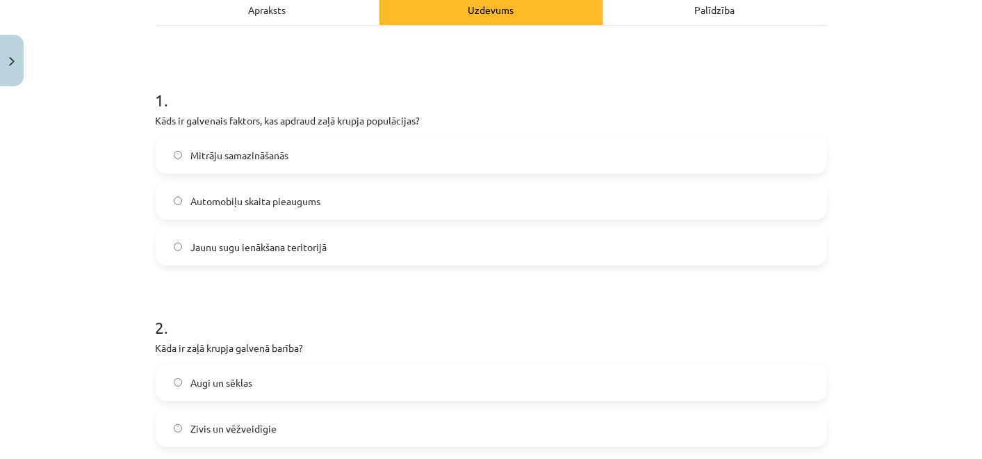
scroll to position [463, 0]
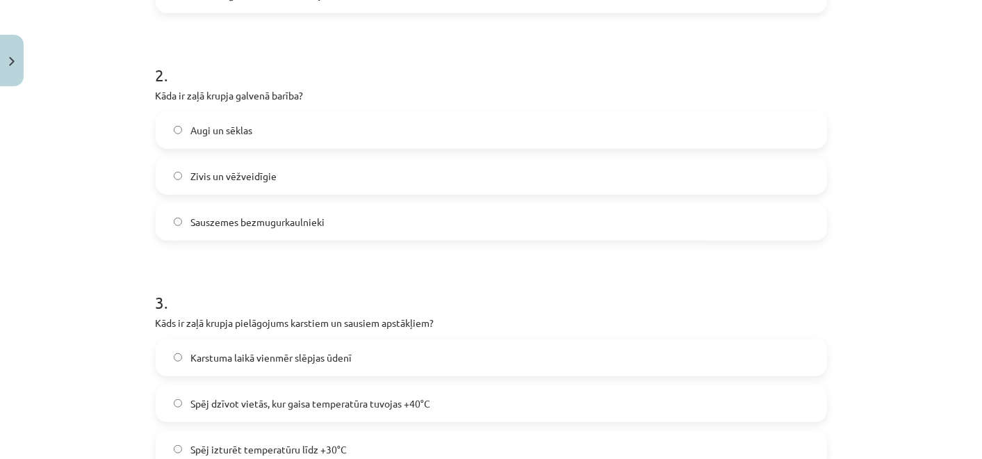
click at [277, 125] on label "Augi un sēklas" at bounding box center [491, 130] width 668 height 35
click at [274, 229] on label "Sauszemes bezmugurkaulnieki" at bounding box center [491, 221] width 668 height 35
drag, startPoint x: 274, startPoint y: 227, endPoint x: 268, endPoint y: 216, distance: 11.8
click at [268, 216] on span "Sauszemes bezmugurkaulnieki" at bounding box center [257, 222] width 134 height 15
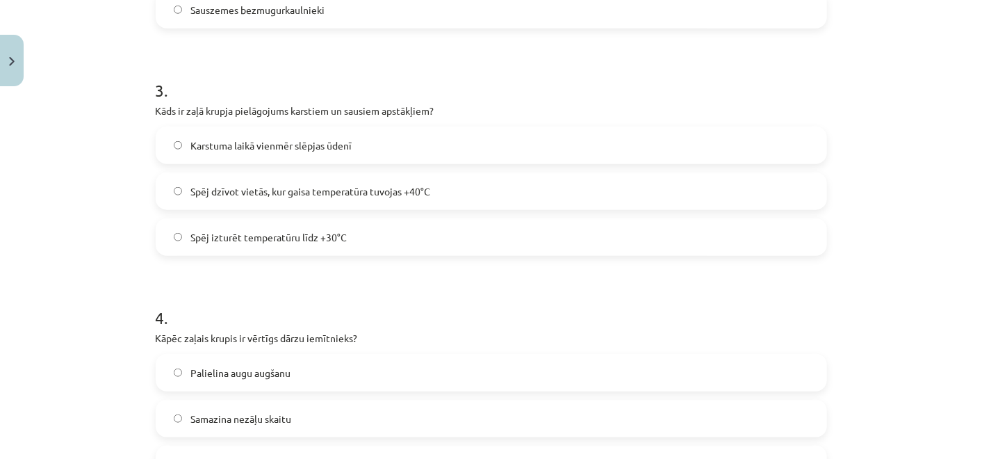
scroll to position [695, 0]
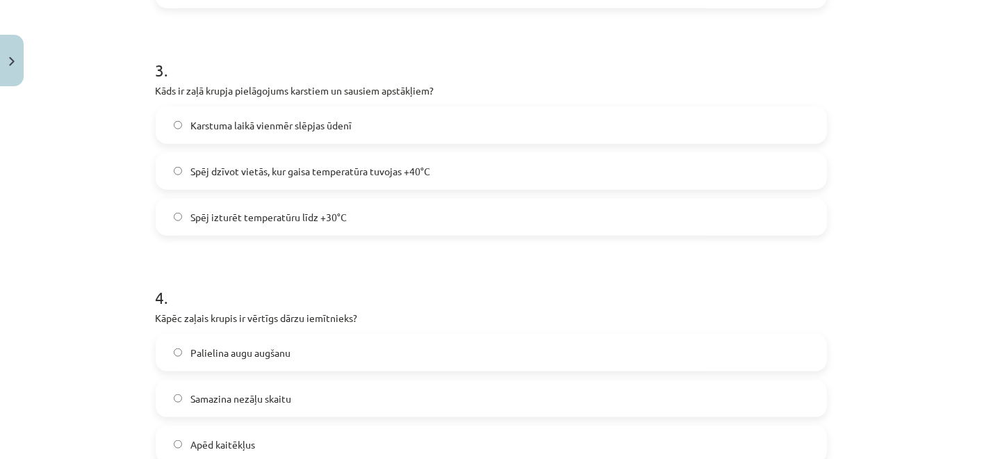
click at [361, 178] on label "Spēj dzīvot vietās, kur gaisa temperatūra tuvojas +40°C" at bounding box center [491, 171] width 668 height 35
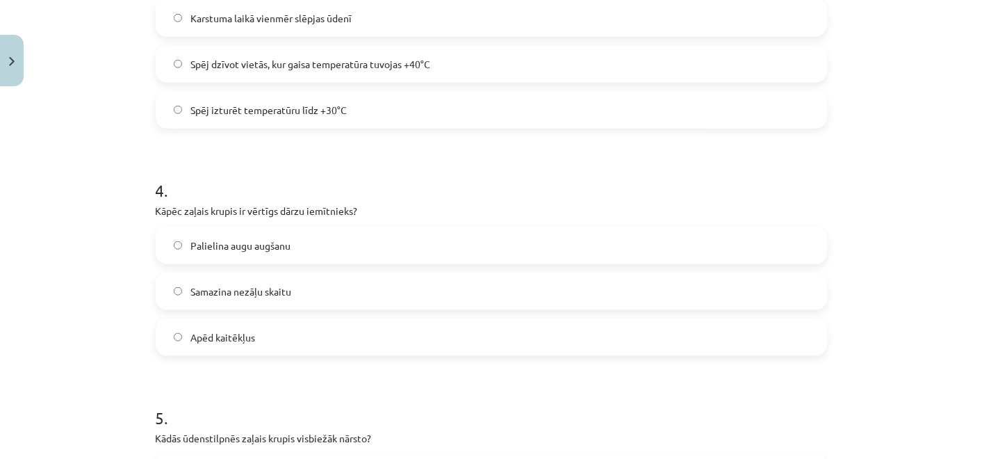
scroll to position [926, 0]
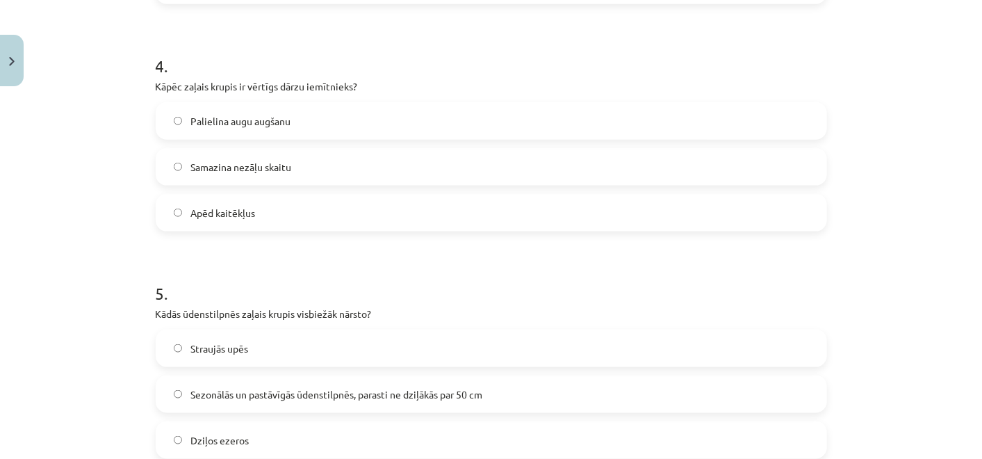
click at [264, 212] on label "Apēd kaitēkļus" at bounding box center [491, 212] width 668 height 35
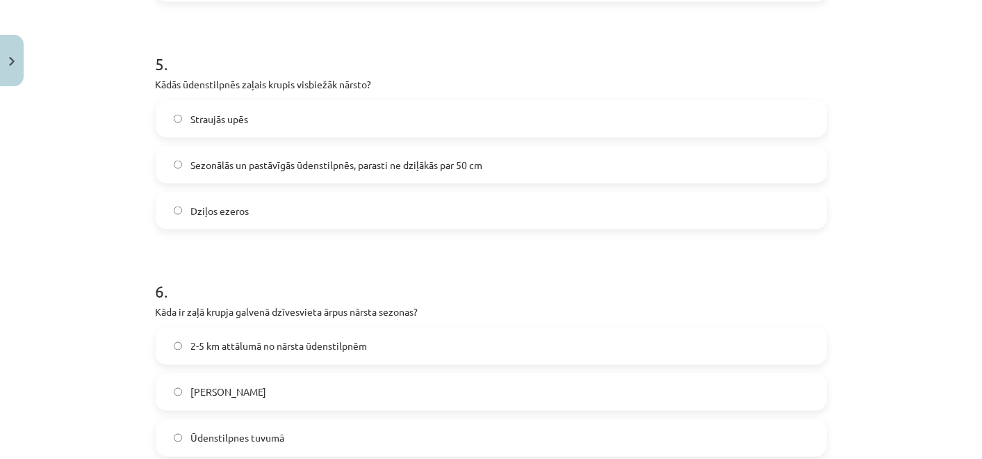
scroll to position [1158, 0]
click at [255, 153] on label "Sezonālās un pastāvīgās ūdenstilpnēs, parasti ne dziļākās par 50 cm" at bounding box center [491, 162] width 668 height 35
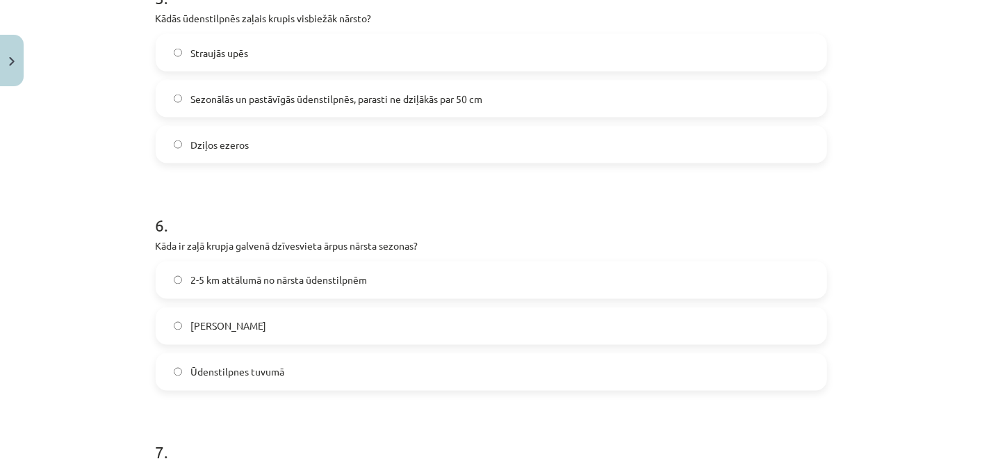
scroll to position [1312, 0]
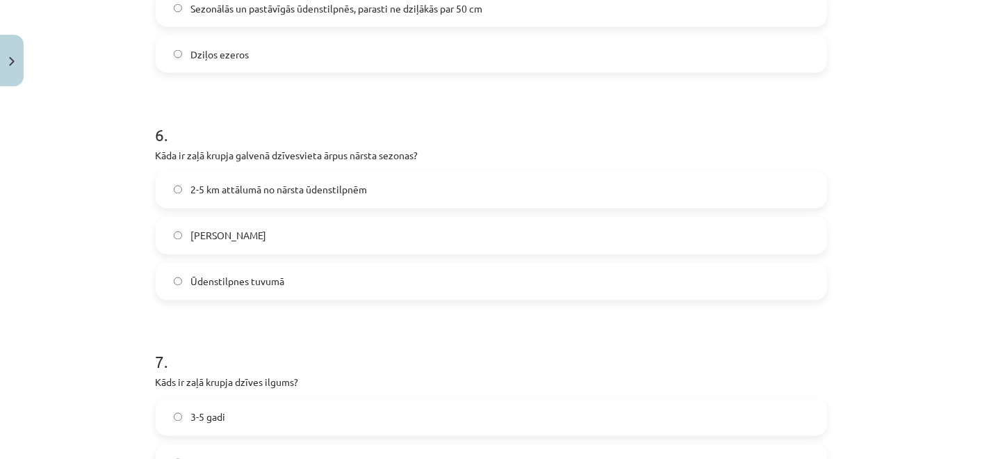
click at [283, 187] on span "2-5 km attālumā no nārsta ūdenstilpnēm" at bounding box center [278, 190] width 176 height 15
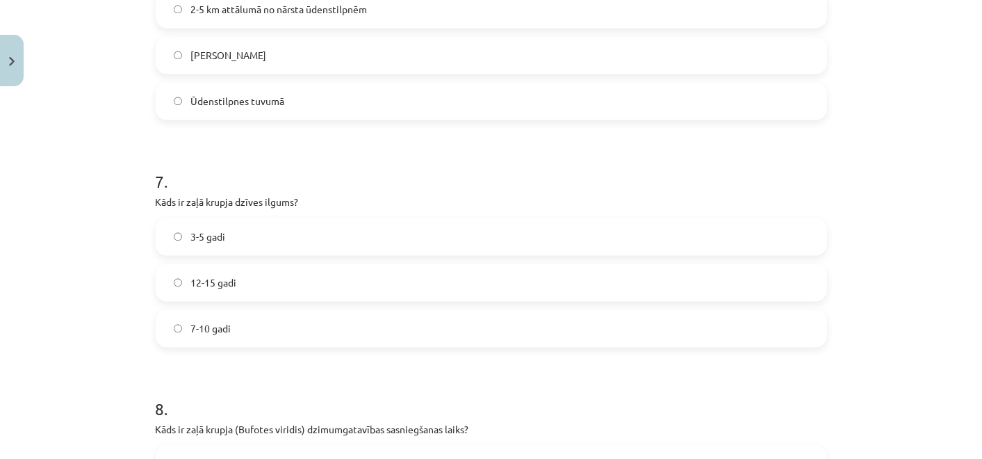
scroll to position [1544, 0]
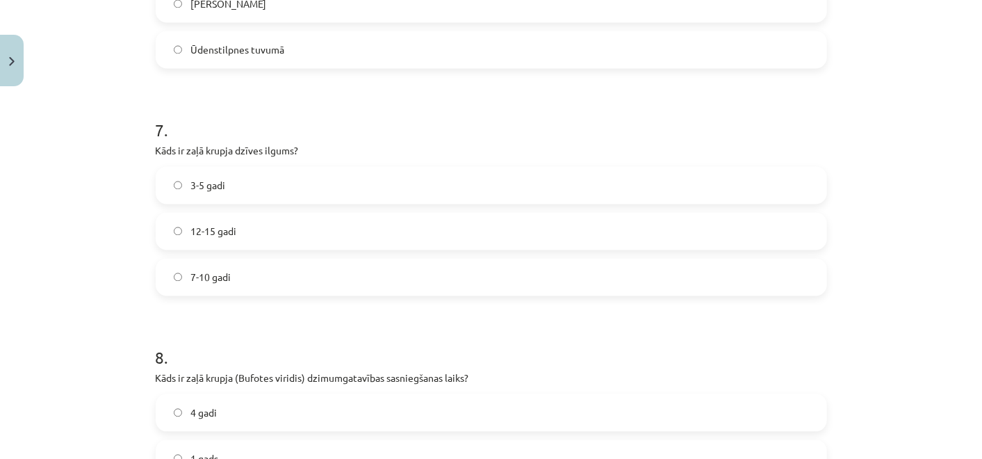
click at [244, 183] on label "3-5 gadi" at bounding box center [491, 184] width 668 height 35
click at [232, 267] on label "7-10 gadi" at bounding box center [491, 276] width 668 height 35
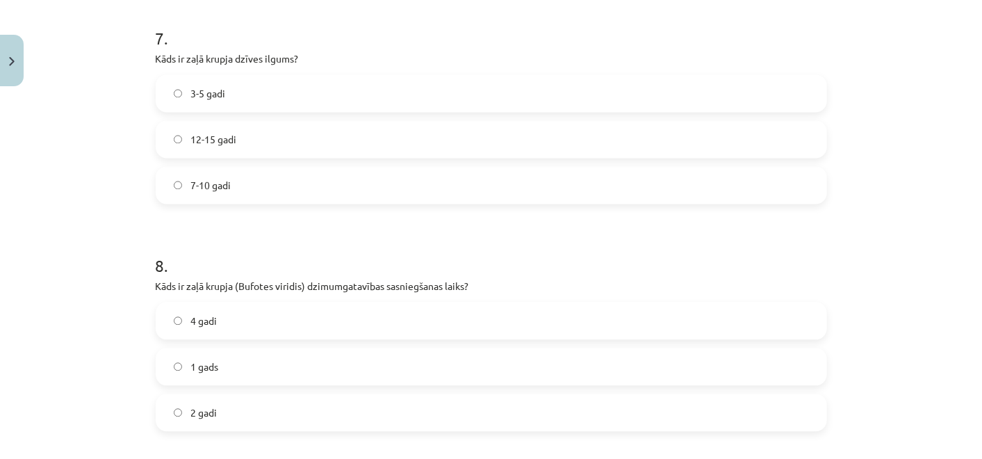
scroll to position [1775, 0]
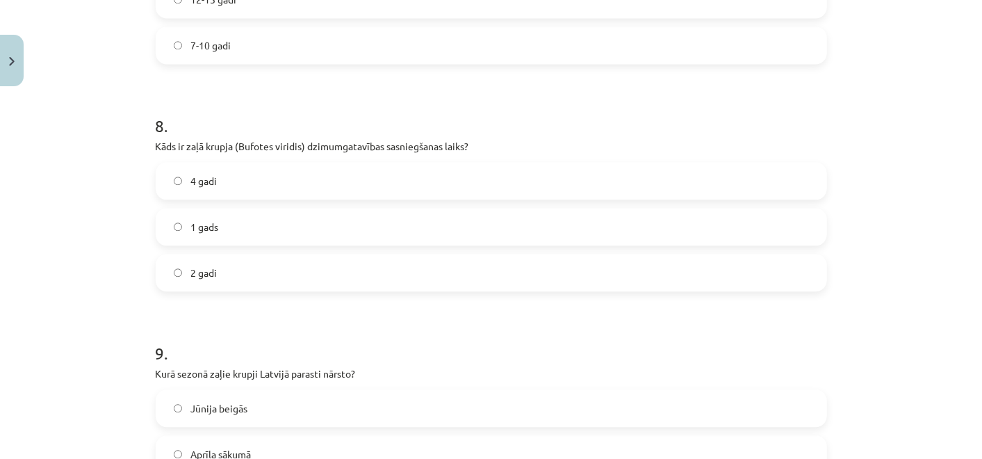
click at [204, 176] on span "4 gadi" at bounding box center [203, 181] width 26 height 15
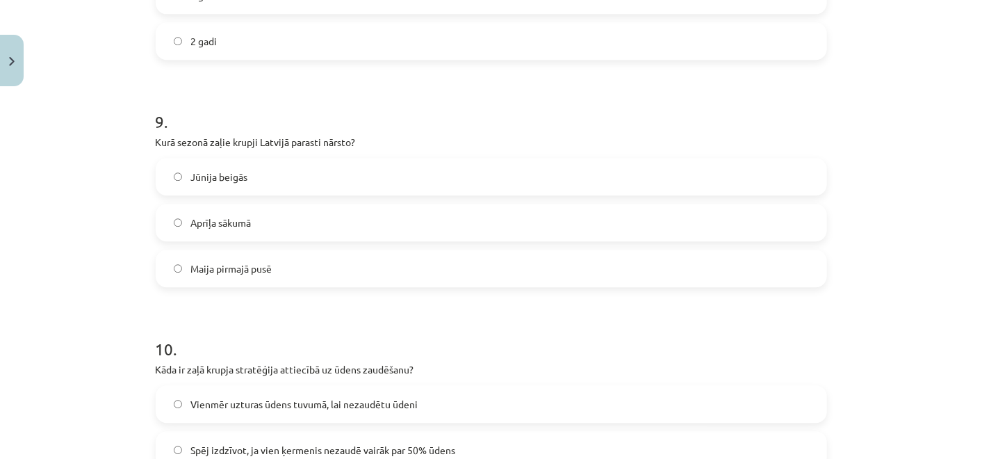
click at [302, 262] on label "Maija pirmajā pusē" at bounding box center [491, 268] width 668 height 35
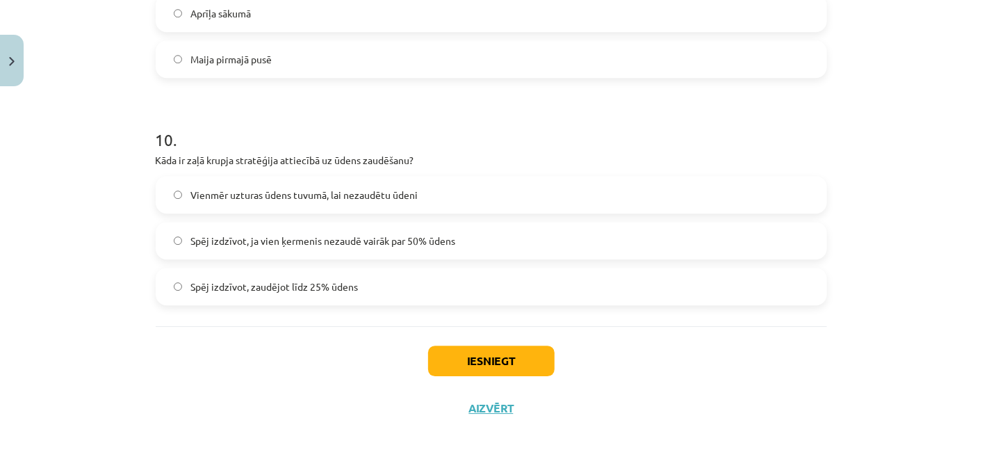
scroll to position [2222, 0]
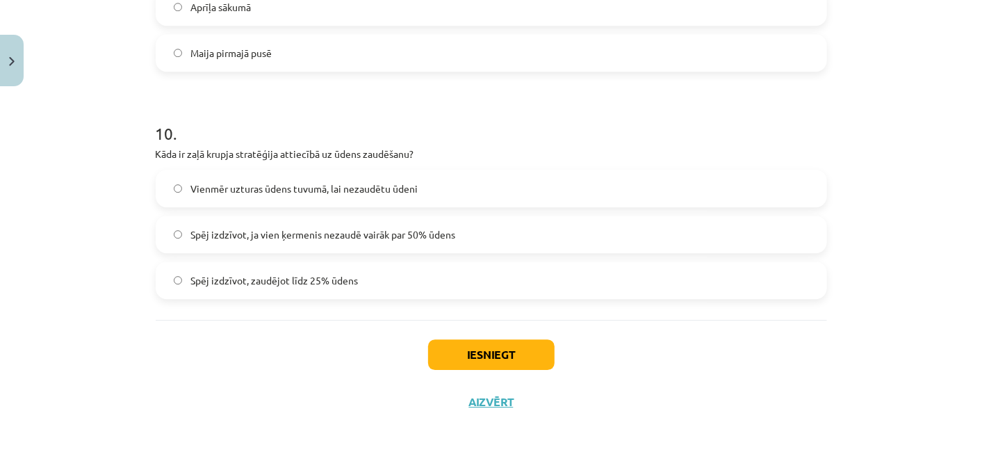
click at [320, 234] on span "Spēj izdzīvot, ja vien ķermenis nezaudē vairāk par 50% ūdens" at bounding box center [322, 234] width 265 height 15
click at [471, 351] on button "Iesniegt" at bounding box center [491, 354] width 126 height 31
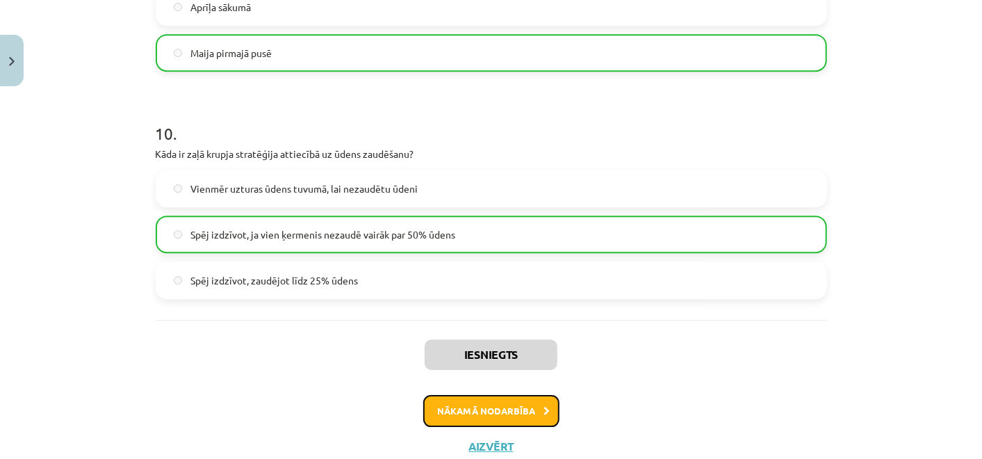
click at [528, 413] on button "Nākamā nodarbība" at bounding box center [491, 411] width 136 height 32
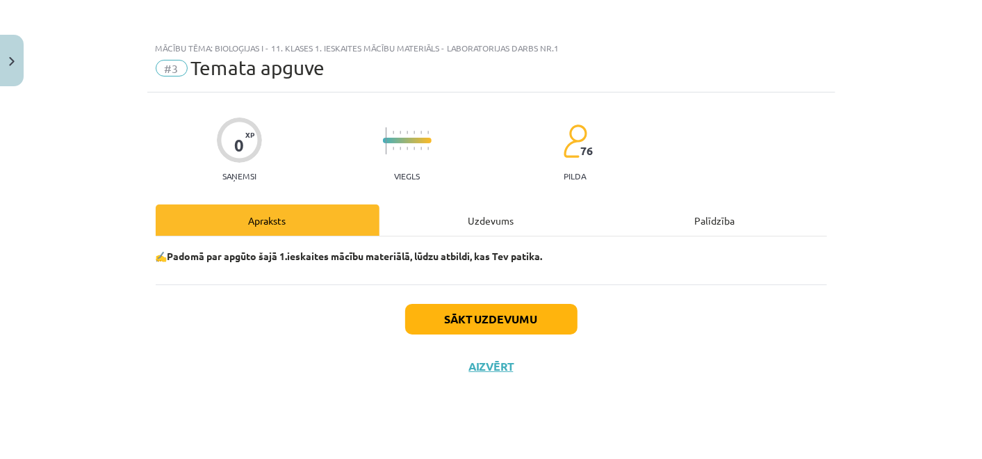
scroll to position [0, 0]
click at [451, 327] on button "Sākt uzdevumu" at bounding box center [491, 319] width 172 height 31
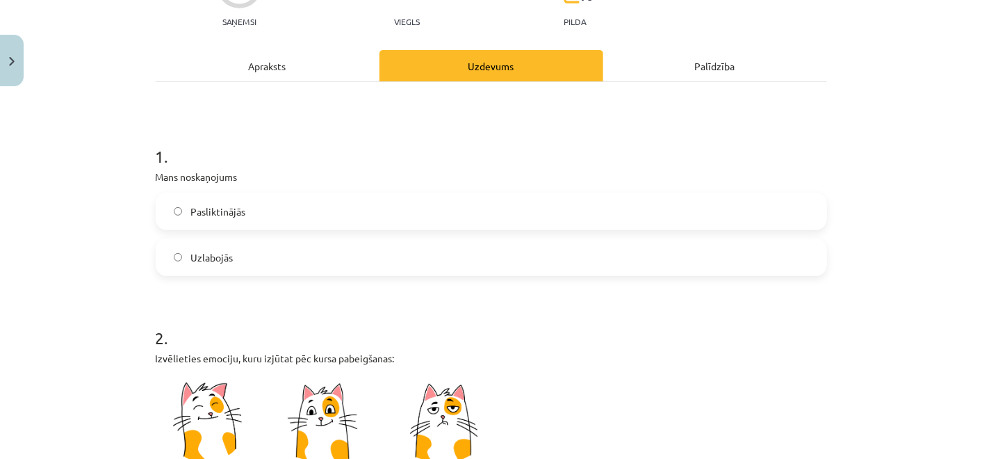
click at [300, 241] on label "Uzlabojās" at bounding box center [491, 257] width 668 height 35
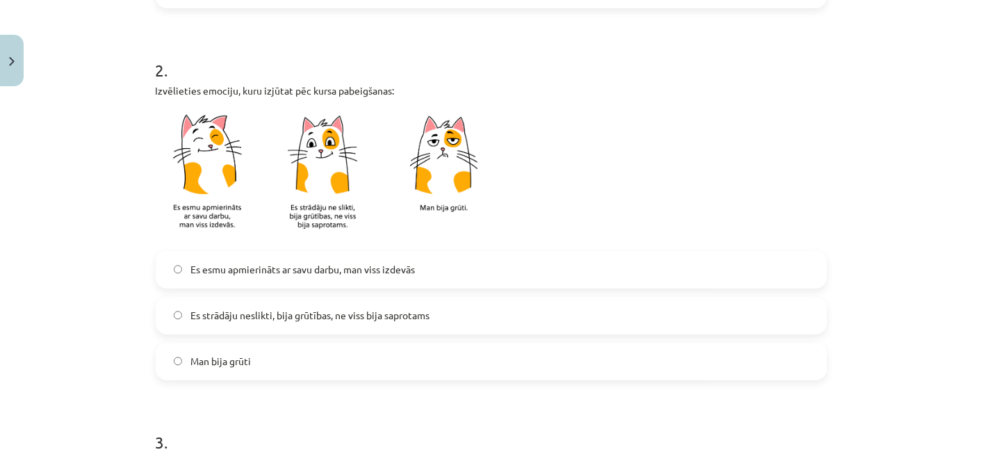
scroll to position [463, 0]
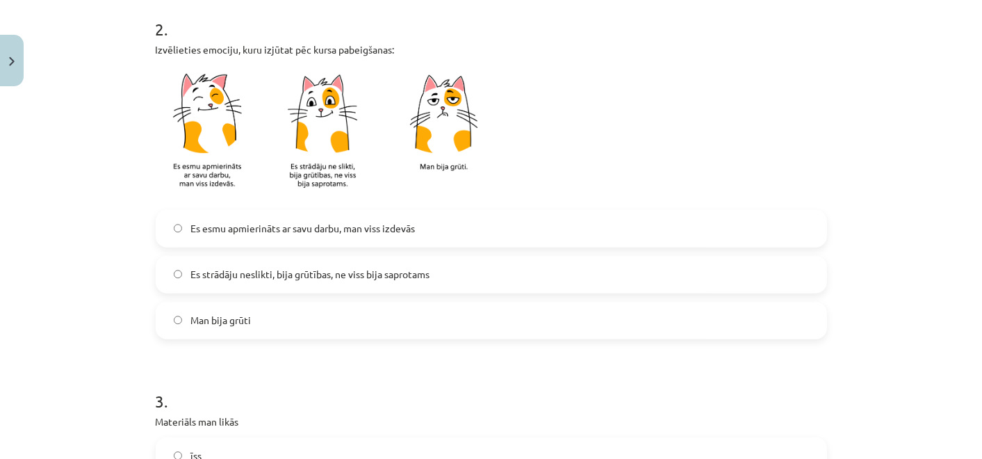
click at [300, 240] on label "Es esmu apmierināts ar savu darbu, man viss izdevās" at bounding box center [491, 228] width 668 height 35
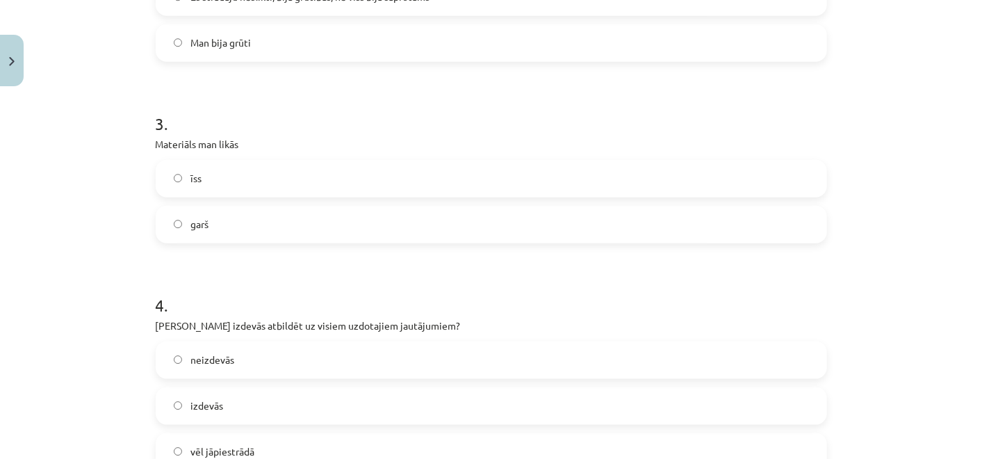
scroll to position [772, 0]
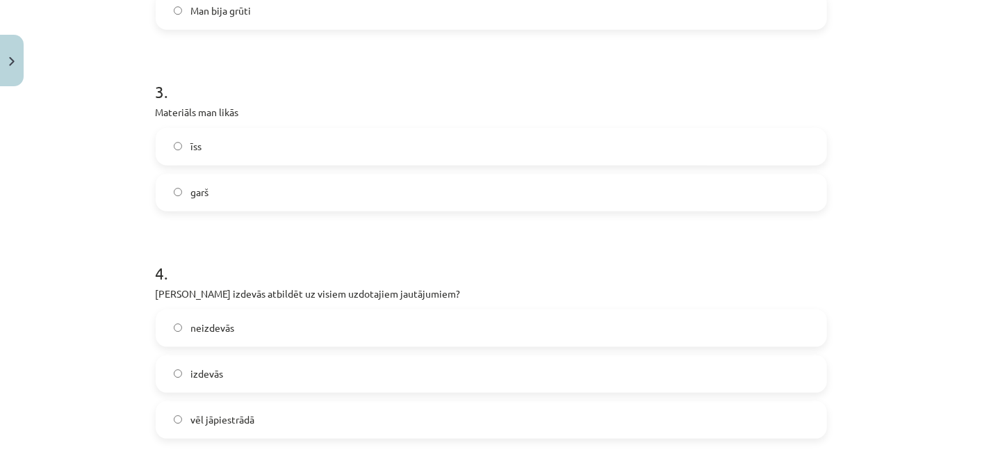
click at [273, 184] on label "garš" at bounding box center [491, 192] width 668 height 35
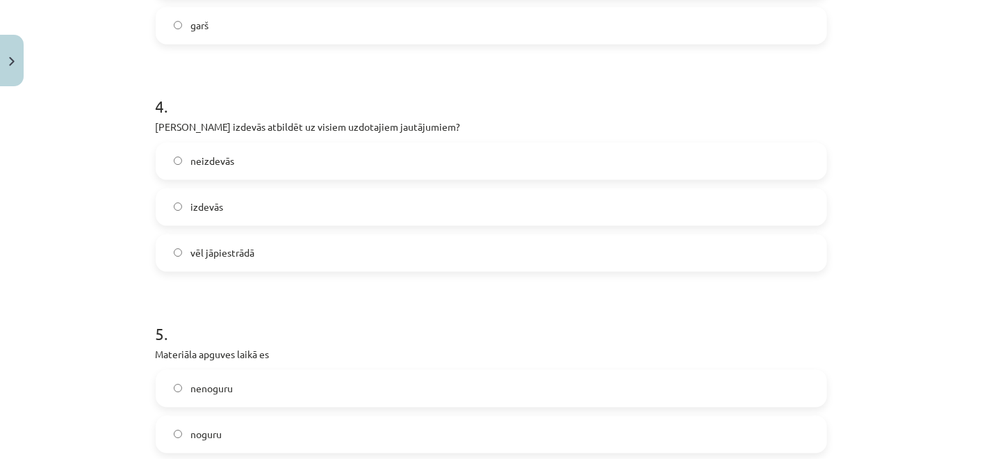
scroll to position [1003, 0]
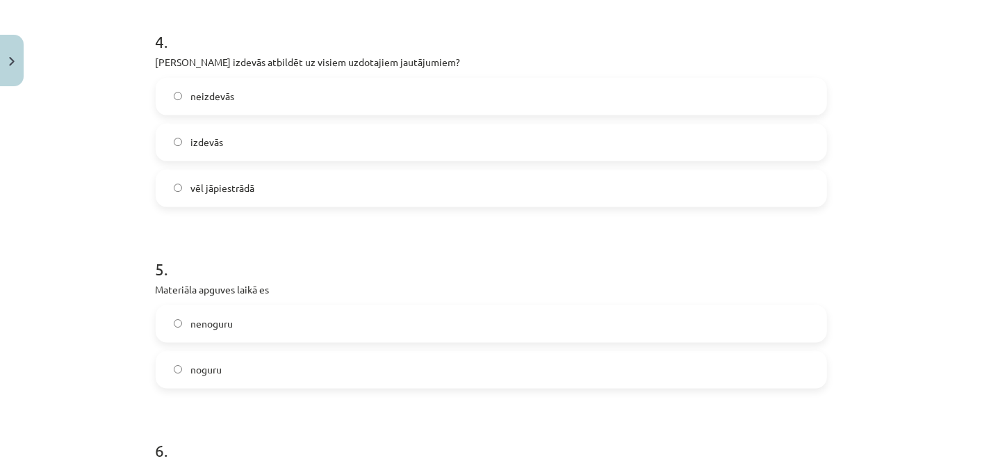
click at [261, 136] on label "izdevās" at bounding box center [491, 142] width 668 height 35
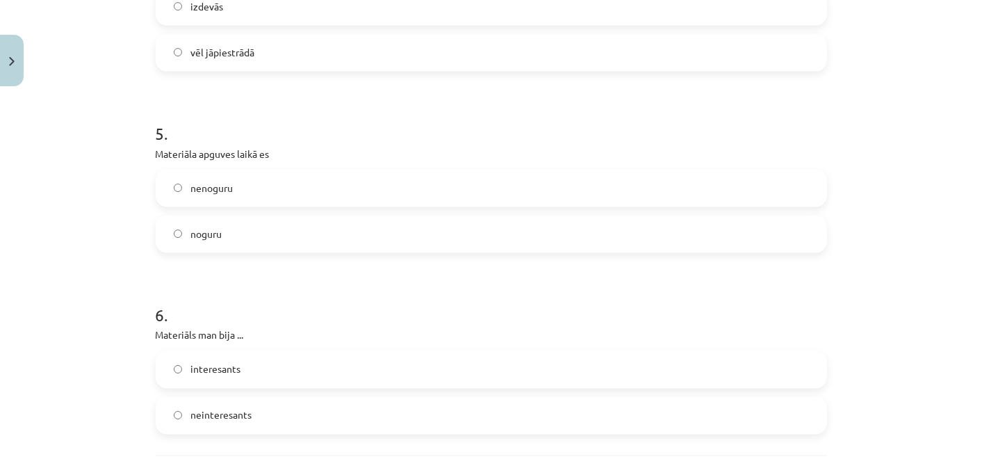
scroll to position [1235, 0]
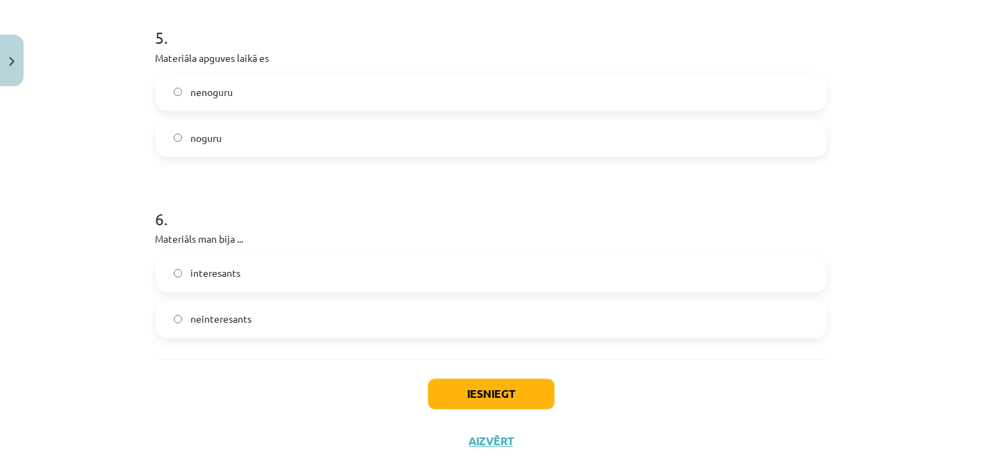
click at [250, 90] on label "nenoguru" at bounding box center [491, 92] width 668 height 35
click at [341, 273] on label "interesants" at bounding box center [491, 273] width 668 height 35
click at [474, 379] on div "Iesniegt Aizvērt" at bounding box center [491, 407] width 671 height 97
drag, startPoint x: 474, startPoint y: 379, endPoint x: 481, endPoint y: 393, distance: 15.9
click at [481, 393] on button "Iesniegt" at bounding box center [491, 394] width 126 height 31
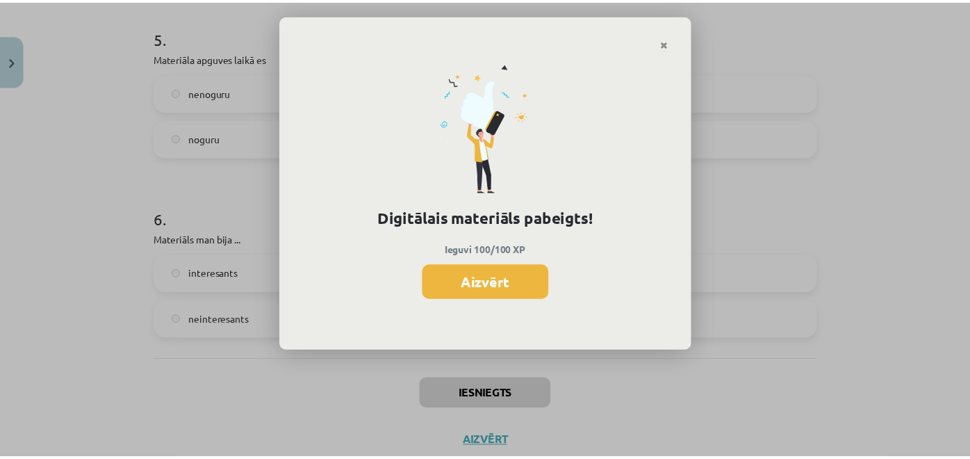
scroll to position [432, 0]
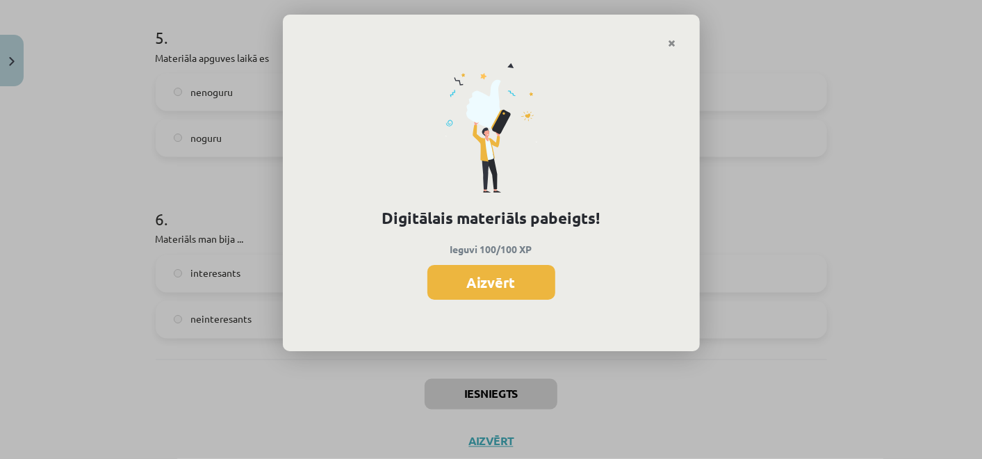
click at [469, 272] on button "Aizvērt" at bounding box center [491, 282] width 128 height 35
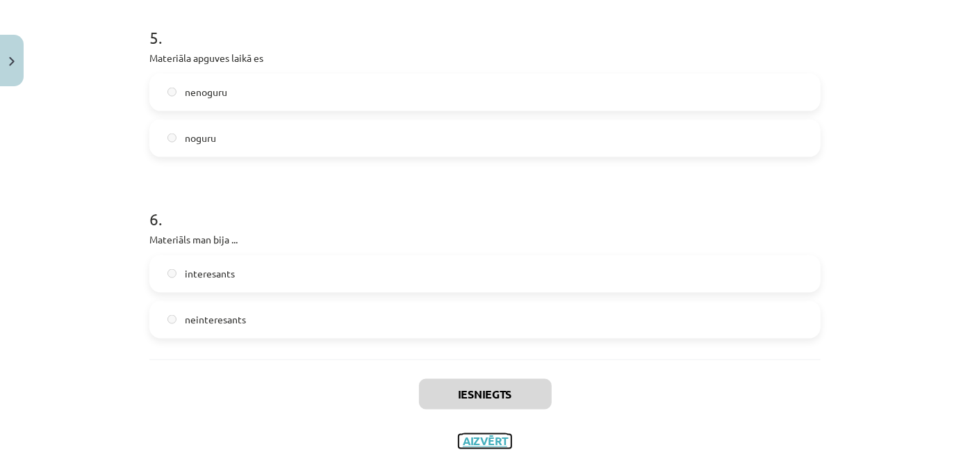
click at [486, 434] on button "Aizvērt" at bounding box center [485, 441] width 53 height 14
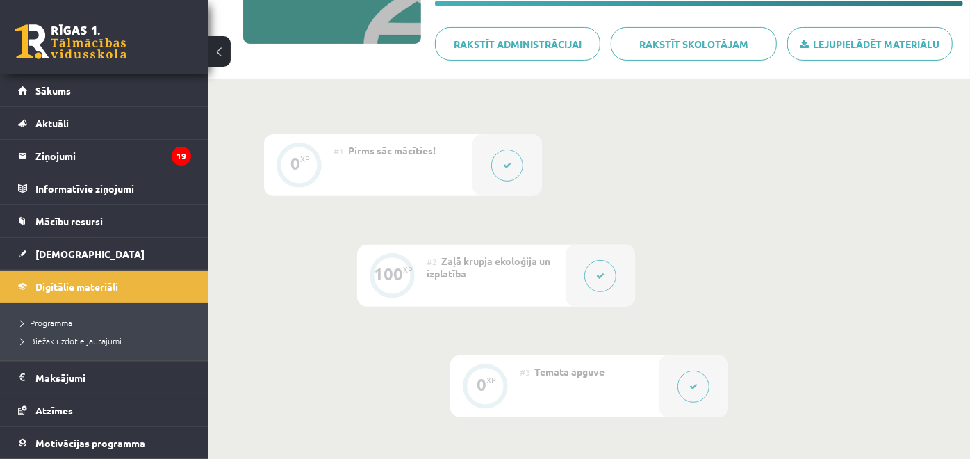
scroll to position [0, 0]
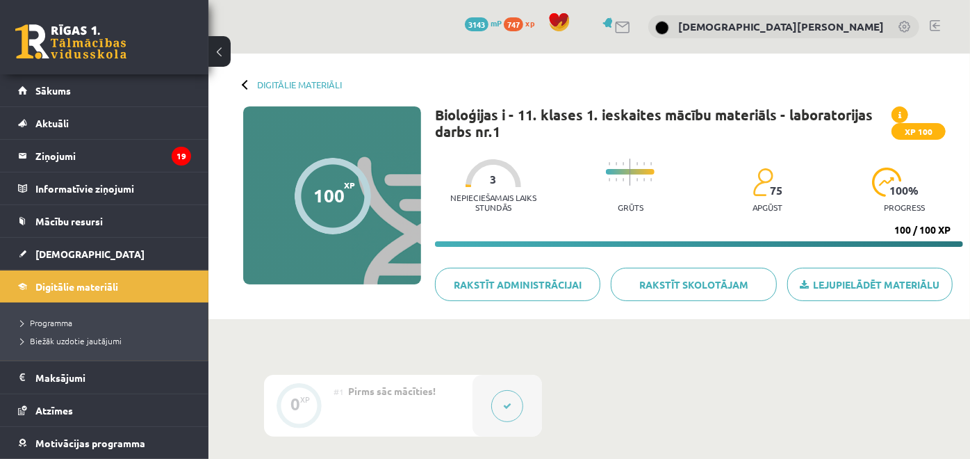
drag, startPoint x: 252, startPoint y: 91, endPoint x: 251, endPoint y: 81, distance: 9.8
click at [252, 91] on div "Digitālie materiāli 100 XP XP 100 100 / 100 XP Bioloģijas i - 11. klases 1. ies…" at bounding box center [588, 185] width 761 height 265
click at [251, 82] on div "Digitālie materiāli" at bounding box center [292, 84] width 99 height 10
click at [276, 91] on div "Digitālie materiāli 100 XP XP 100 100 / 100 XP Bioloģijas i - 11. klases 1. ies…" at bounding box center [588, 185] width 761 height 265
click at [276, 81] on link "Digitālie materiāli" at bounding box center [299, 84] width 85 height 10
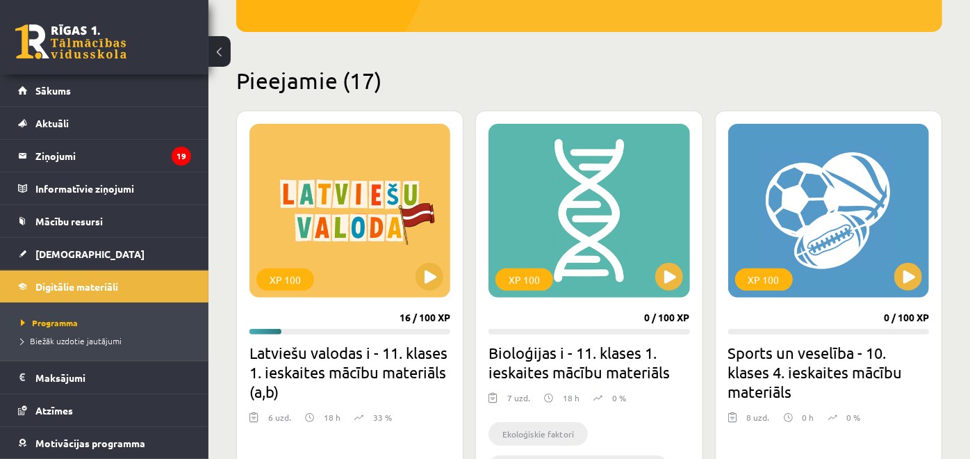
scroll to position [308, 0]
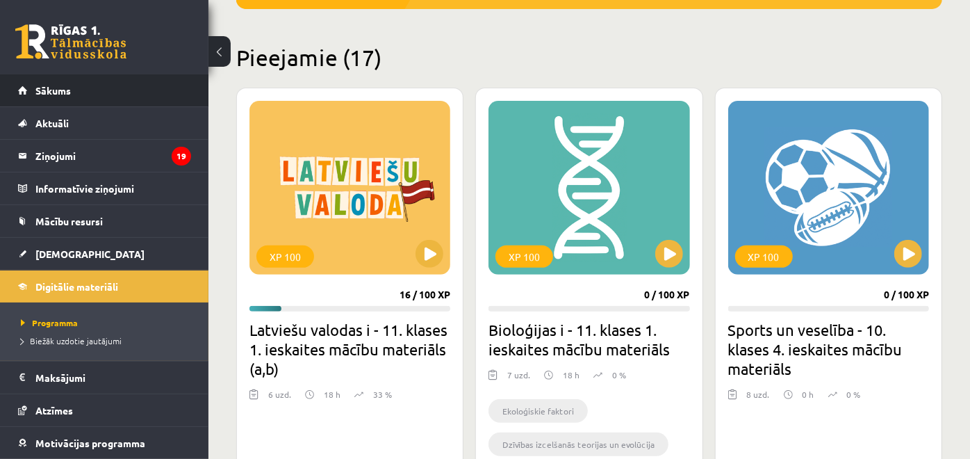
click at [184, 85] on li "Sākums" at bounding box center [104, 90] width 208 height 33
click at [176, 87] on link "Sākums" at bounding box center [104, 90] width 173 height 32
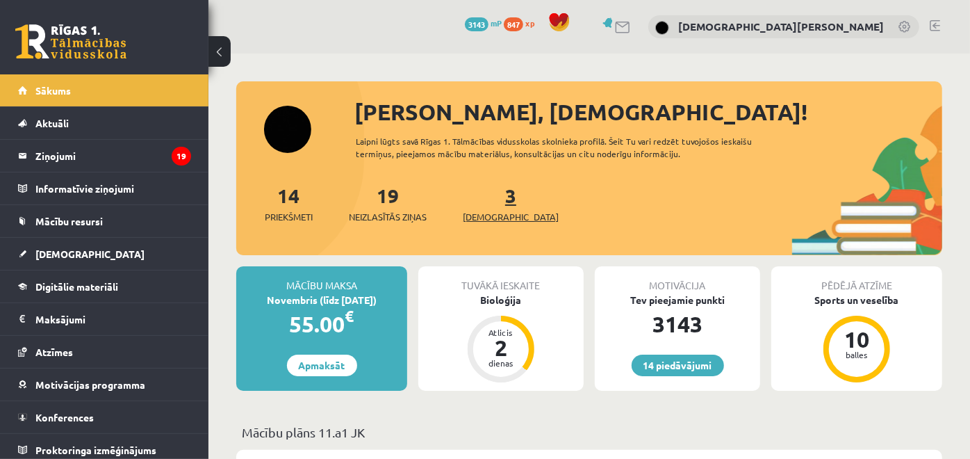
click at [484, 192] on link "3 Ieskaites" at bounding box center [511, 203] width 96 height 41
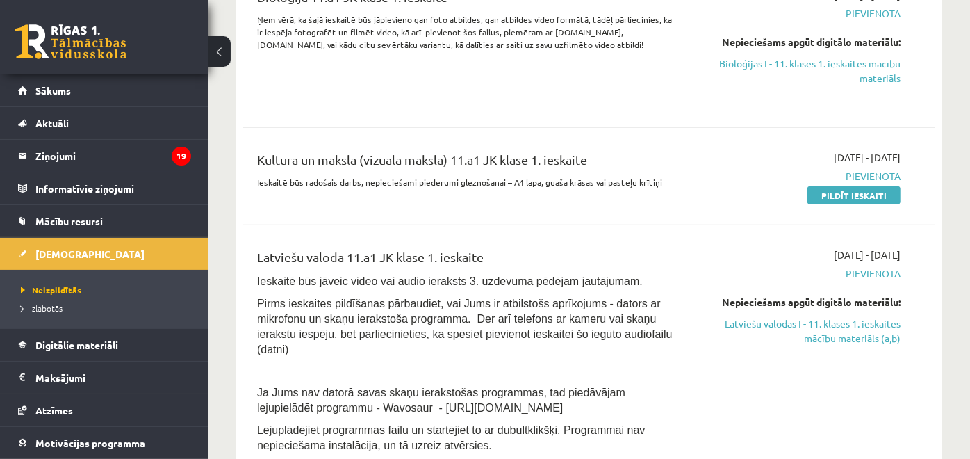
scroll to position [386, 0]
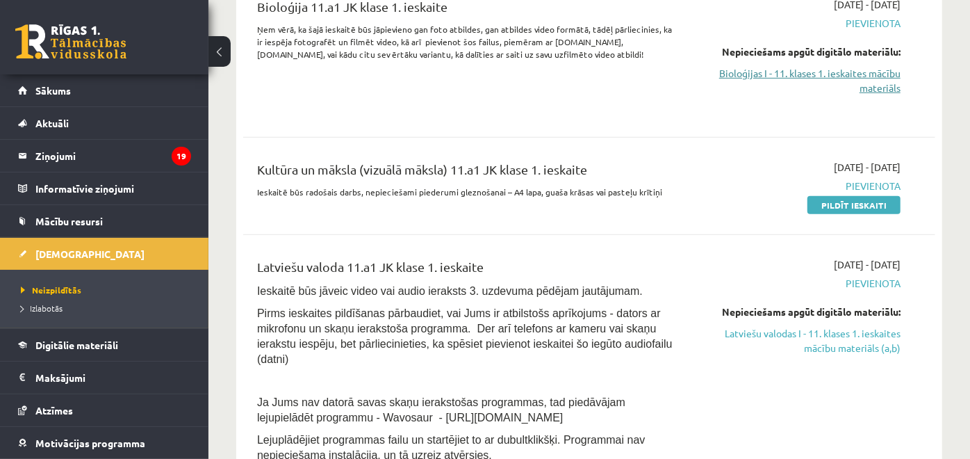
click at [815, 73] on link "Bioloģijas I - 11. klases 1. ieskaites mācību materiāls" at bounding box center [800, 80] width 201 height 29
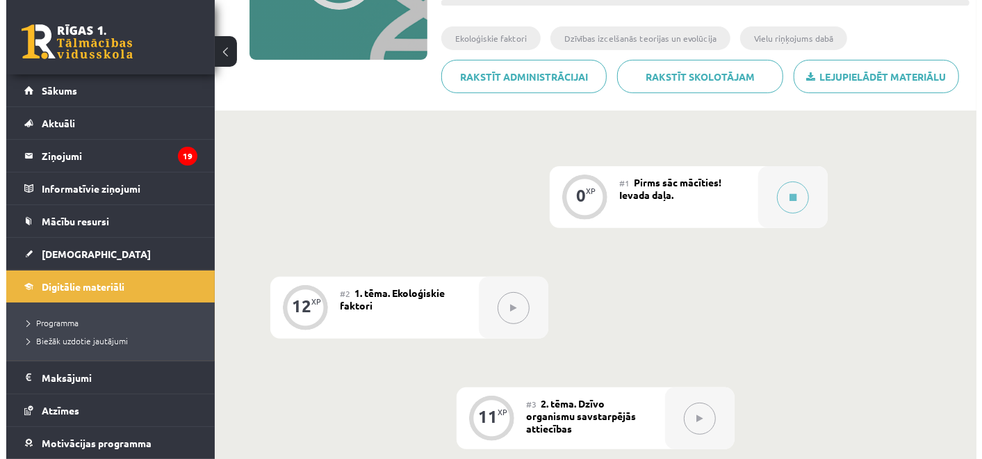
scroll to position [231, 0]
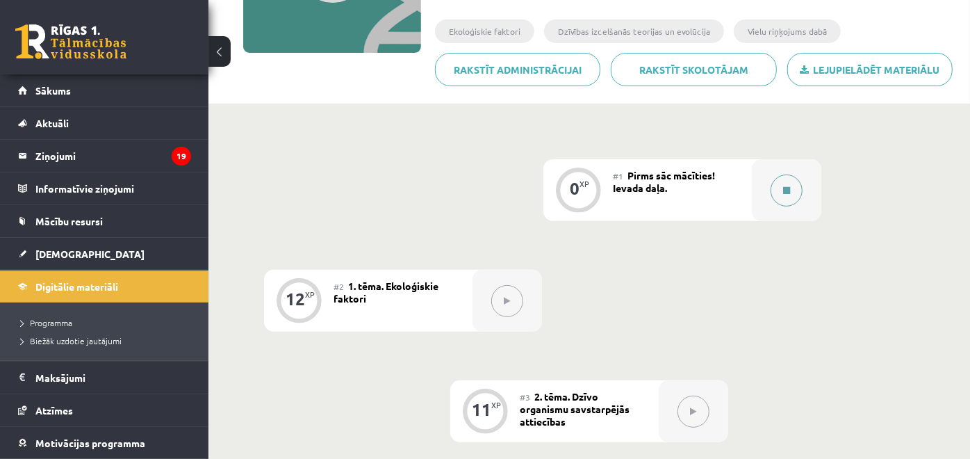
click at [752, 190] on div at bounding box center [786, 190] width 69 height 62
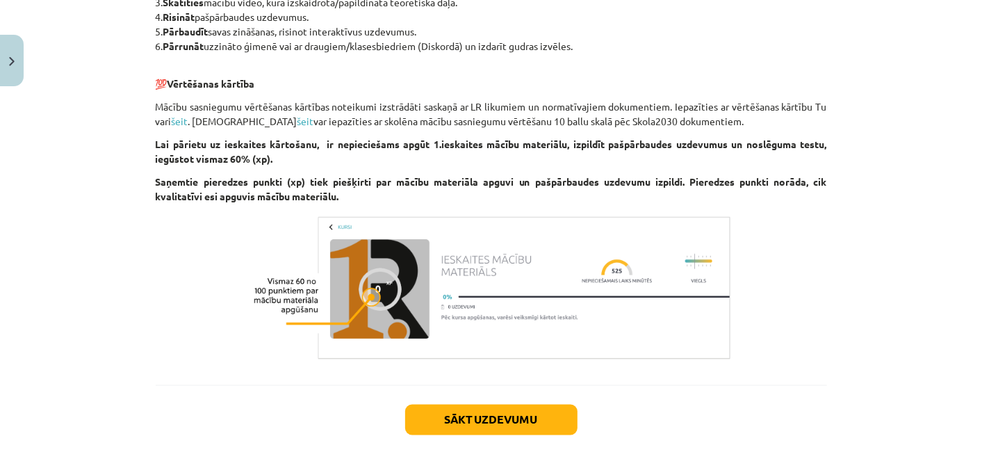
scroll to position [1080, 0]
click at [484, 406] on button "Sākt uzdevumu" at bounding box center [491, 419] width 172 height 31
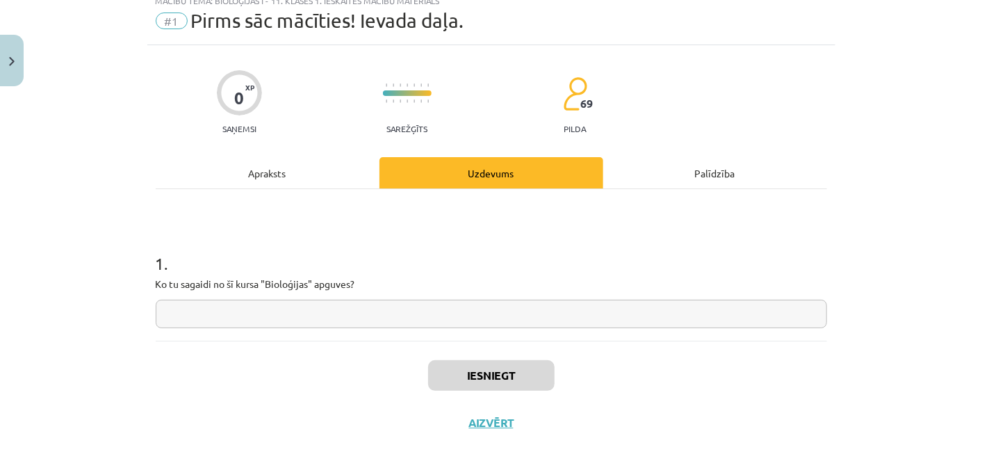
scroll to position [69, 0]
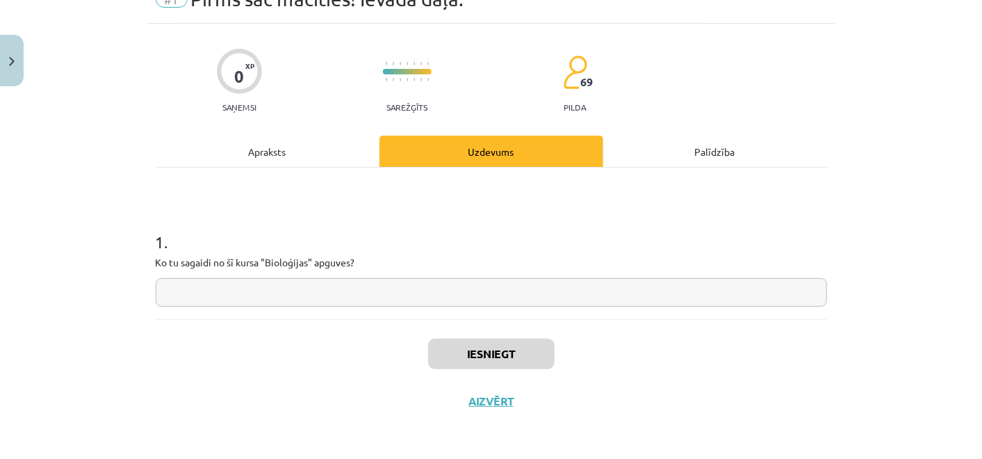
click at [429, 295] on input "text" at bounding box center [491, 292] width 671 height 28
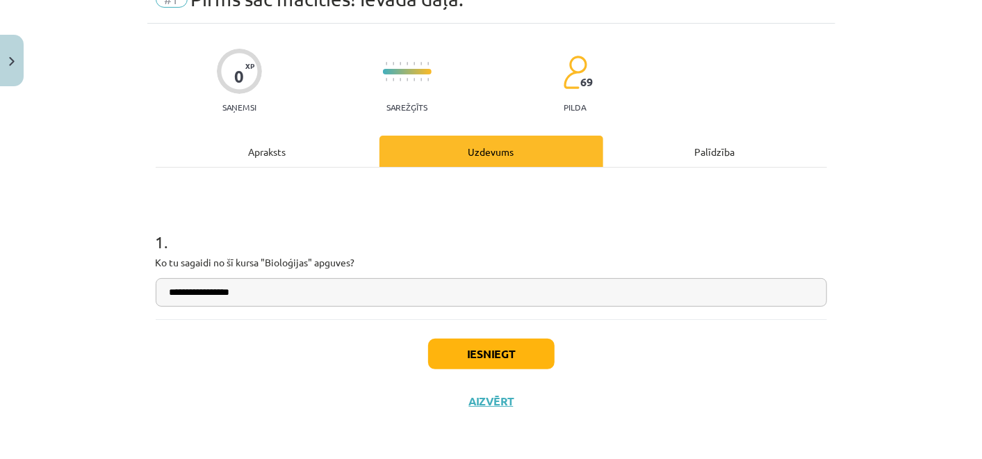
type input "**********"
click at [496, 334] on div "Iesniegt Aizvērt" at bounding box center [491, 367] width 671 height 97
click at [500, 345] on button "Iesniegt" at bounding box center [491, 353] width 126 height 31
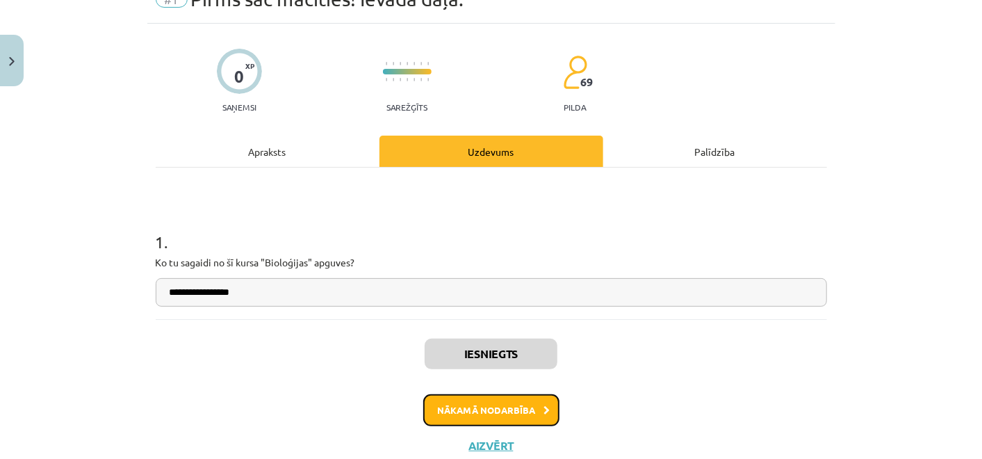
click at [480, 405] on button "Nākamā nodarbība" at bounding box center [491, 410] width 136 height 32
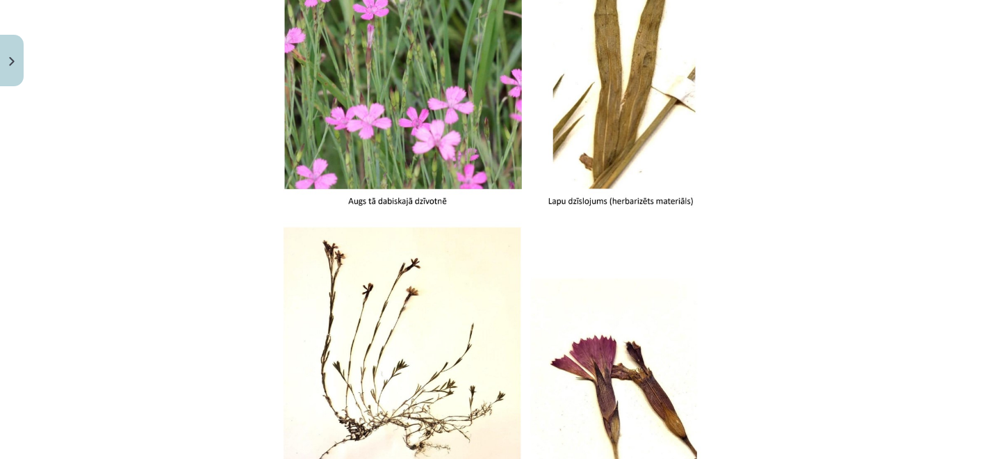
scroll to position [1806, 0]
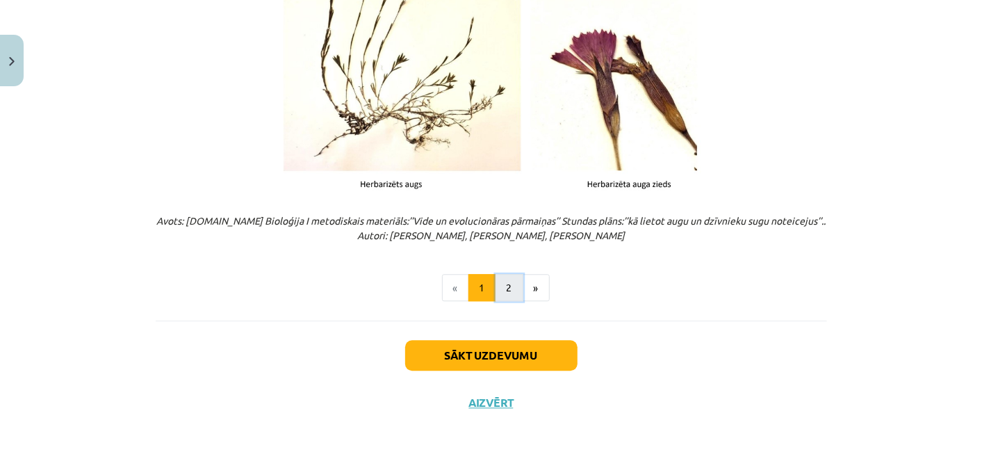
click at [495, 288] on button "2" at bounding box center [509, 288] width 28 height 28
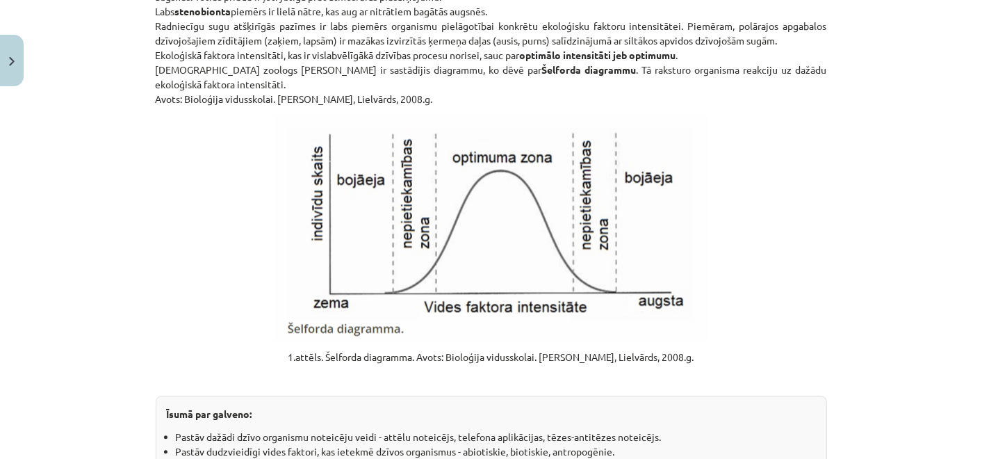
scroll to position [1794, 0]
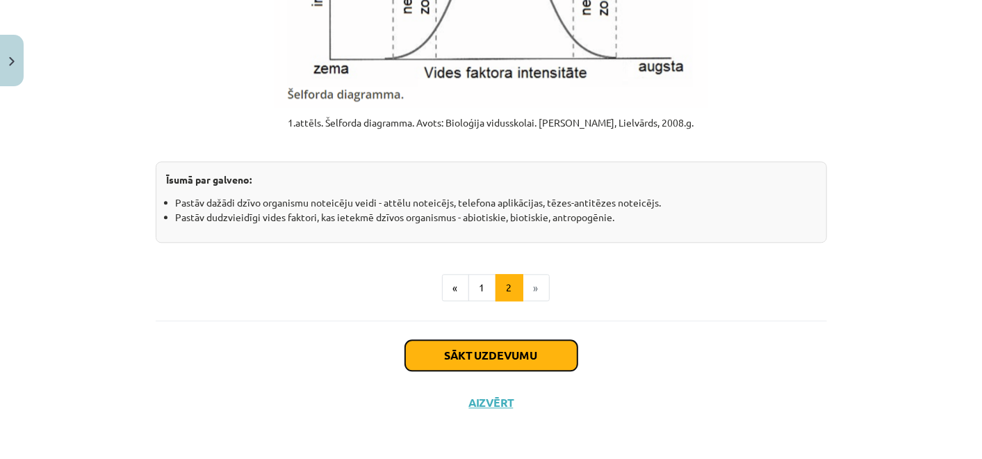
click at [481, 342] on button "Sākt uzdevumu" at bounding box center [491, 355] width 172 height 31
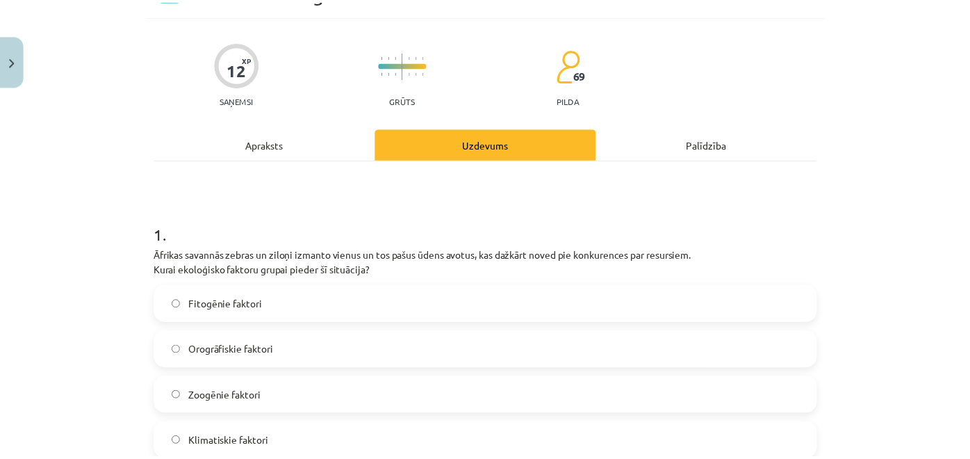
scroll to position [19, 0]
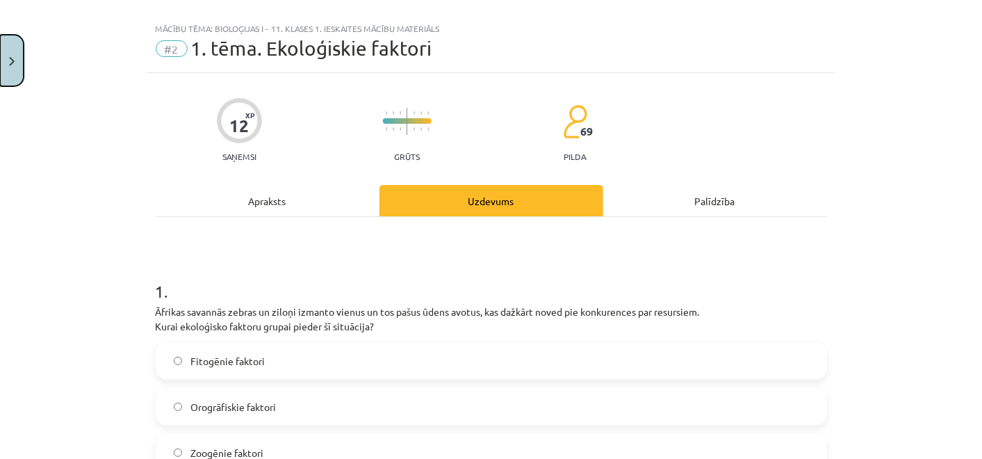
click at [6, 58] on button "Close" at bounding box center [12, 60] width 24 height 51
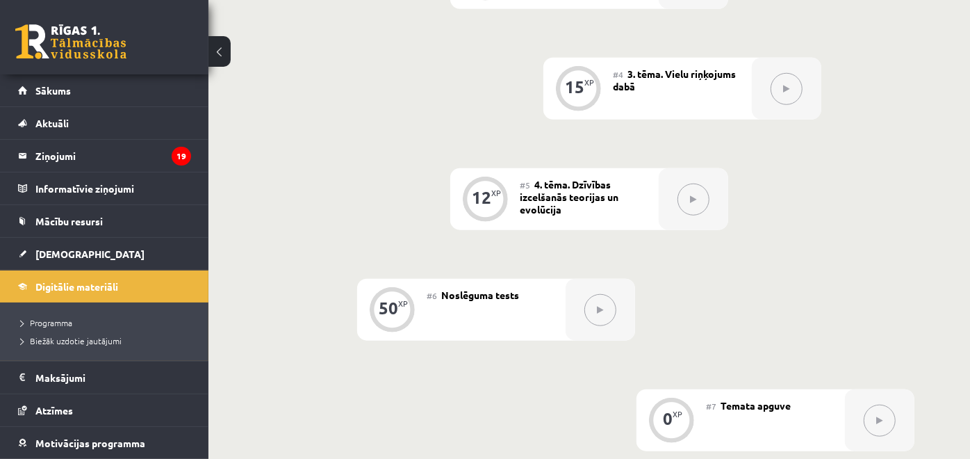
scroll to position [849, 0]
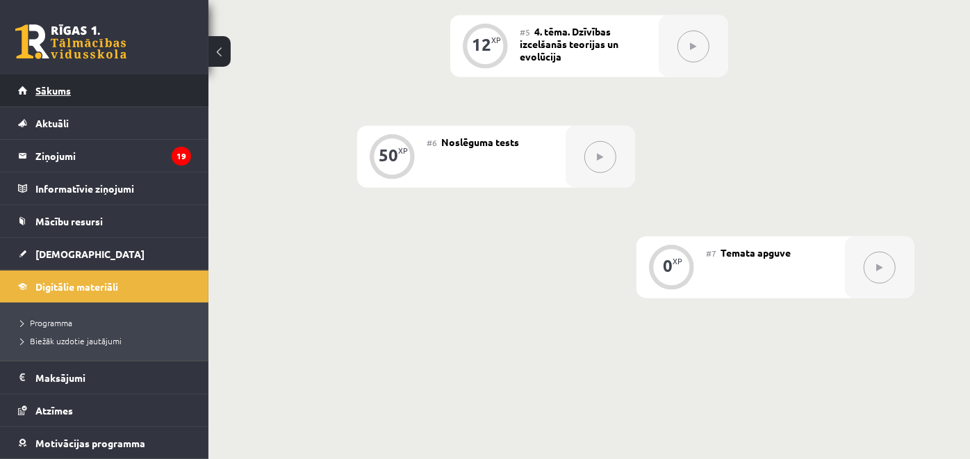
click at [91, 99] on link "Sākums" at bounding box center [104, 90] width 173 height 32
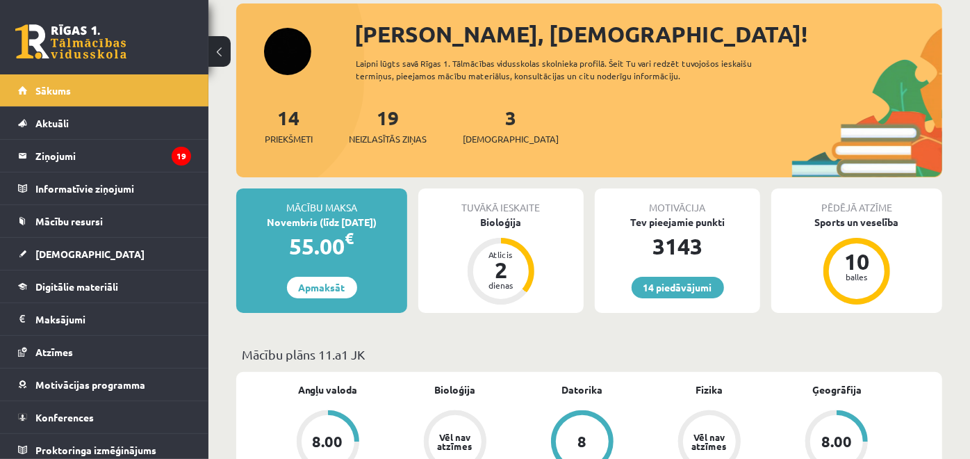
scroll to position [154, 0]
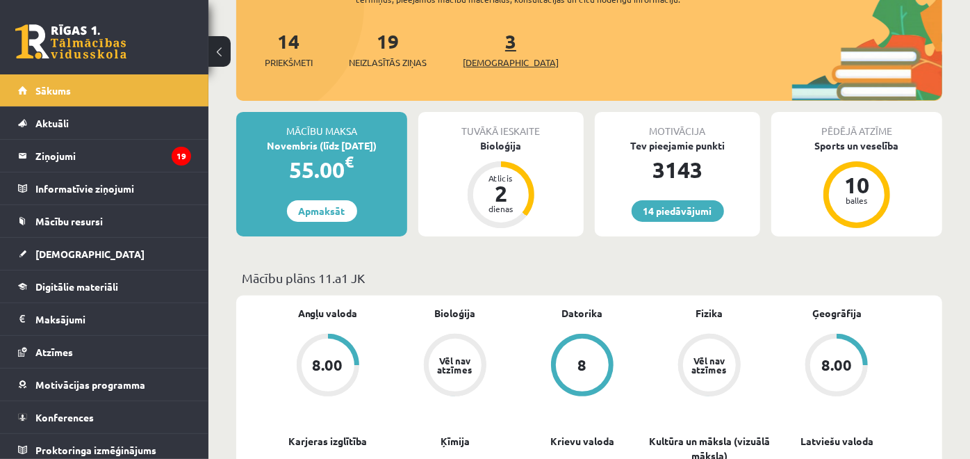
click at [482, 39] on link "3 Ieskaites" at bounding box center [511, 48] width 96 height 41
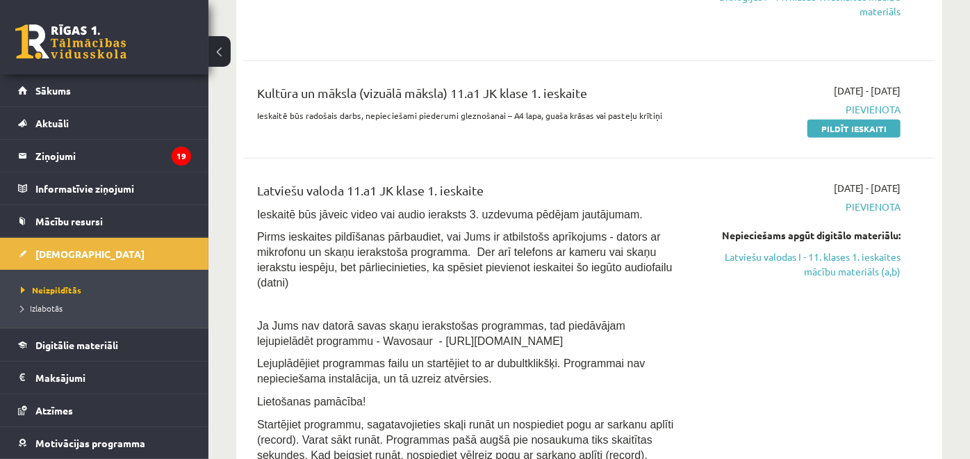
scroll to position [463, 0]
drag, startPoint x: 846, startPoint y: 241, endPoint x: 846, endPoint y: 252, distance: 10.4
click at [846, 242] on div "Nepieciešams apgūt digitālo materiālu: Latviešu valodas I - 11. klases 1. ieska…" at bounding box center [800, 252] width 201 height 51
click at [843, 256] on link "Latviešu valodas I - 11. klases 1. ieskaites mācību materiāls (a,b)" at bounding box center [800, 263] width 201 height 29
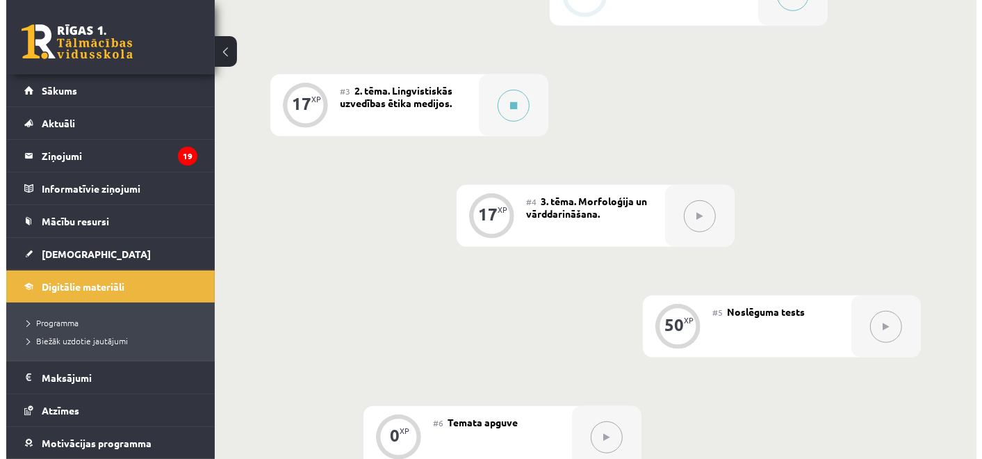
scroll to position [540, 0]
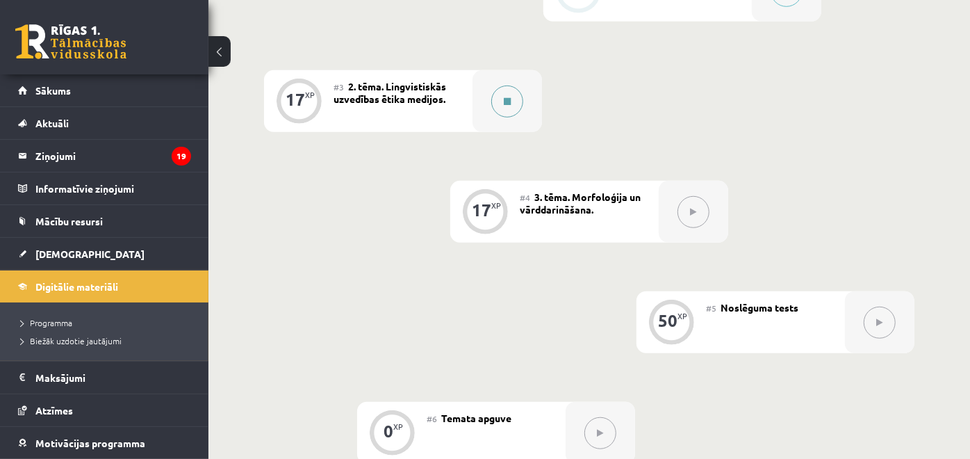
click at [507, 89] on button at bounding box center [507, 101] width 32 height 32
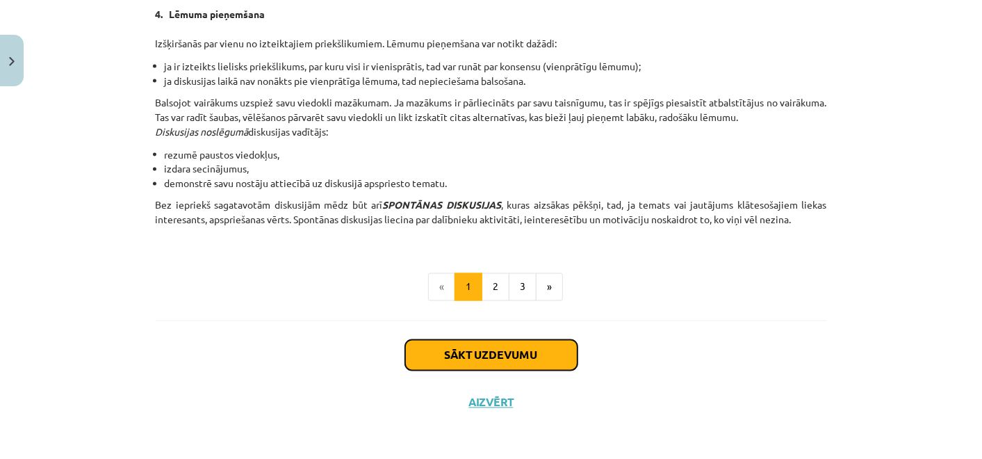
click at [484, 359] on button "Sākt uzdevumu" at bounding box center [491, 355] width 172 height 31
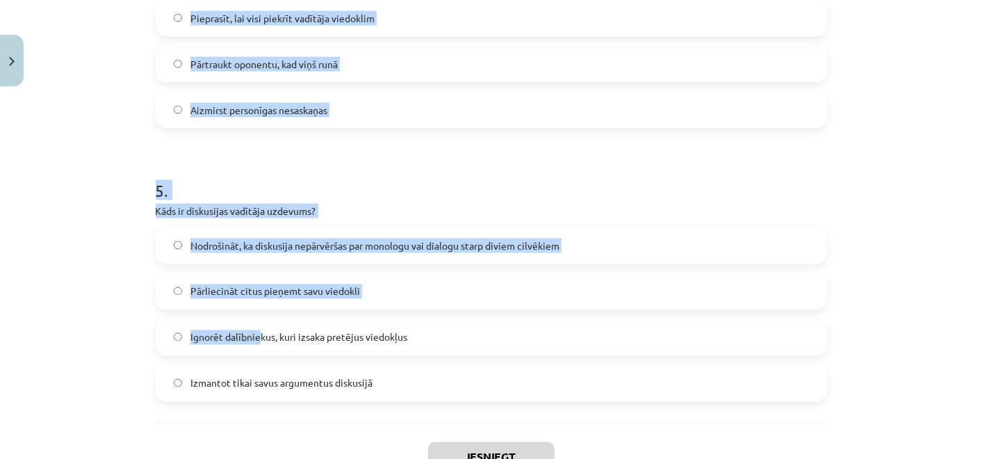
scroll to position [1315, 0]
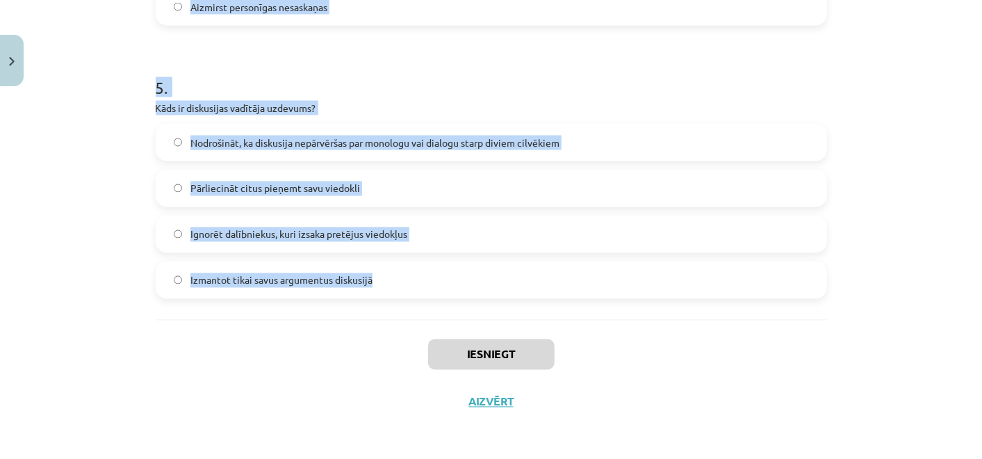
drag, startPoint x: 133, startPoint y: 179, endPoint x: 482, endPoint y: 312, distance: 373.2
click at [482, 312] on div "Mācību tēma: Latviešu valodas i - 11. klases 1. ieskaites mācību materiāls (a,b…" at bounding box center [491, 229] width 982 height 459
copy form "1 . Kura metode tiek izmantota, lai fiksētu pretrunas oponenta viedoklī un tās …"
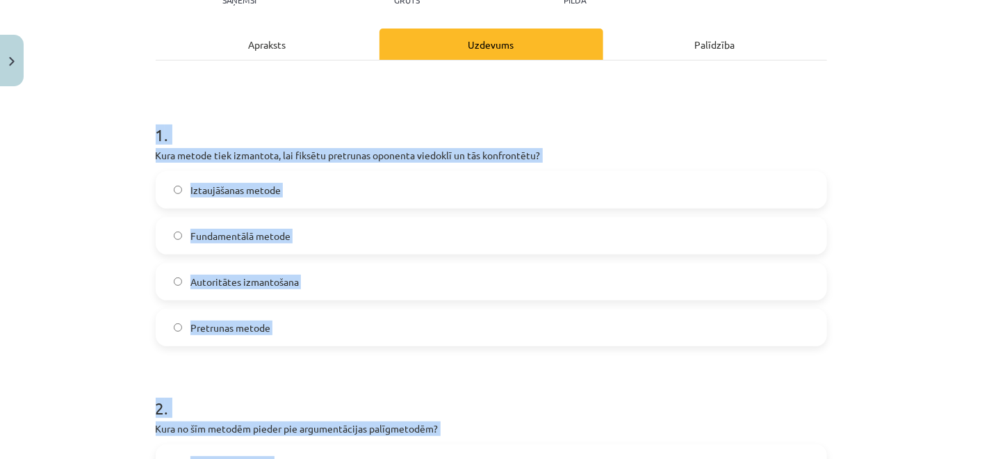
scroll to position [308, 0]
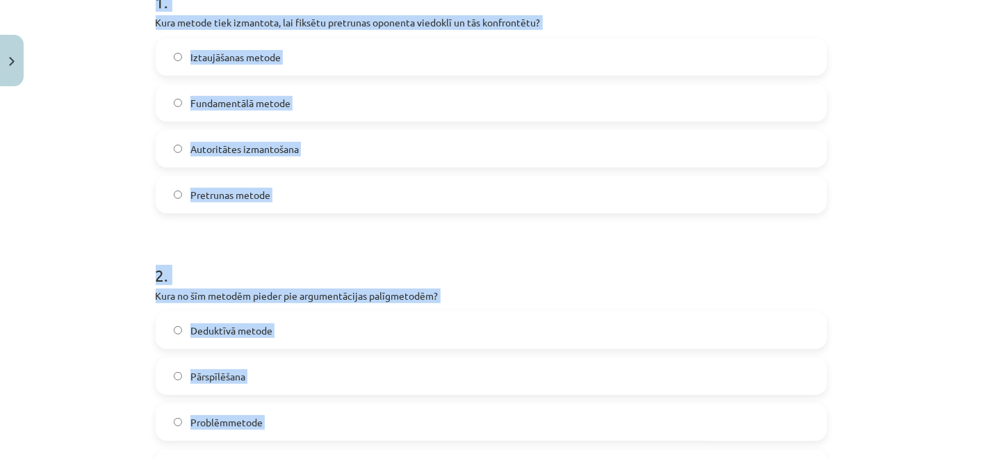
click at [307, 183] on label "Pretrunas metode" at bounding box center [491, 194] width 668 height 35
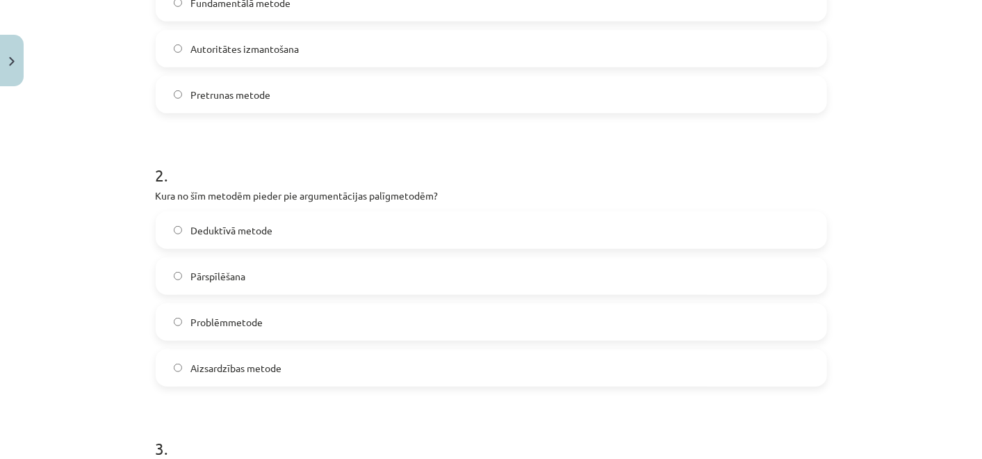
scroll to position [463, 0]
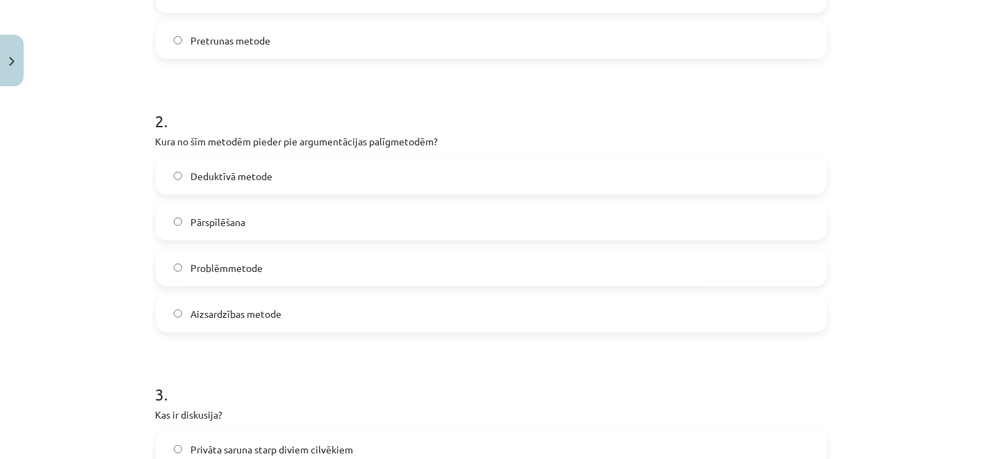
click at [302, 231] on label "Pārspīlēšana" at bounding box center [491, 221] width 668 height 35
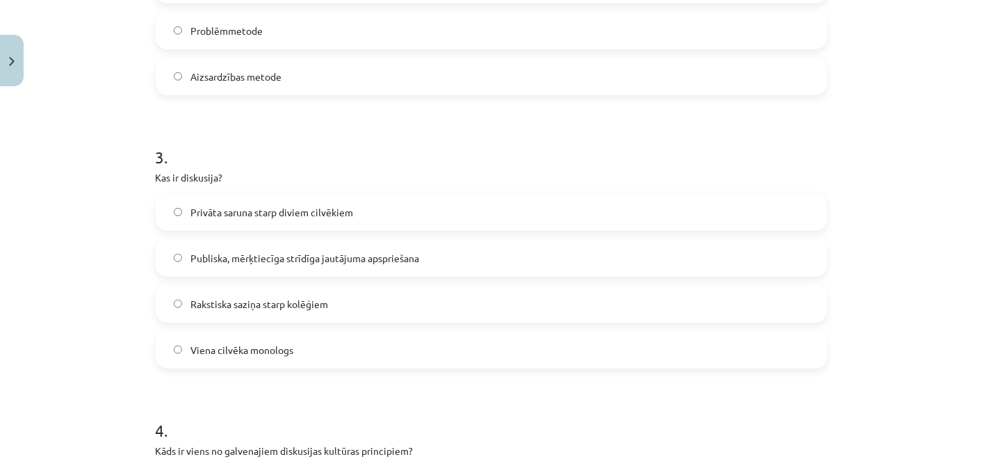
scroll to position [849, 0]
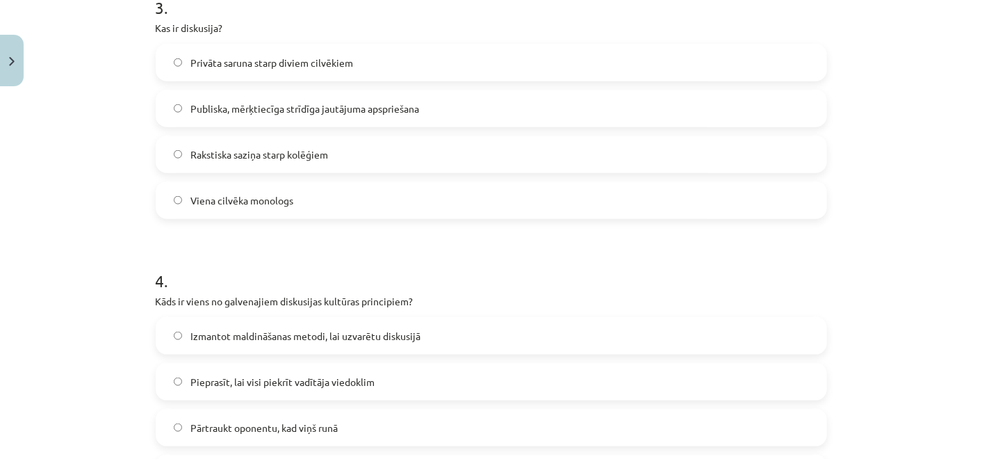
click at [267, 113] on span "Publiska, mērķtiecīga strīdīga jautājuma apspriešana" at bounding box center [304, 108] width 229 height 15
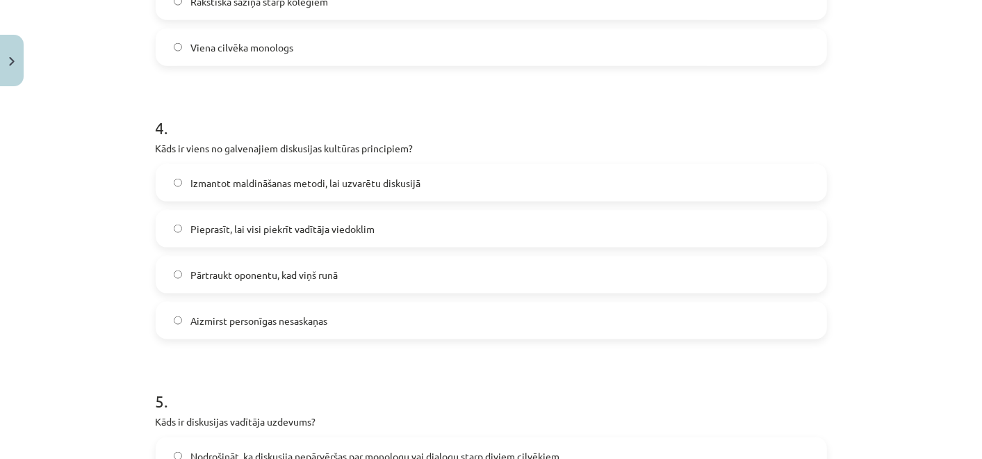
scroll to position [1003, 0]
click at [288, 323] on span "Aizmirst personīgas nesaskaņas" at bounding box center [258, 319] width 137 height 15
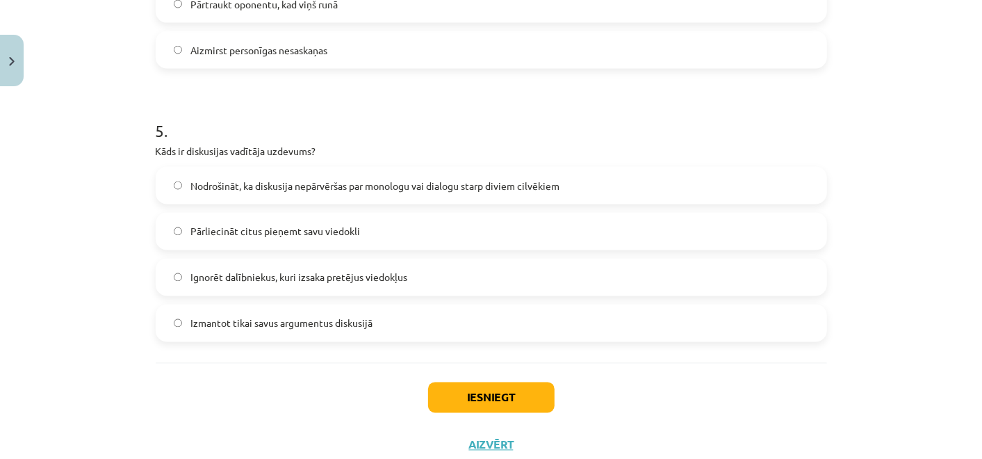
scroll to position [1312, 0]
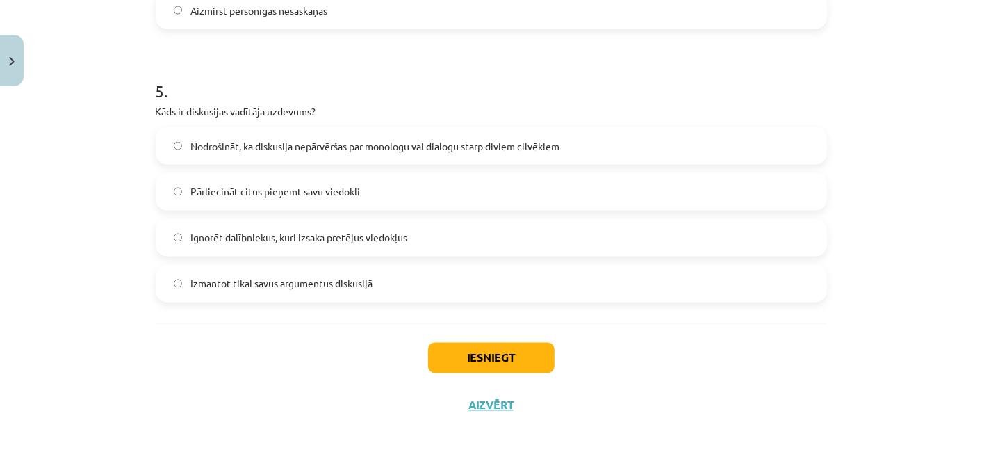
drag, startPoint x: 250, startPoint y: 142, endPoint x: 390, endPoint y: 200, distance: 151.7
click at [250, 143] on span "Nodrošināt, ka diskusija nepārvēršas par monologu vai dialogu starp diviem cilv…" at bounding box center [374, 146] width 369 height 15
click at [493, 349] on button "Iesniegt" at bounding box center [491, 358] width 126 height 31
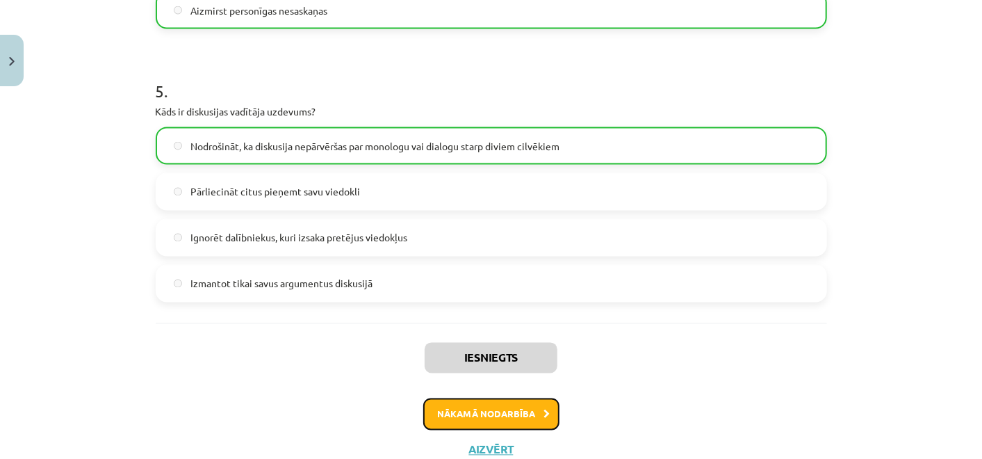
click at [479, 409] on button "Nākamā nodarbība" at bounding box center [491, 414] width 136 height 32
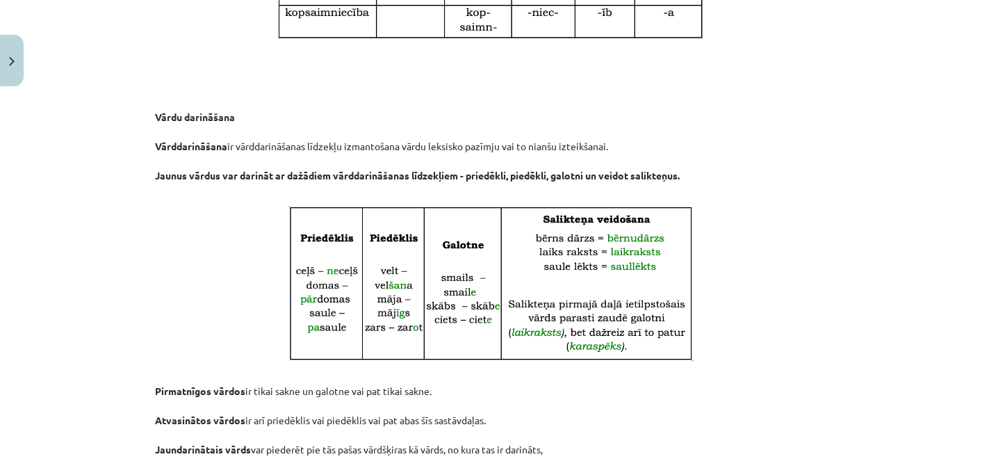
scroll to position [2041, 0]
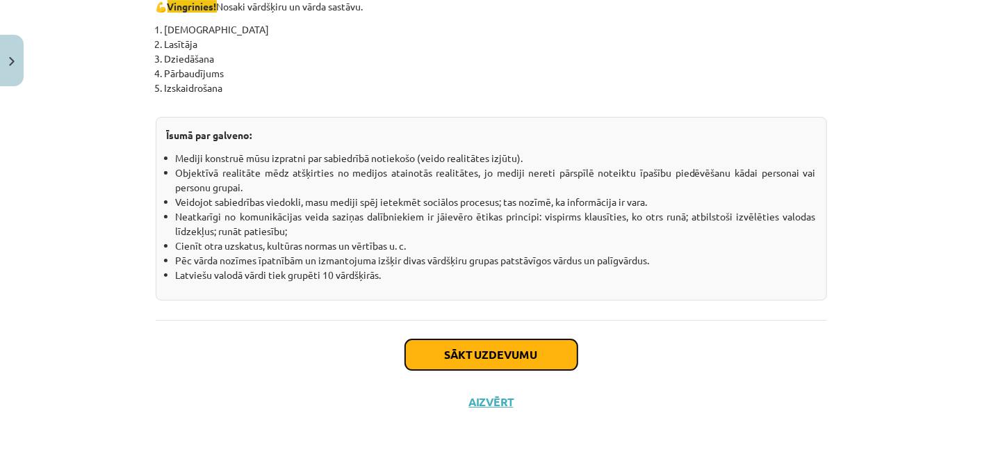
click at [516, 360] on button "Sākt uzdevumu" at bounding box center [491, 354] width 172 height 31
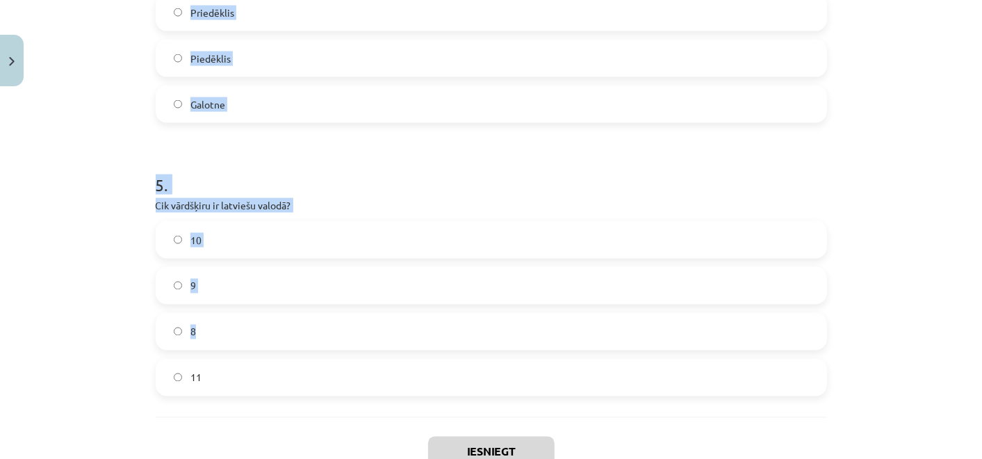
scroll to position [1315, 0]
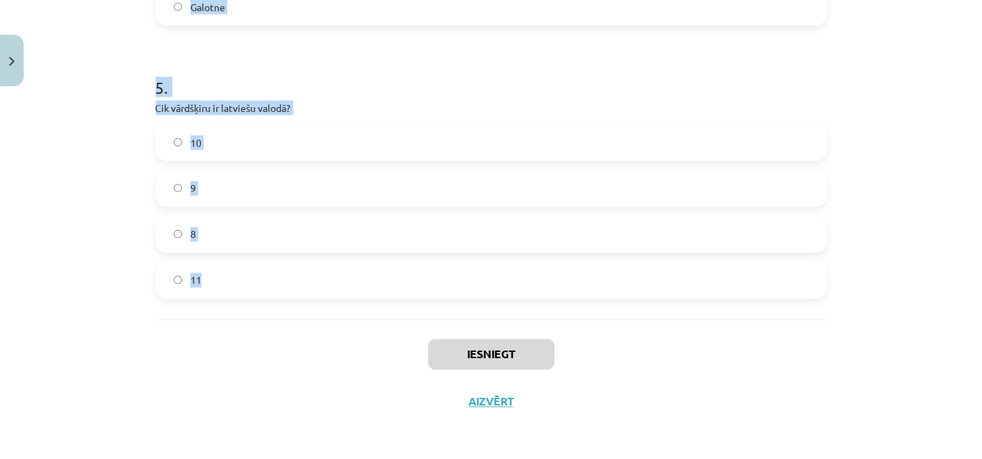
drag, startPoint x: 105, startPoint y: 108, endPoint x: 310, endPoint y: 275, distance: 264.2
click at [310, 275] on div "Mācību tēma: Latviešu valodas i - 11. klases 1. ieskaites mācību materiāls (a,b…" at bounding box center [491, 229] width 982 height 459
copy form "1 . Kurš no šiem nav morfoloģijas pētījumu objekts? Teksta struktūra Vārda sast…"
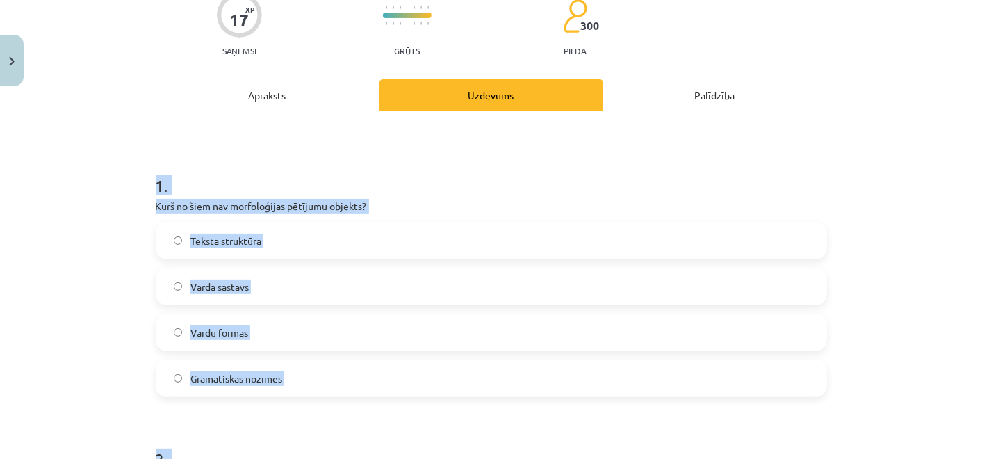
scroll to position [308, 0]
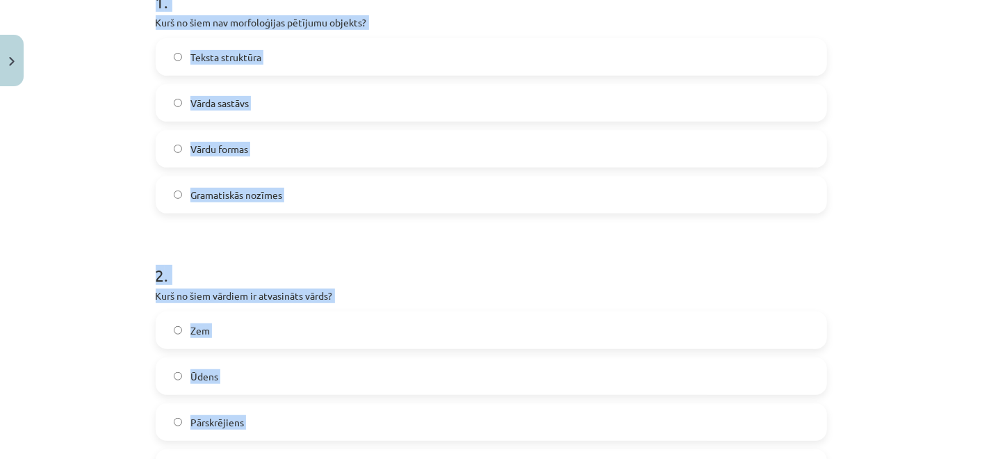
click at [299, 33] on div "1 . Kurš no šiem nav morfoloģijas pētījumu objekts? Teksta struktūra Vārda sast…" at bounding box center [491, 90] width 671 height 245
click at [290, 53] on label "Teksta struktūra" at bounding box center [491, 57] width 668 height 35
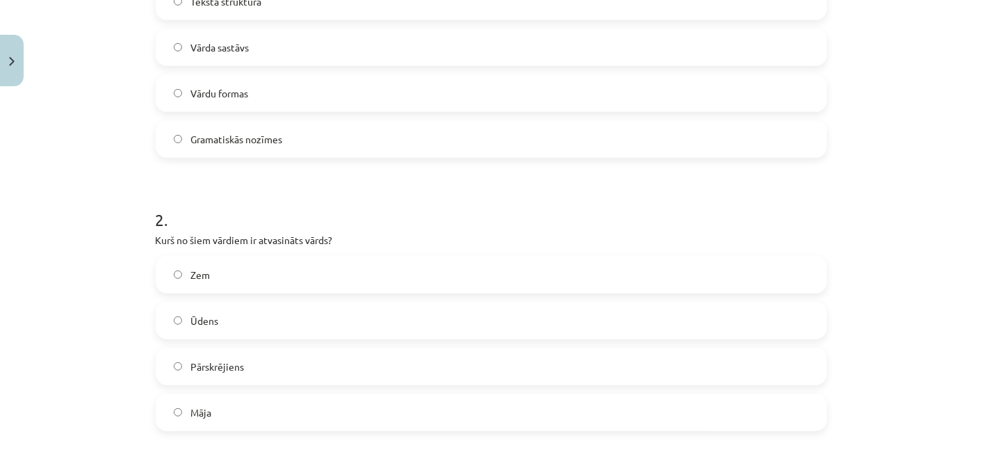
scroll to position [540, 0]
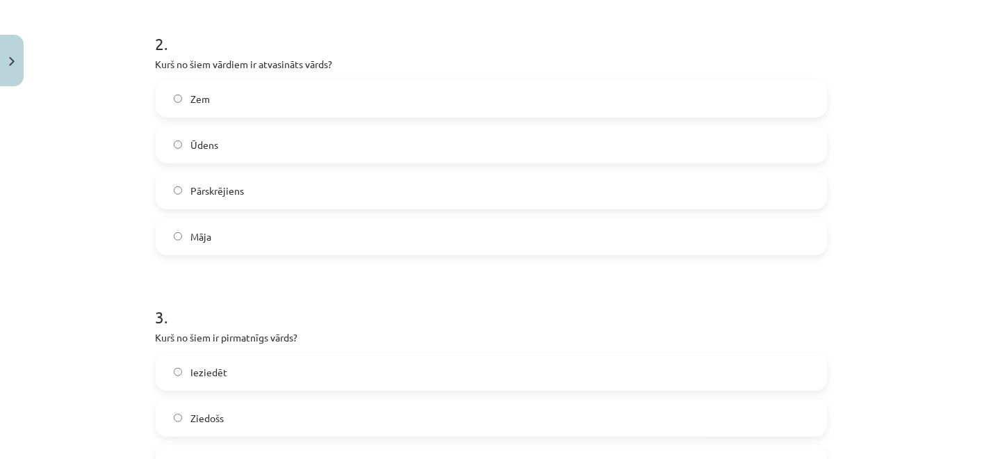
click at [292, 188] on label "Pārskrējiens" at bounding box center [491, 190] width 668 height 35
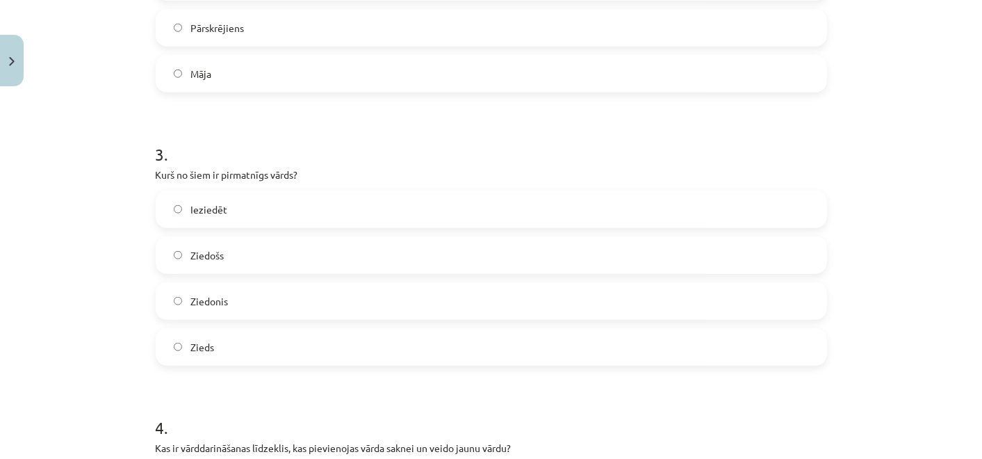
scroll to position [772, 0]
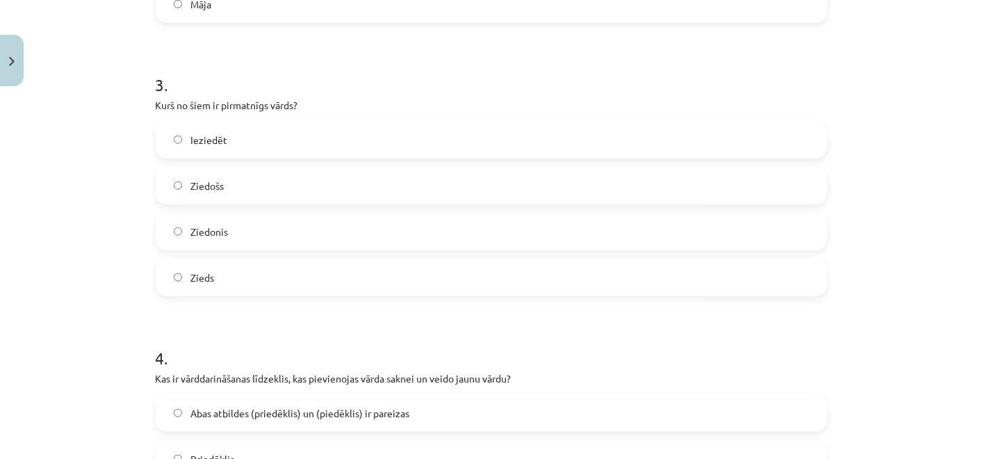
drag, startPoint x: 200, startPoint y: 304, endPoint x: 196, endPoint y: 294, distance: 10.6
click at [197, 297] on form "1 . Kurš no šiem nav morfoloģijas pētījumu objekts? Teksta struktūra Vārda sast…" at bounding box center [491, 173] width 671 height 1337
click at [190, 274] on span "Zieds" at bounding box center [202, 277] width 24 height 15
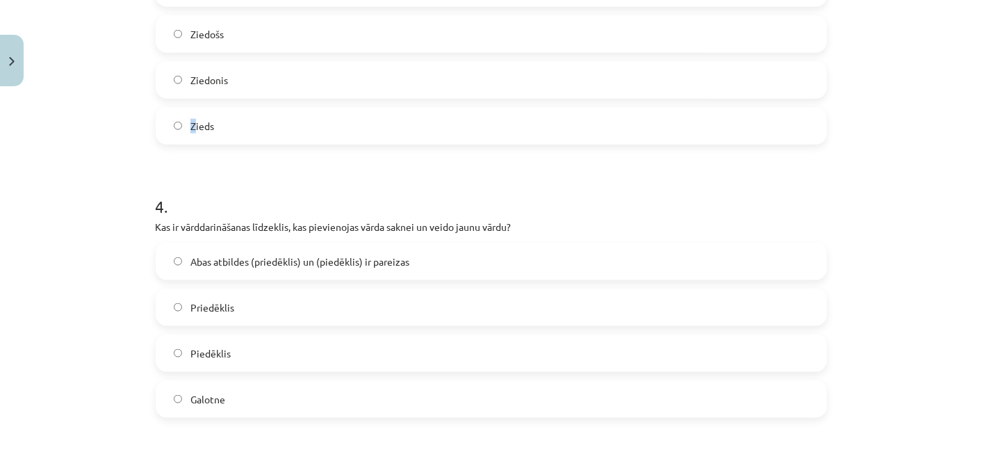
scroll to position [926, 0]
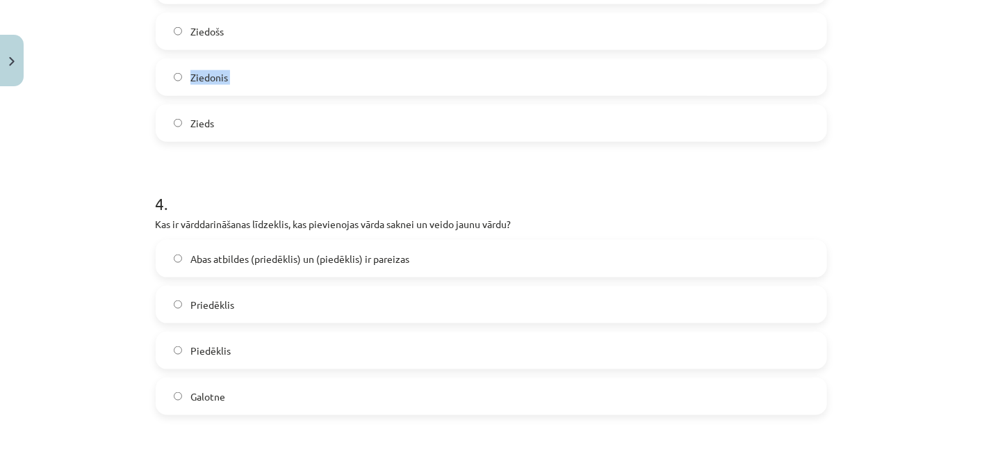
click at [186, 95] on div "Ieziedēt Ziedošs Ziedonis Zieds" at bounding box center [491, 54] width 671 height 175
drag, startPoint x: 186, startPoint y: 95, endPoint x: 204, endPoint y: 139, distance: 47.4
click at [204, 139] on label "Zieds" at bounding box center [491, 123] width 668 height 35
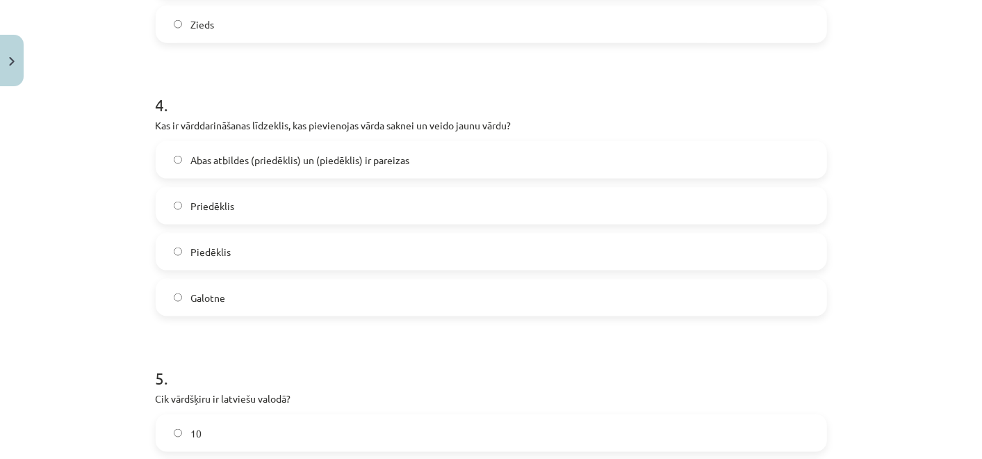
scroll to position [1080, 0]
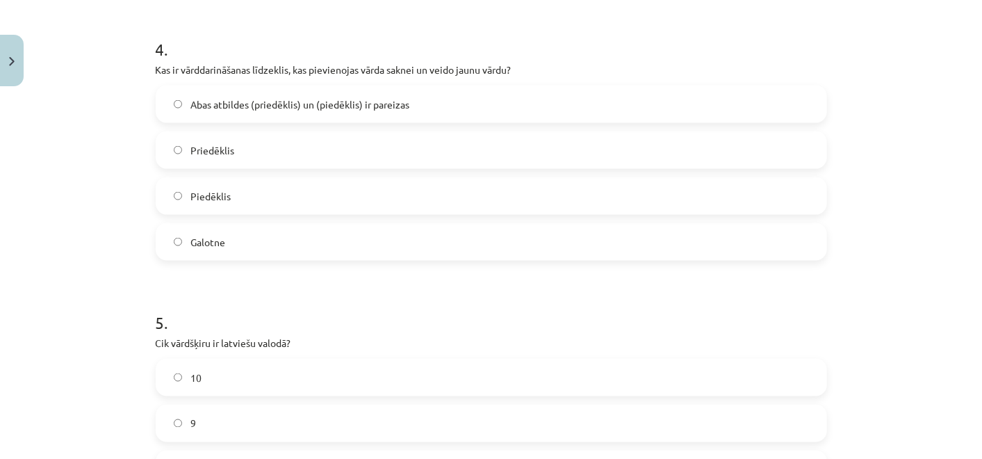
click at [270, 106] on span "Abas atbildes (priedēklis) un (piedēklis) ir pareizas" at bounding box center [299, 104] width 219 height 15
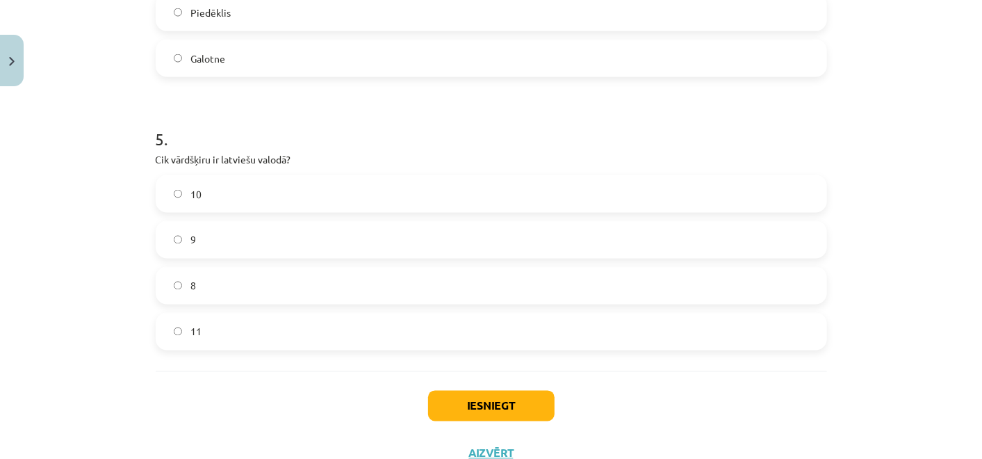
scroll to position [1312, 0]
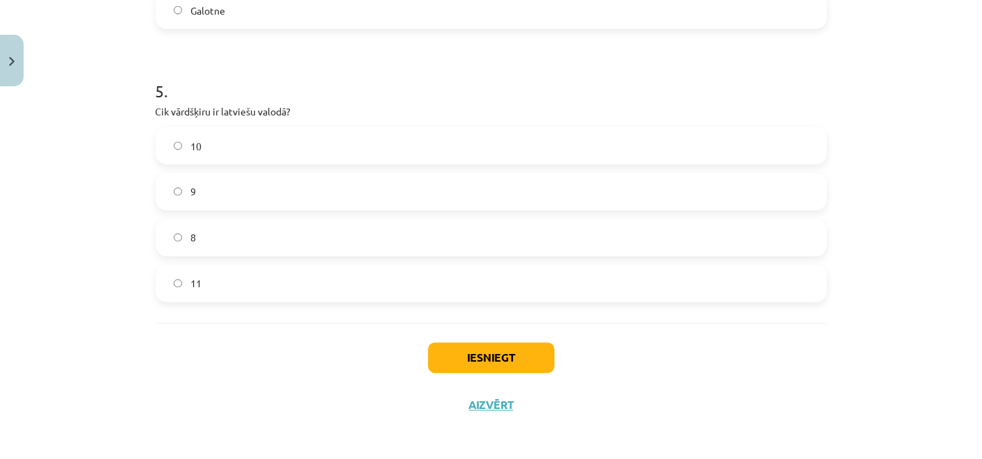
click at [254, 198] on label "9" at bounding box center [491, 191] width 668 height 35
click at [498, 350] on button "Iesniegt" at bounding box center [491, 358] width 126 height 31
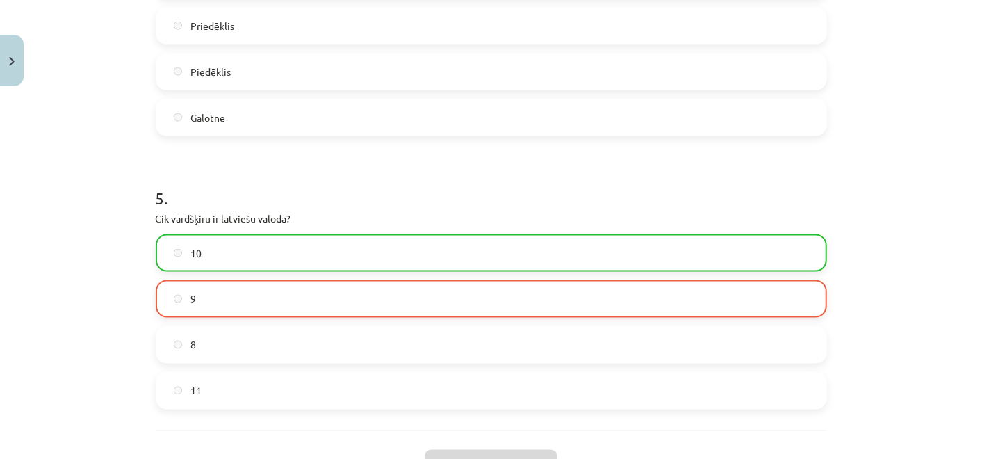
scroll to position [1359, 0]
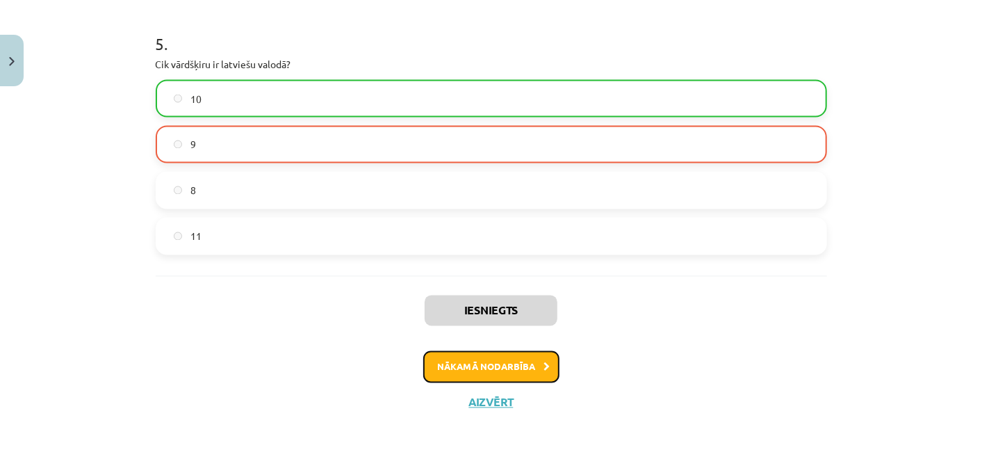
click at [470, 369] on button "Nākamā nodarbība" at bounding box center [491, 367] width 136 height 32
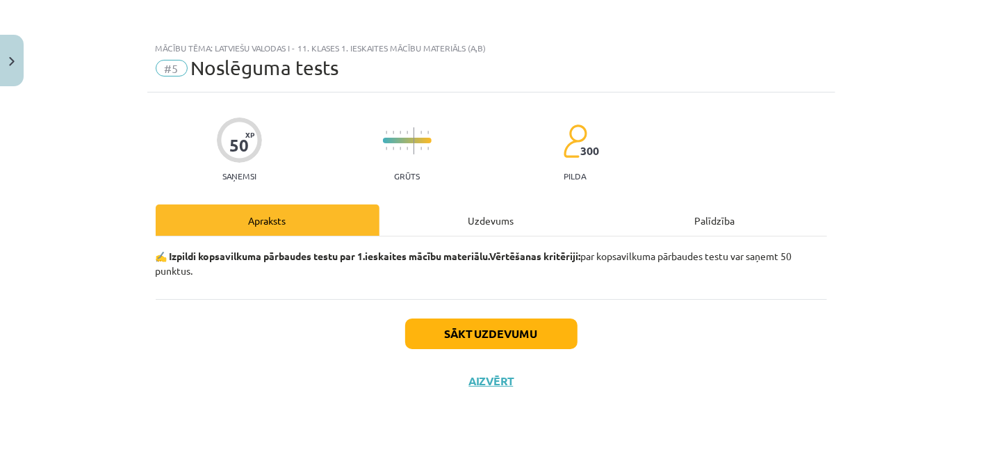
scroll to position [0, 0]
click at [469, 313] on div "Sākt uzdevumu Aizvērt" at bounding box center [491, 347] width 671 height 97
drag, startPoint x: 469, startPoint y: 313, endPoint x: 474, endPoint y: 325, distance: 12.8
click at [474, 325] on button "Sākt uzdevumu" at bounding box center [491, 333] width 172 height 31
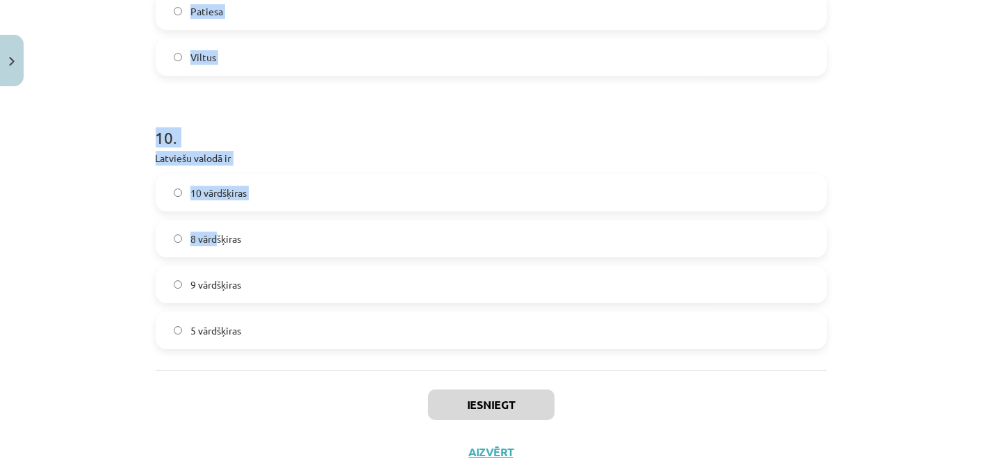
scroll to position [2463, 0]
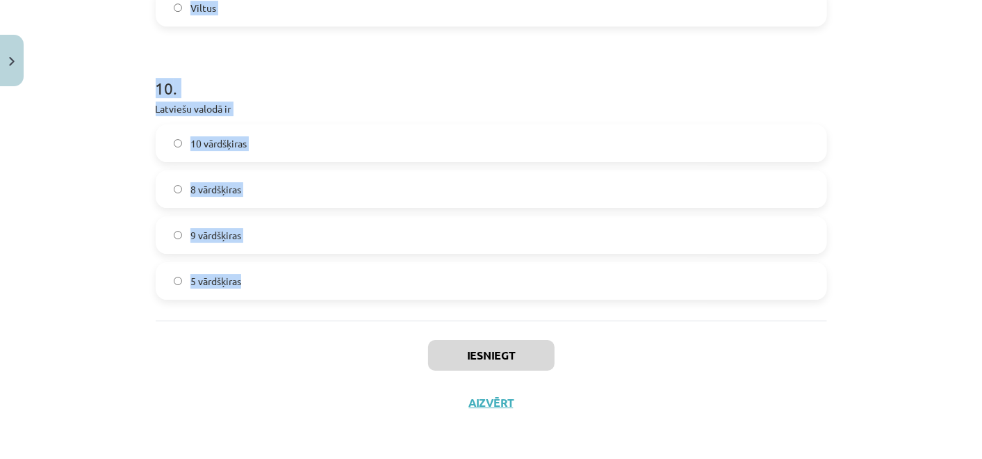
drag, startPoint x: 121, startPoint y: 220, endPoint x: 245, endPoint y: 272, distance: 134.8
click at [245, 272] on div "Mācību tēma: Latviešu valodas i - 11. klases 1. ieskaites mācību materiāls (a,b…" at bounding box center [491, 229] width 982 height 459
copy form "1 . “Jaunieši mūsdienās ir atkarīgi no interneta.” Tas ir… …apgalvojums, kas pr…"
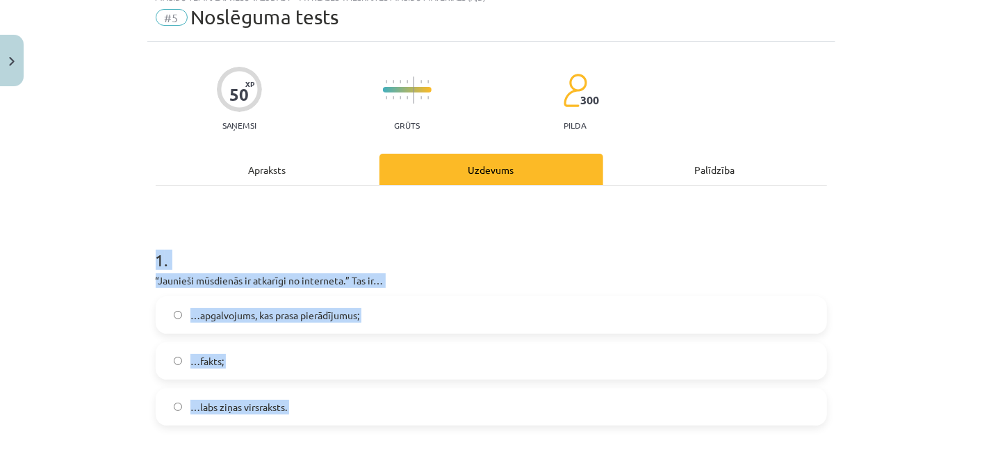
scroll to position [0, 0]
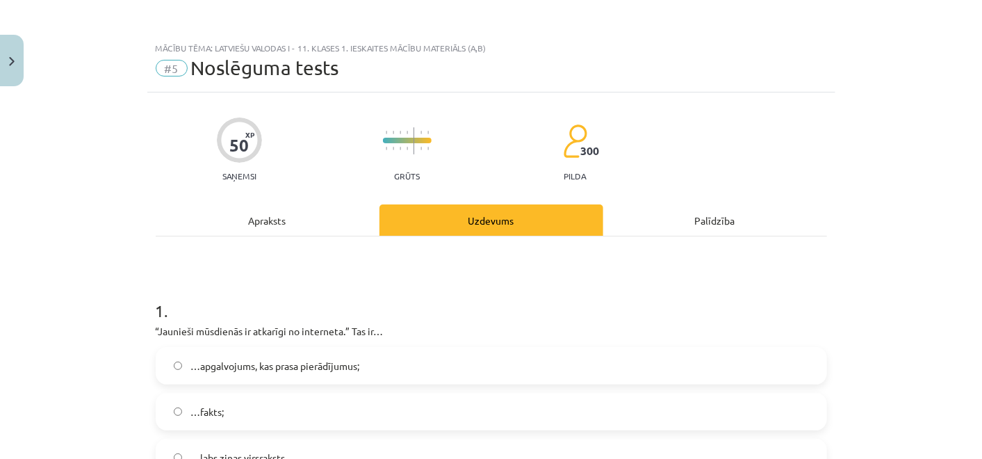
click at [19, 172] on div "Mācību tēma: Latviešu valodas i - 11. klases 1. ieskaites mācību materiāls (a,b…" at bounding box center [491, 229] width 982 height 459
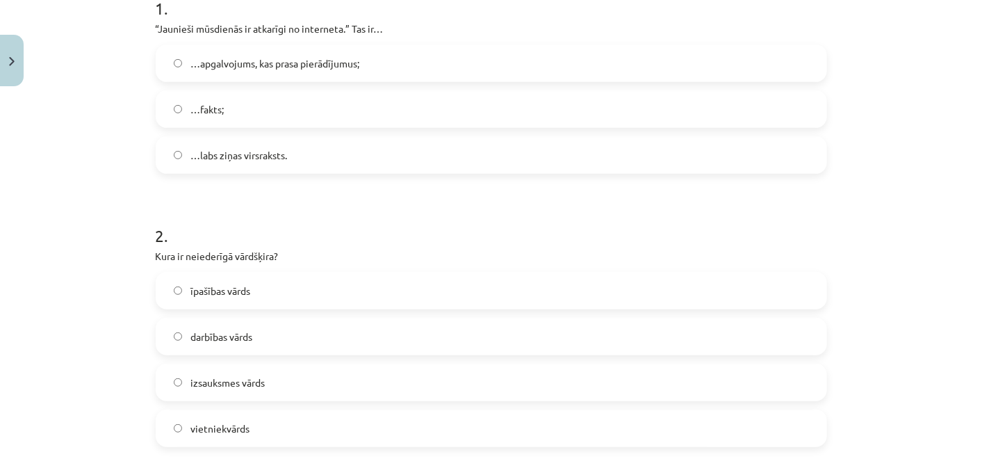
scroll to position [308, 0]
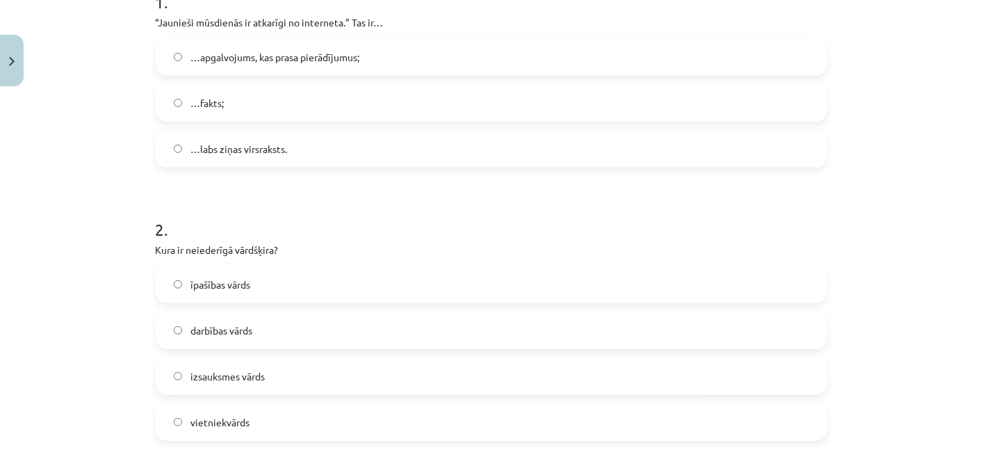
click at [314, 56] on span "…apgalvojums, kas prasa pierādījumus;" at bounding box center [274, 57] width 169 height 15
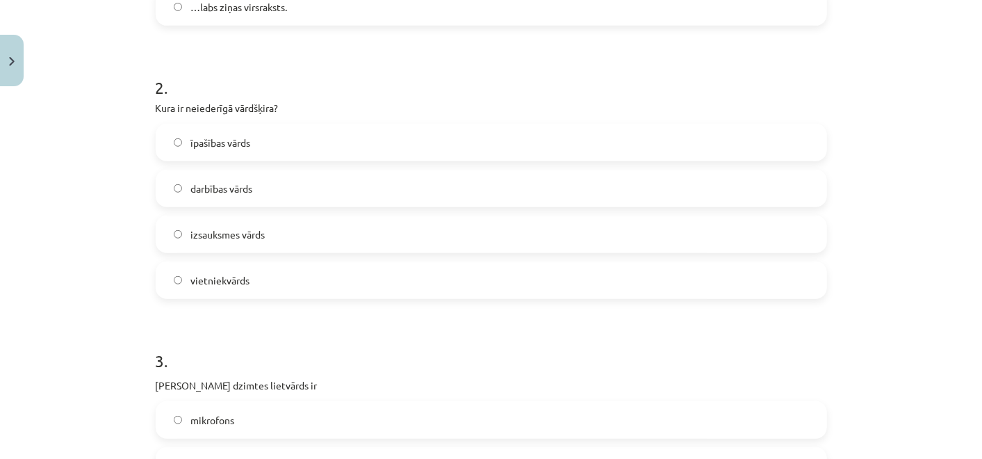
scroll to position [540, 0]
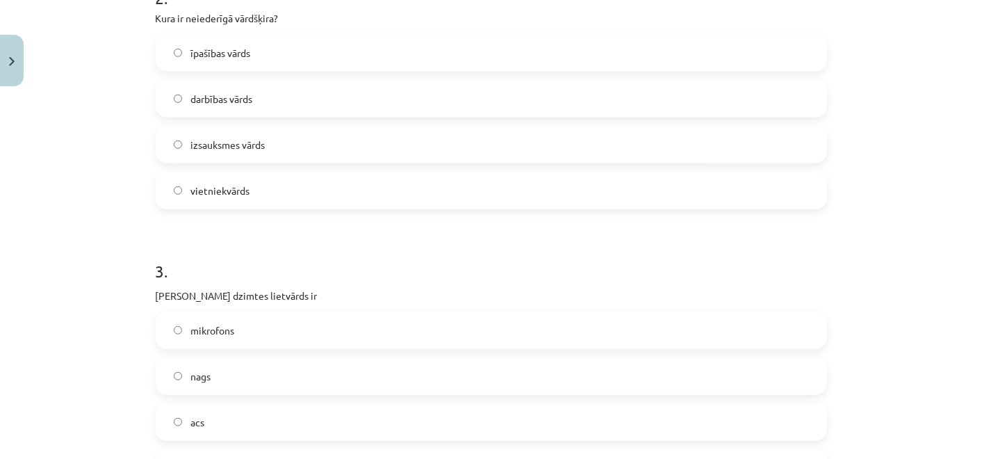
click at [273, 147] on label "izsauksmes vārds" at bounding box center [491, 144] width 668 height 35
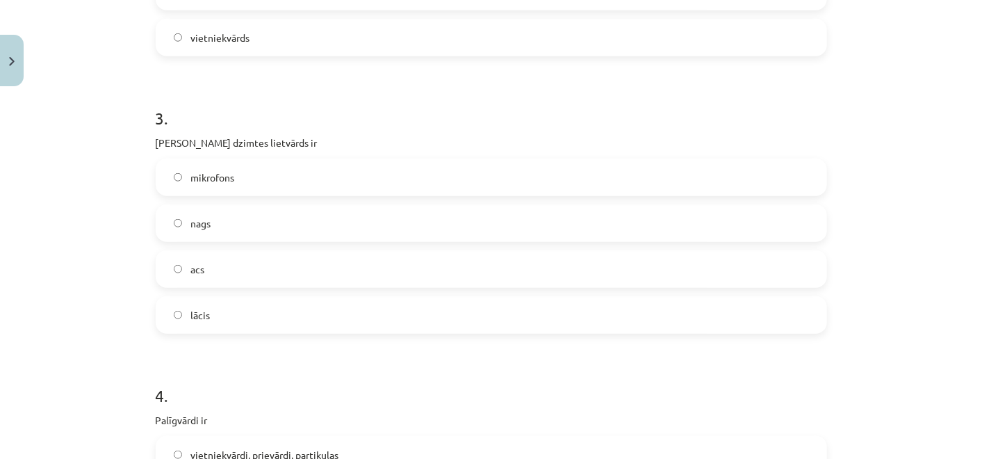
scroll to position [695, 0]
click at [219, 246] on div "mikrofons nags acs lācis" at bounding box center [491, 243] width 671 height 175
click at [231, 263] on label "acs" at bounding box center [491, 266] width 668 height 35
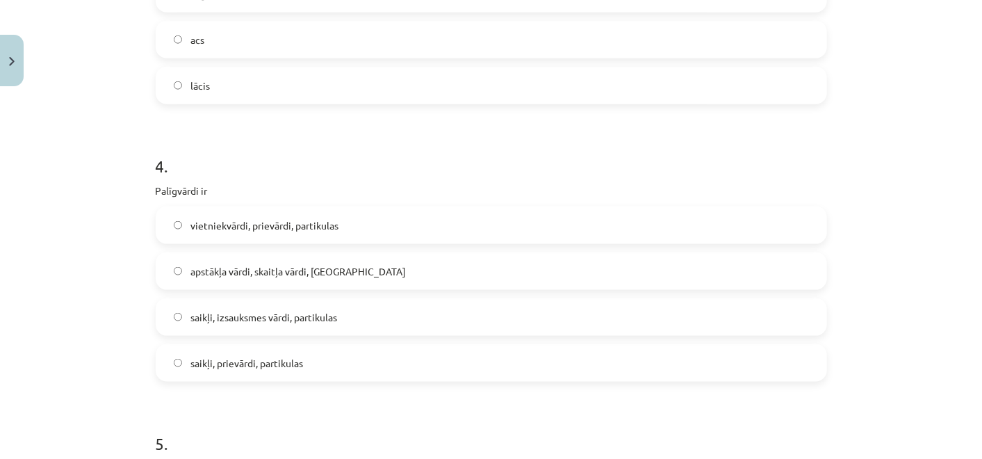
scroll to position [926, 0]
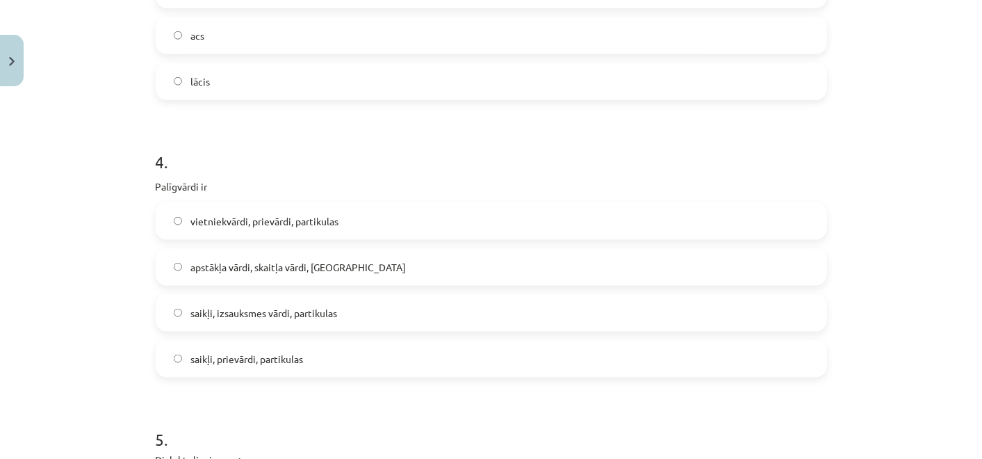
click at [274, 313] on span "saikļi, izsauksmes vārdi, partikulas" at bounding box center [263, 313] width 147 height 15
click at [334, 364] on label "saikļi, prievārdi, partikulas" at bounding box center [491, 358] width 668 height 35
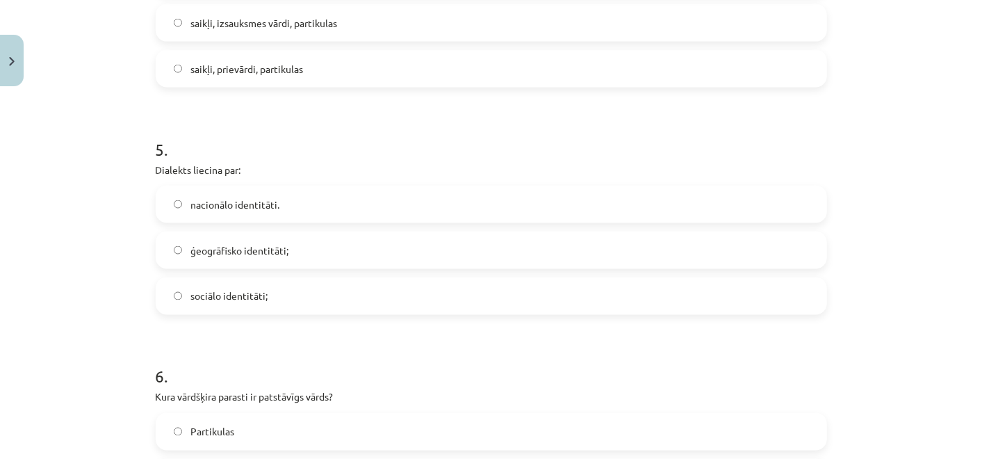
scroll to position [1235, 0]
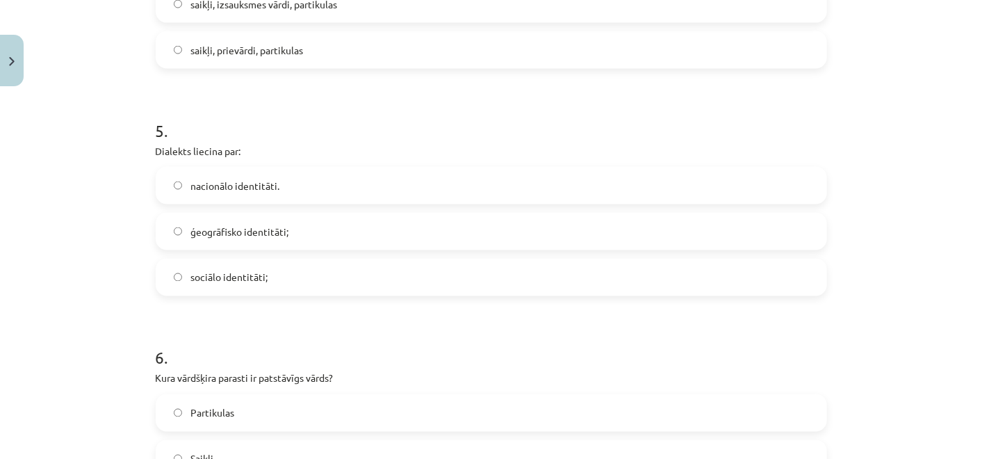
click at [248, 232] on span "ģeogrāfisko identitāti;" at bounding box center [239, 231] width 98 height 15
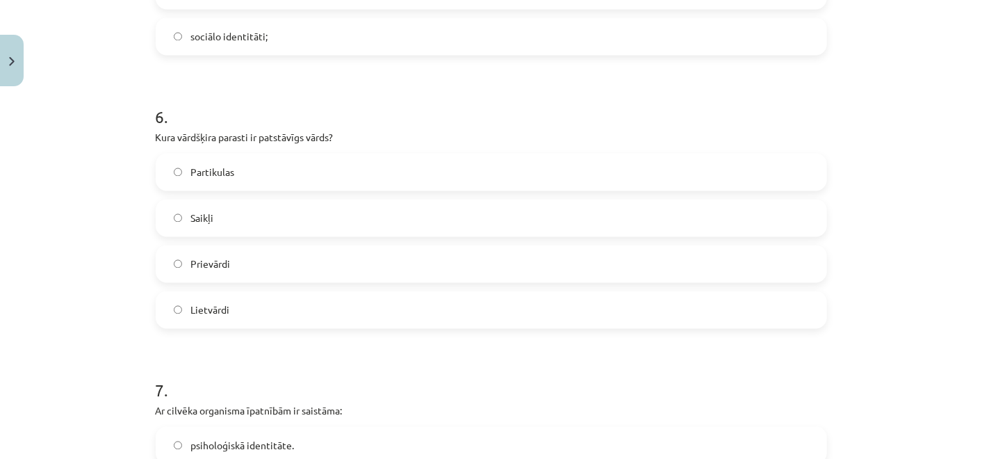
scroll to position [1544, 0]
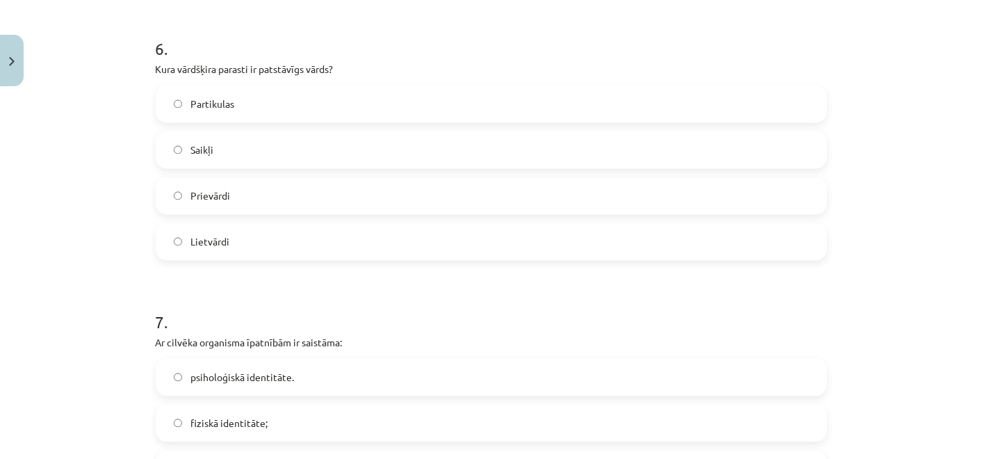
click at [242, 245] on label "Lietvārdi" at bounding box center [491, 241] width 668 height 35
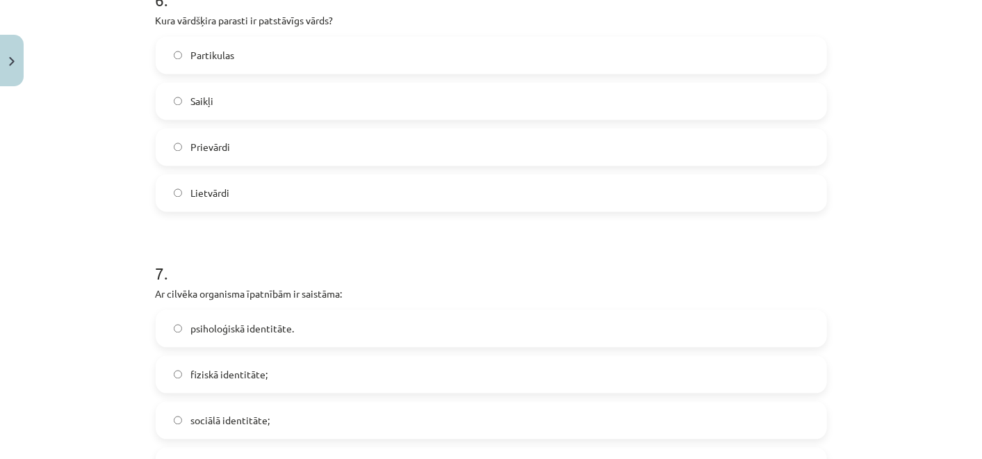
scroll to position [1775, 0]
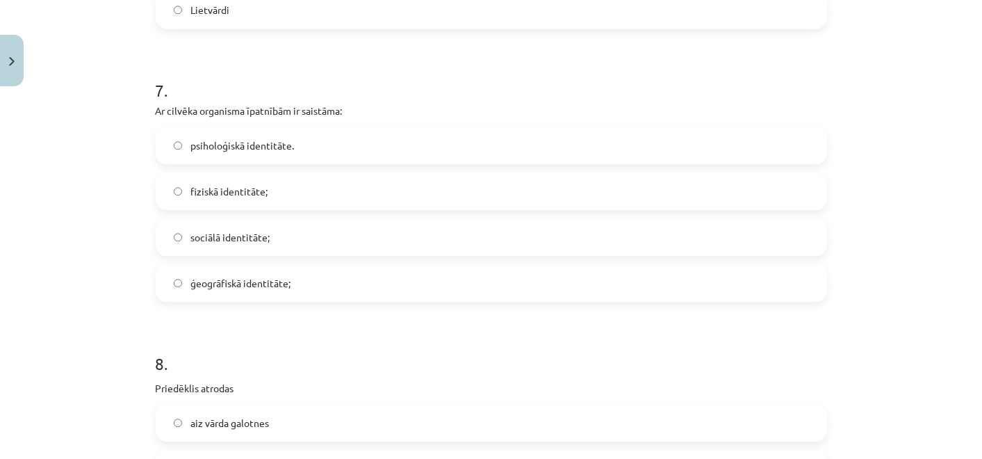
click at [265, 199] on label "fiziskā identitāte;" at bounding box center [491, 191] width 668 height 35
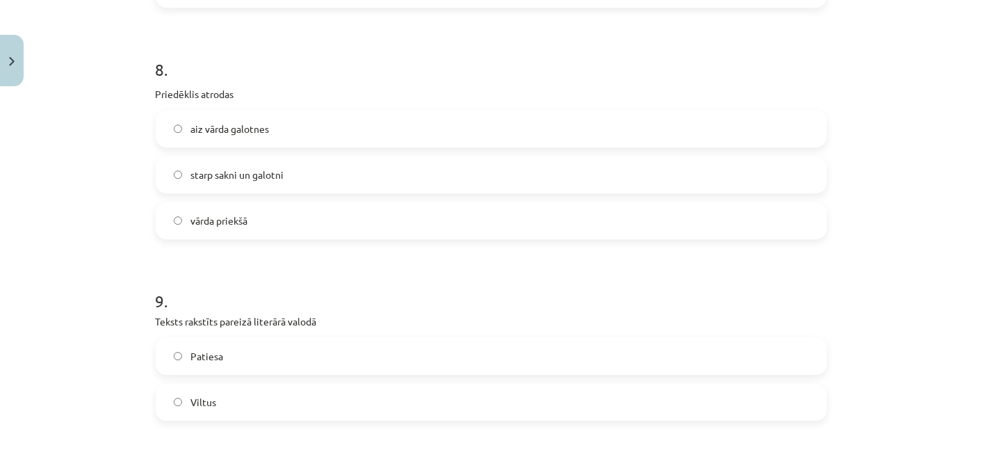
scroll to position [2084, 0]
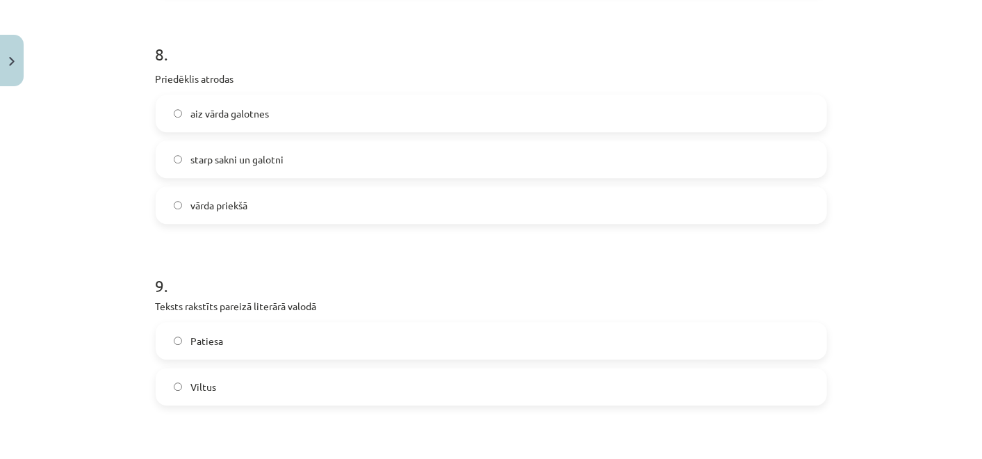
click at [239, 204] on span "vārda priekšā" at bounding box center [218, 205] width 57 height 15
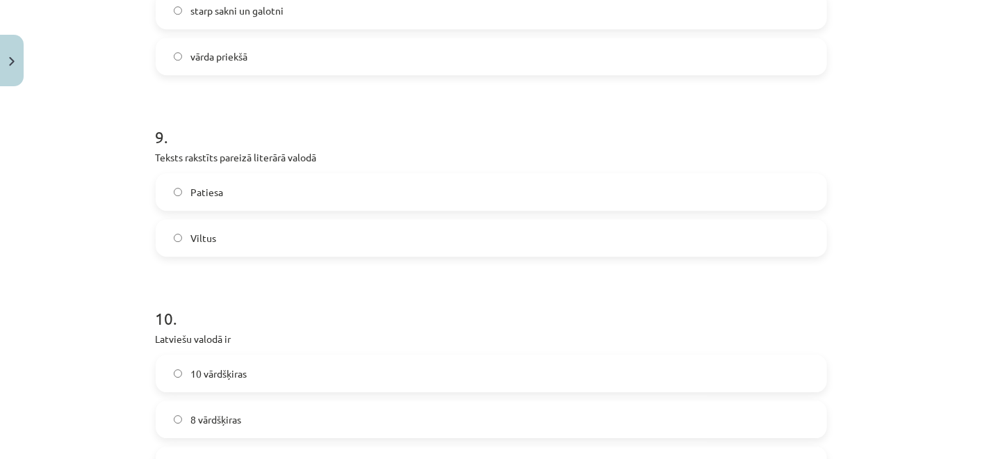
scroll to position [2316, 0]
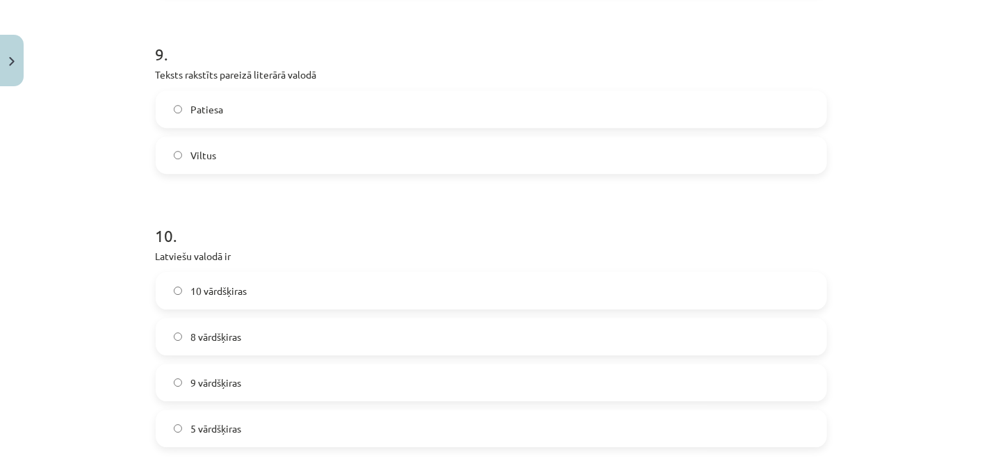
click at [217, 114] on label "Patiesa" at bounding box center [491, 109] width 668 height 35
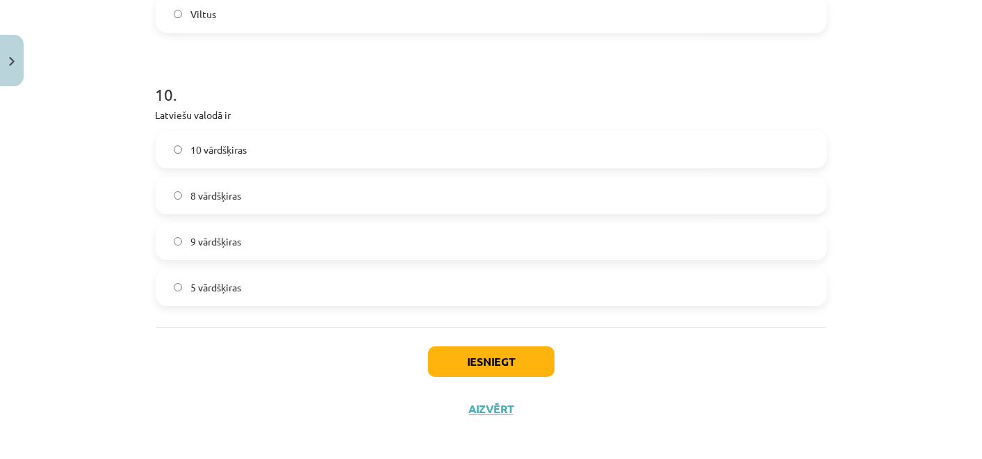
scroll to position [2463, 0]
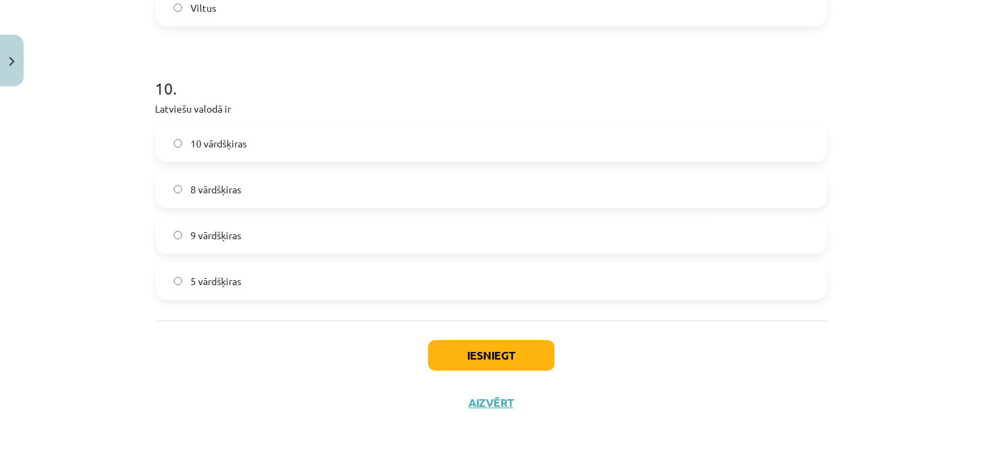
click at [258, 147] on label "10 vārdšķiras" at bounding box center [491, 143] width 668 height 35
click at [491, 377] on div "Iesniegt Aizvērt" at bounding box center [491, 368] width 671 height 97
click at [481, 363] on button "Iesniegt" at bounding box center [491, 355] width 126 height 31
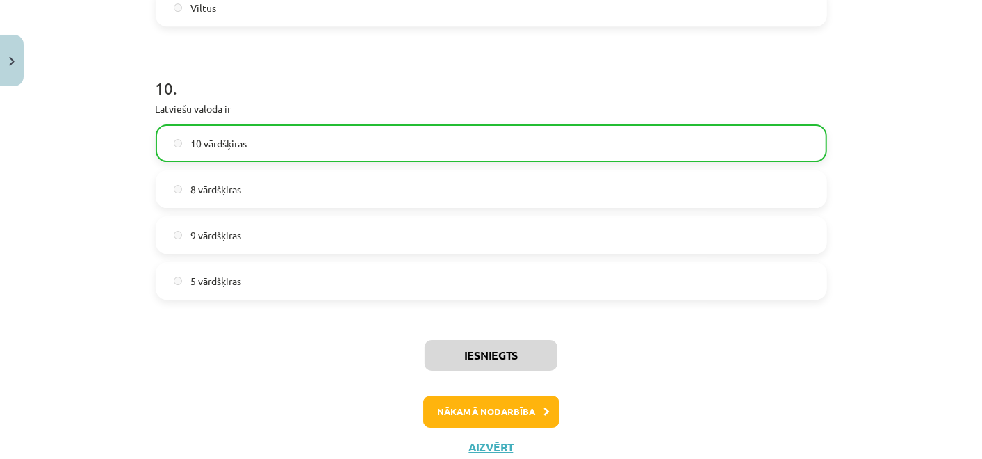
drag, startPoint x: 375, startPoint y: 170, endPoint x: 709, endPoint y: 327, distance: 368.9
click at [709, 327] on div "Iesniegts Nākamā nodarbība Aizvērt" at bounding box center [491, 391] width 671 height 142
click at [488, 416] on button "Nākamā nodarbība" at bounding box center [491, 411] width 136 height 32
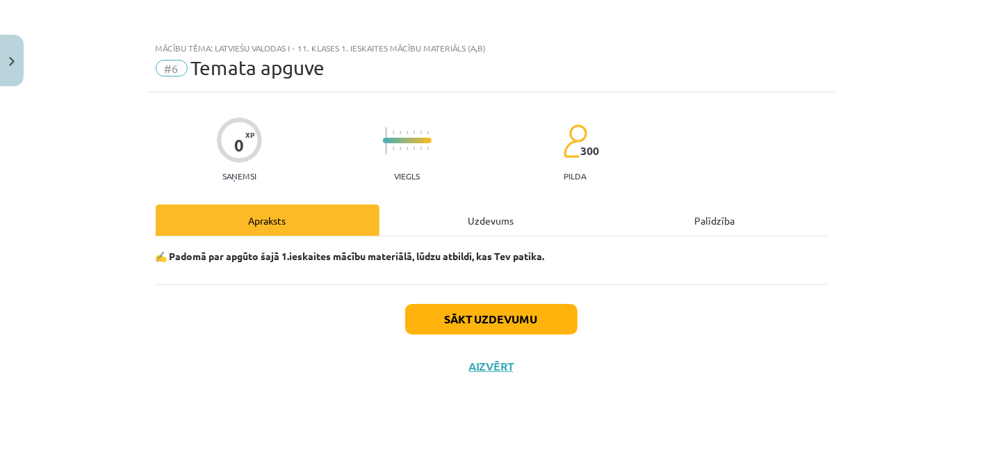
drag, startPoint x: 466, startPoint y: 345, endPoint x: 465, endPoint y: 337, distance: 7.7
click at [465, 338] on div "Sākt uzdevumu Aizvērt" at bounding box center [491, 332] width 671 height 97
click at [459, 320] on button "Sākt uzdevumu" at bounding box center [491, 319] width 172 height 31
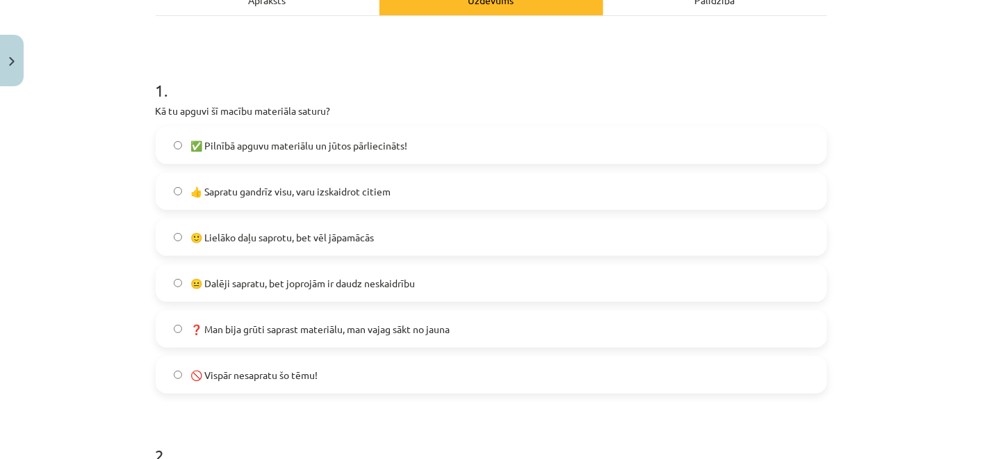
scroll to position [308, 0]
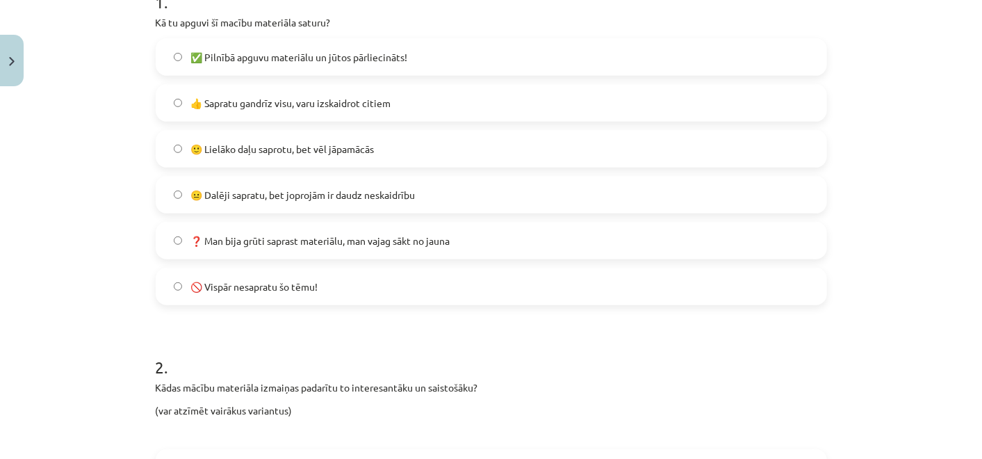
click at [345, 105] on span "👍 Sapratu gandrīz visu, varu izskaidrot citiem" at bounding box center [290, 103] width 200 height 15
click at [377, 89] on label "👍 Sapratu gandrīz visu, varu izskaidrot citiem" at bounding box center [491, 102] width 668 height 35
click at [367, 142] on span "🙂 Lielāko daļu saprotu, bet vēl jāpamācās" at bounding box center [281, 149] width 183 height 15
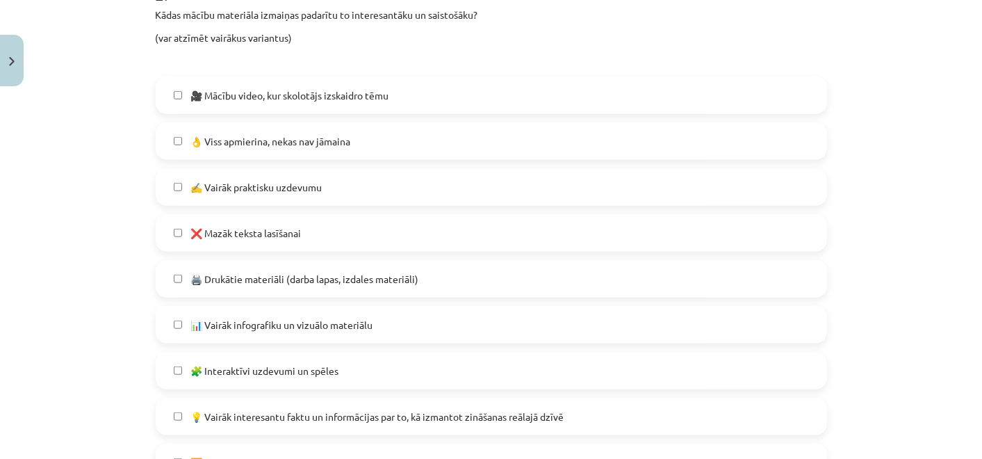
scroll to position [695, 0]
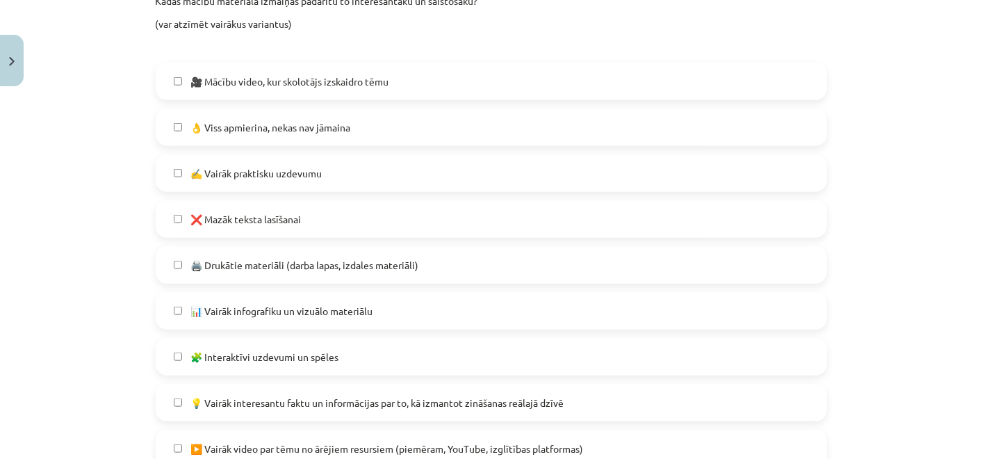
click at [343, 217] on label "❌ Mazāk teksta lasīšanai" at bounding box center [491, 218] width 668 height 35
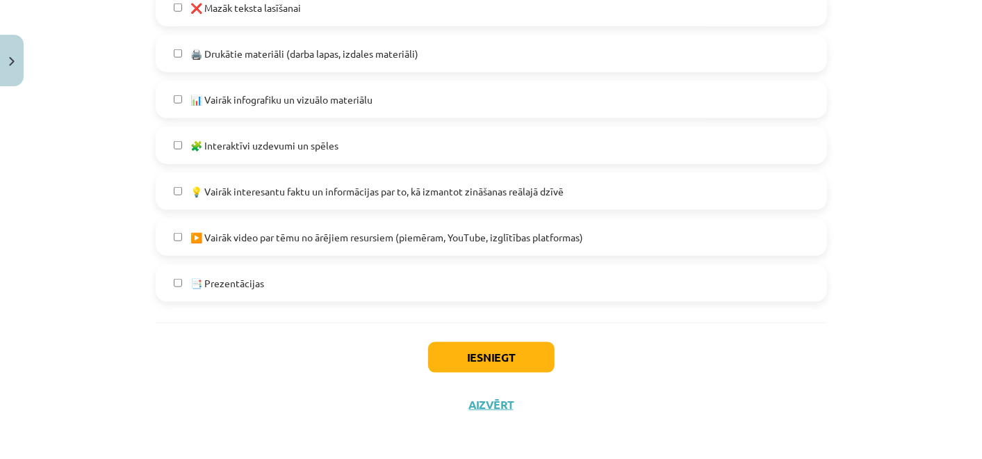
scroll to position [909, 0]
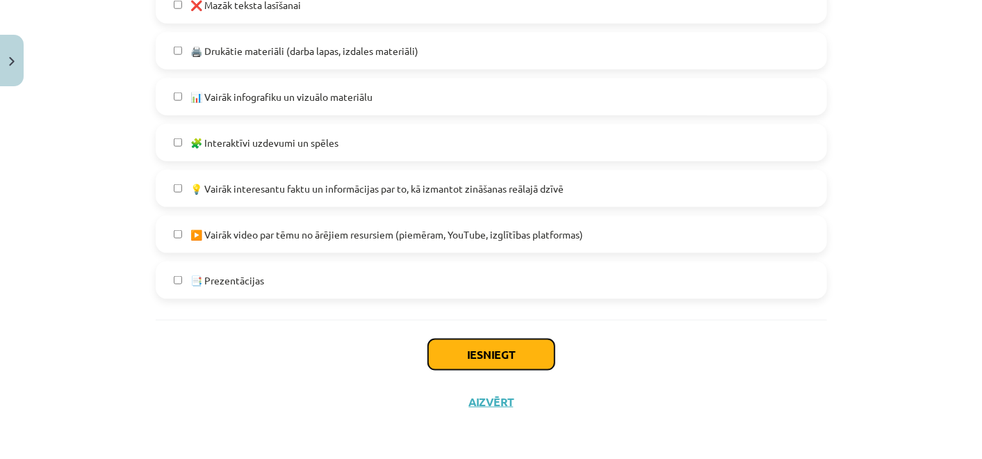
click at [504, 358] on button "Iesniegt" at bounding box center [491, 354] width 126 height 31
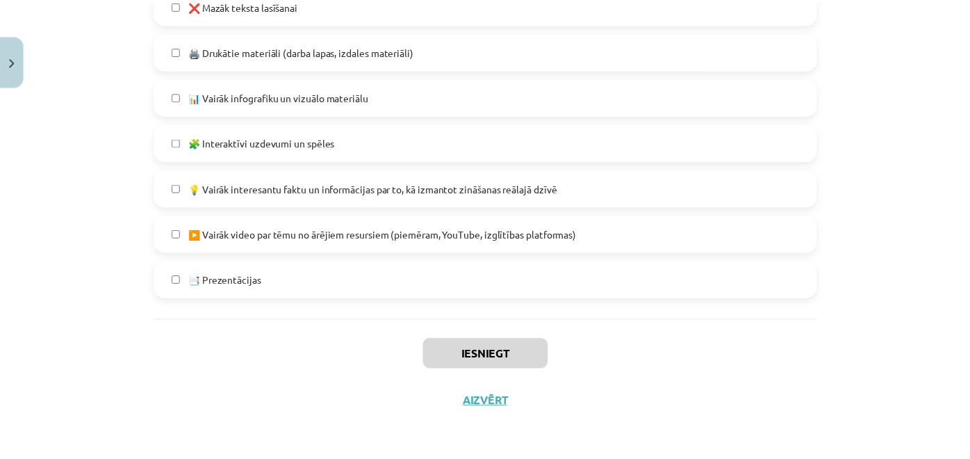
scroll to position [526, 0]
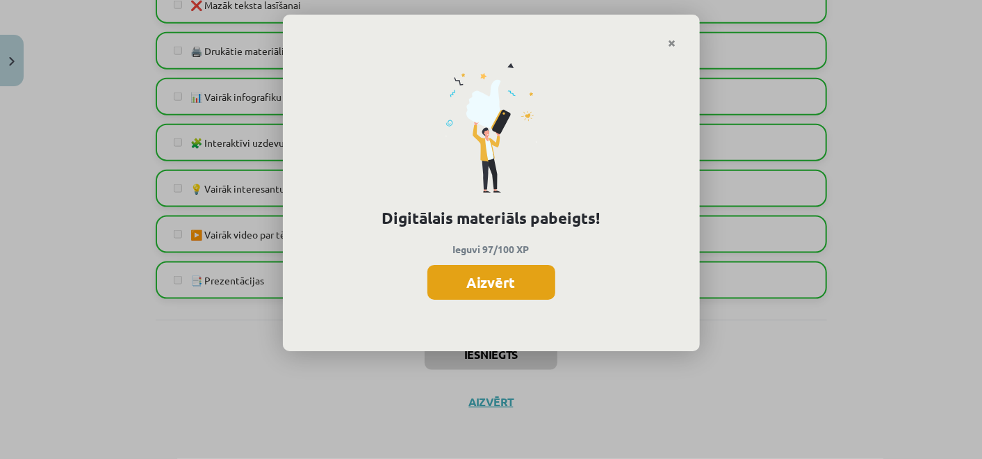
click at [513, 292] on button "Aizvērt" at bounding box center [491, 282] width 128 height 35
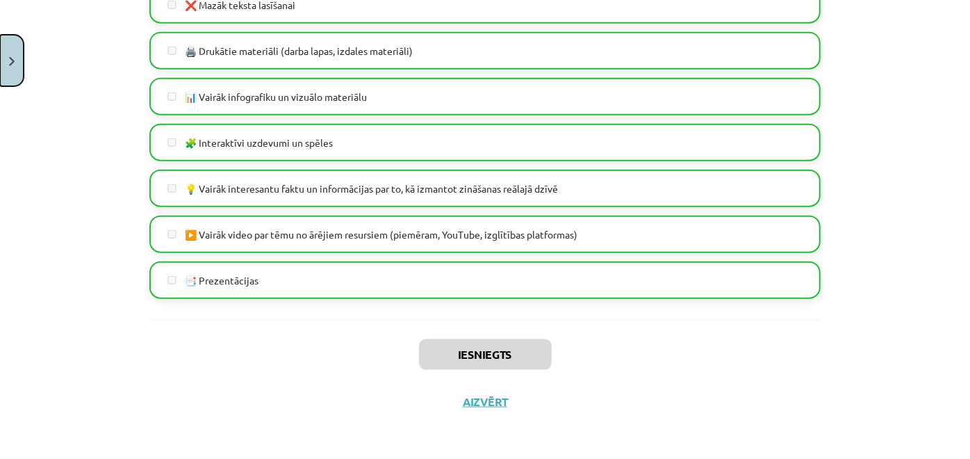
click at [17, 55] on button "Close" at bounding box center [12, 60] width 24 height 51
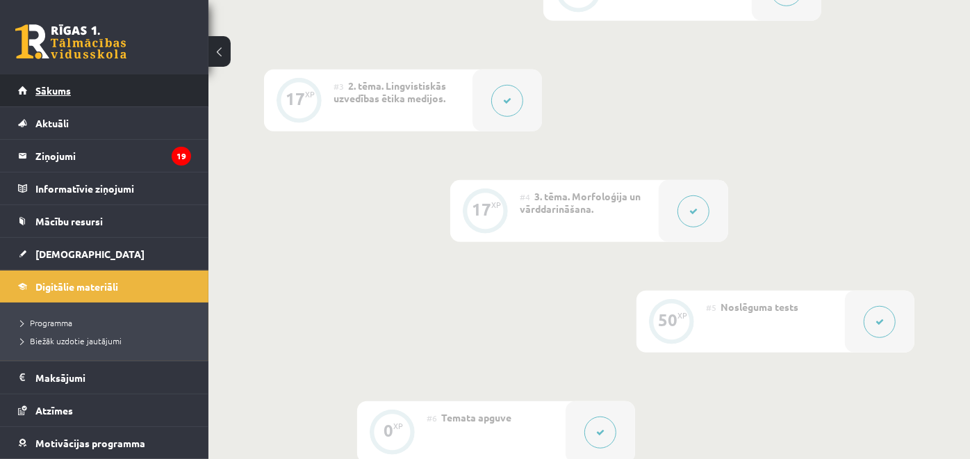
click at [87, 99] on link "Sākums" at bounding box center [104, 90] width 173 height 32
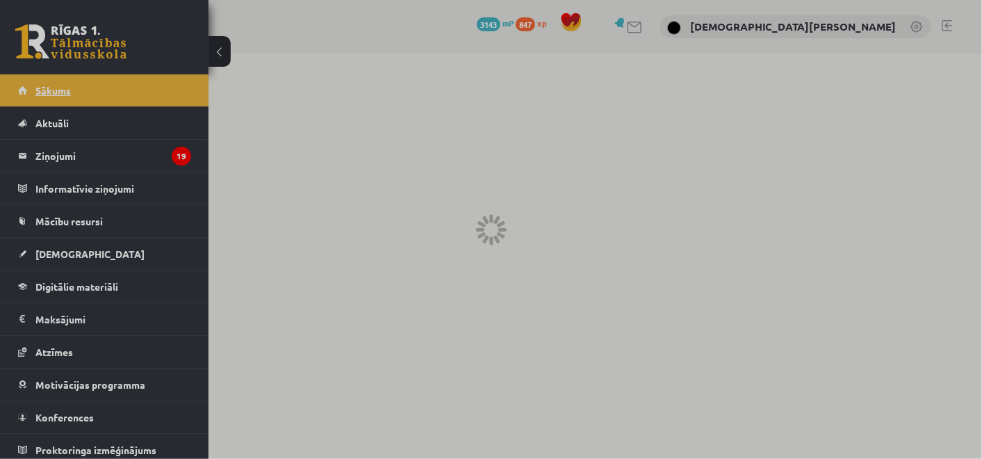
click at [135, 93] on link "Sākums" at bounding box center [104, 90] width 173 height 32
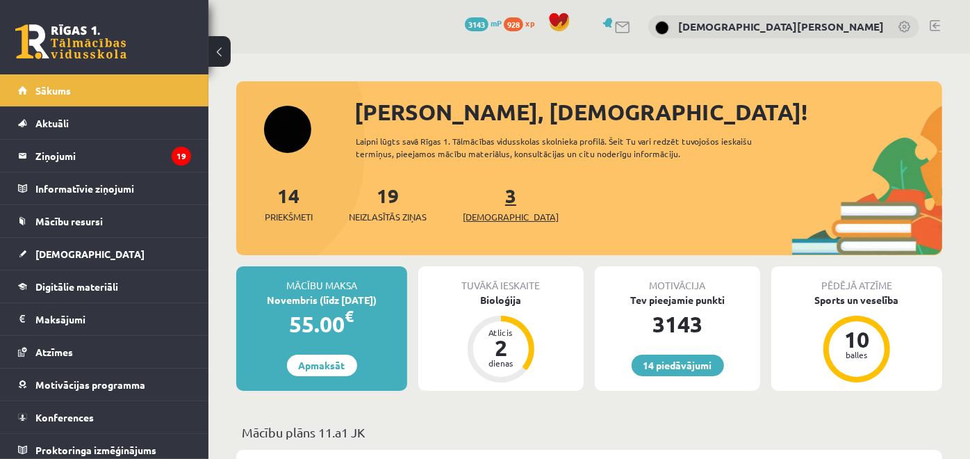
click at [485, 190] on link "3 Ieskaites" at bounding box center [511, 203] width 96 height 41
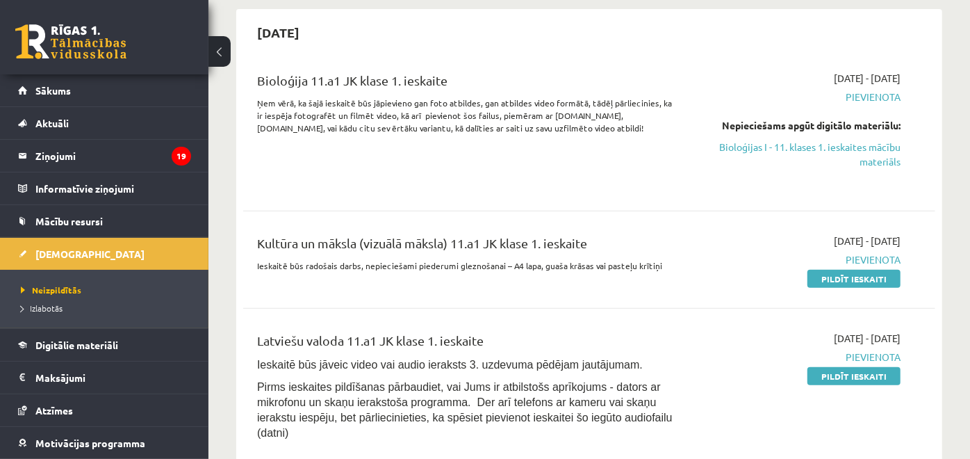
scroll to position [231, 0]
